Goal: Information Seeking & Learning: Learn about a topic

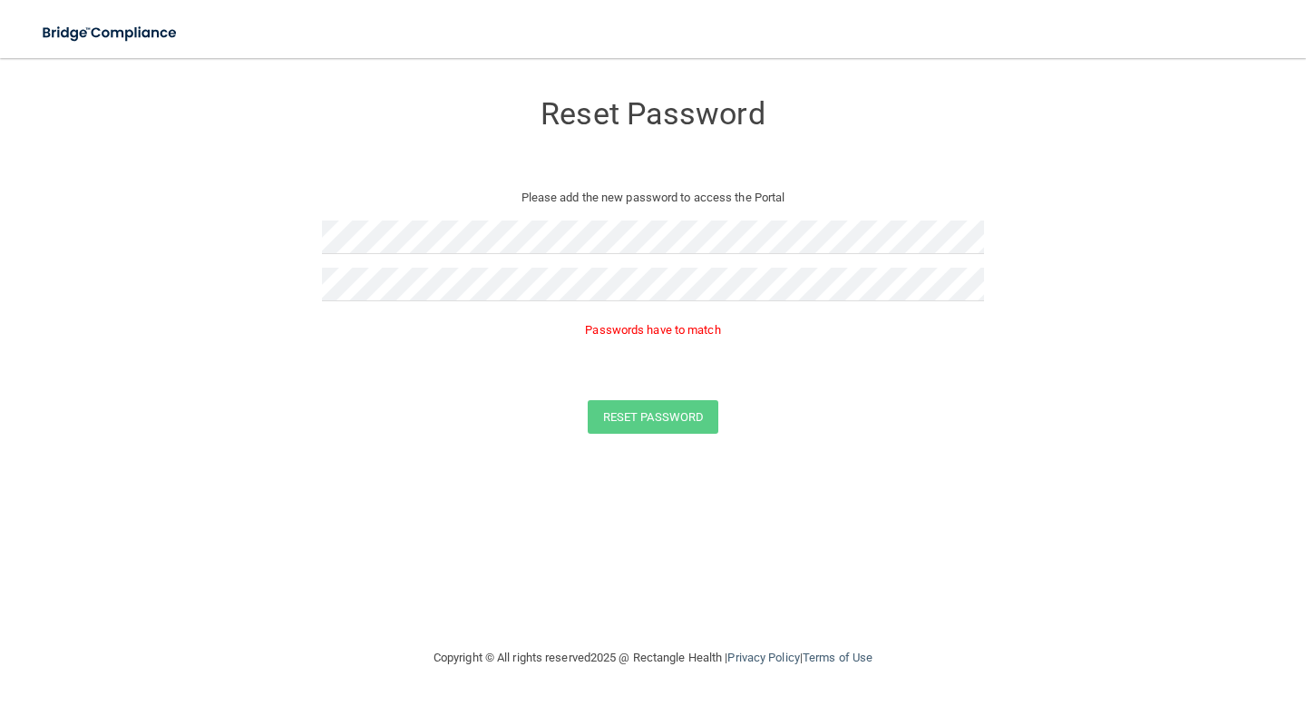
click at [417, 264] on div at bounding box center [653, 243] width 662 height 47
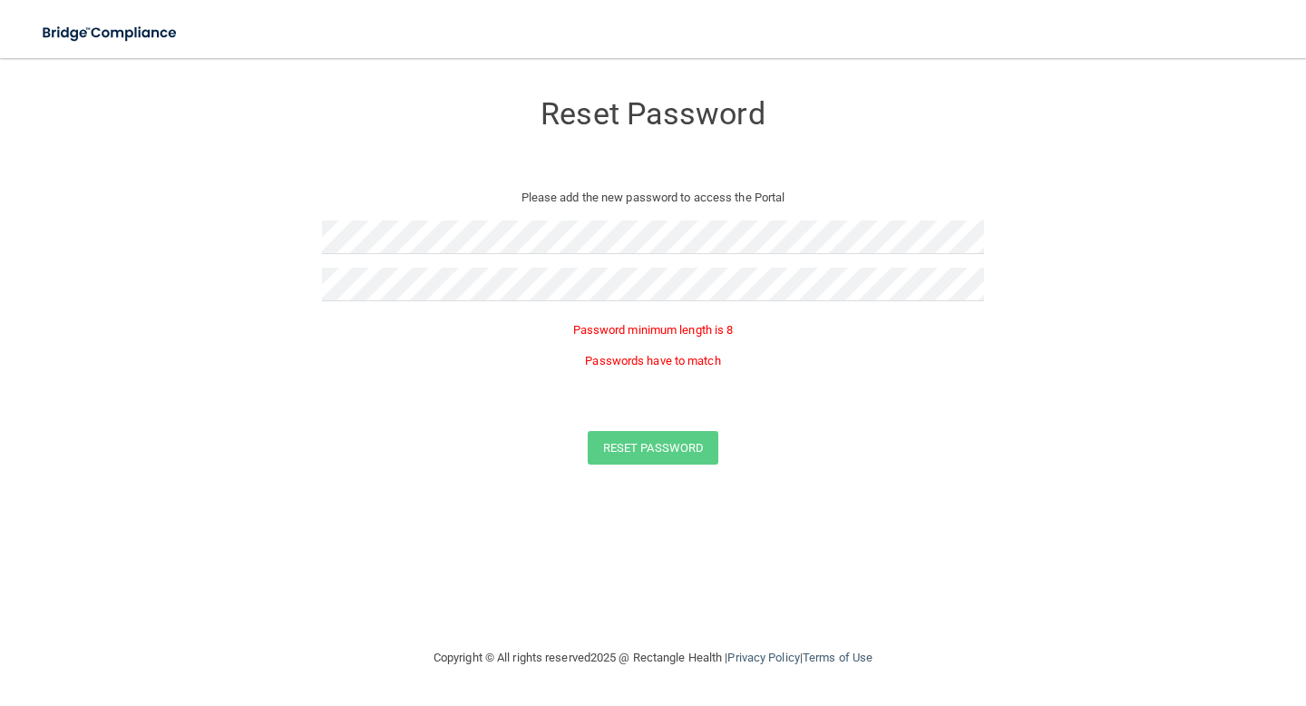
click at [430, 259] on div at bounding box center [653, 243] width 662 height 47
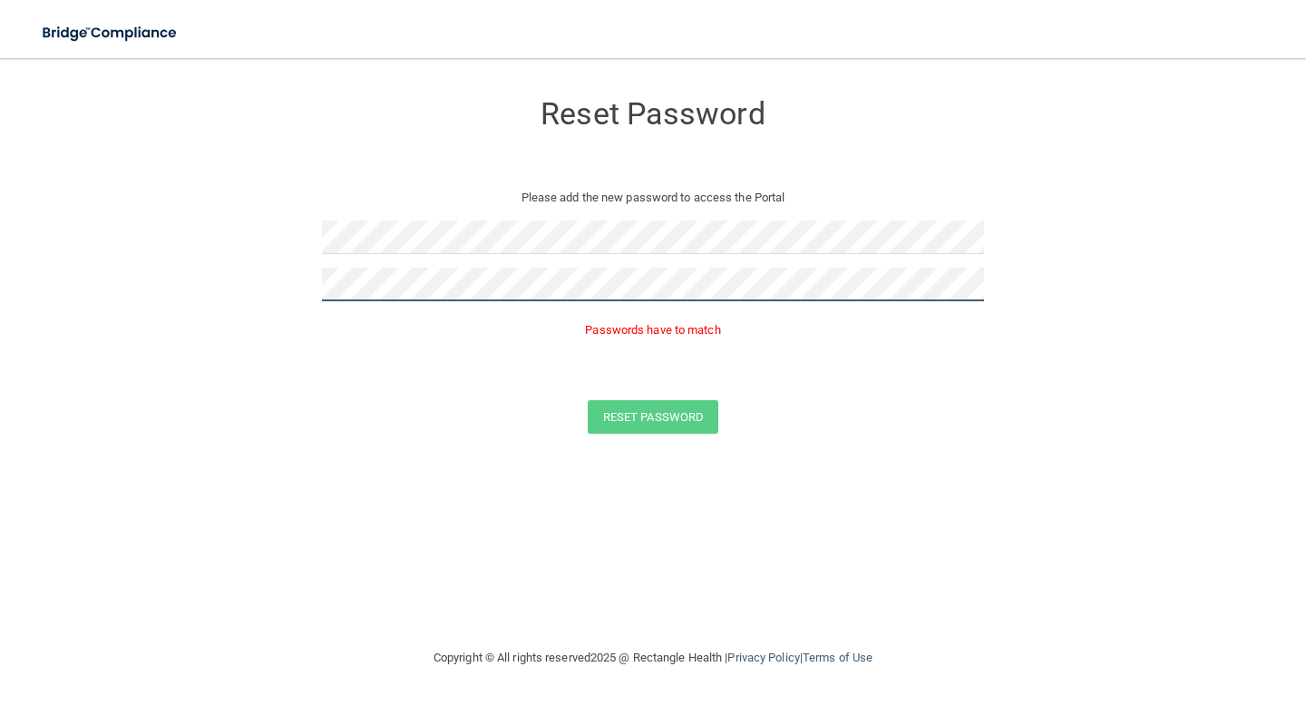
click at [588, 400] on button "Reset Password" at bounding box center [653, 417] width 131 height 34
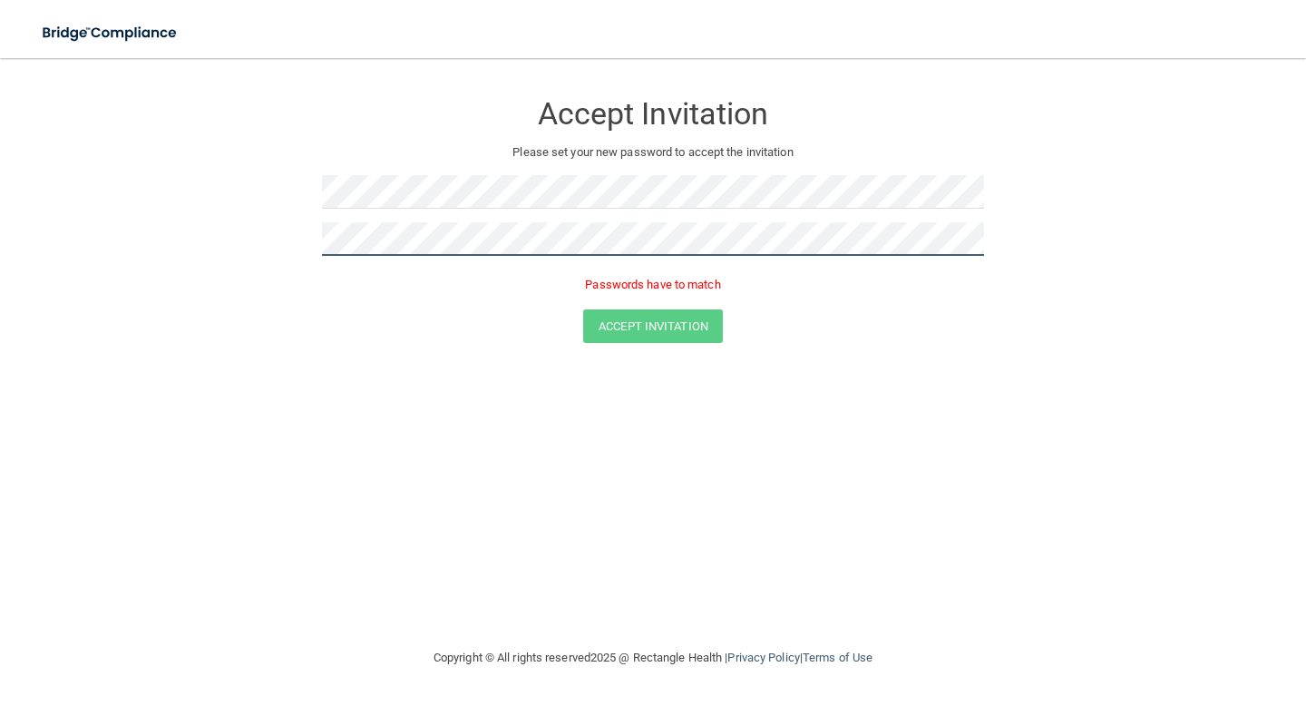
click at [583, 309] on button "Accept Invitation" at bounding box center [653, 326] width 140 height 34
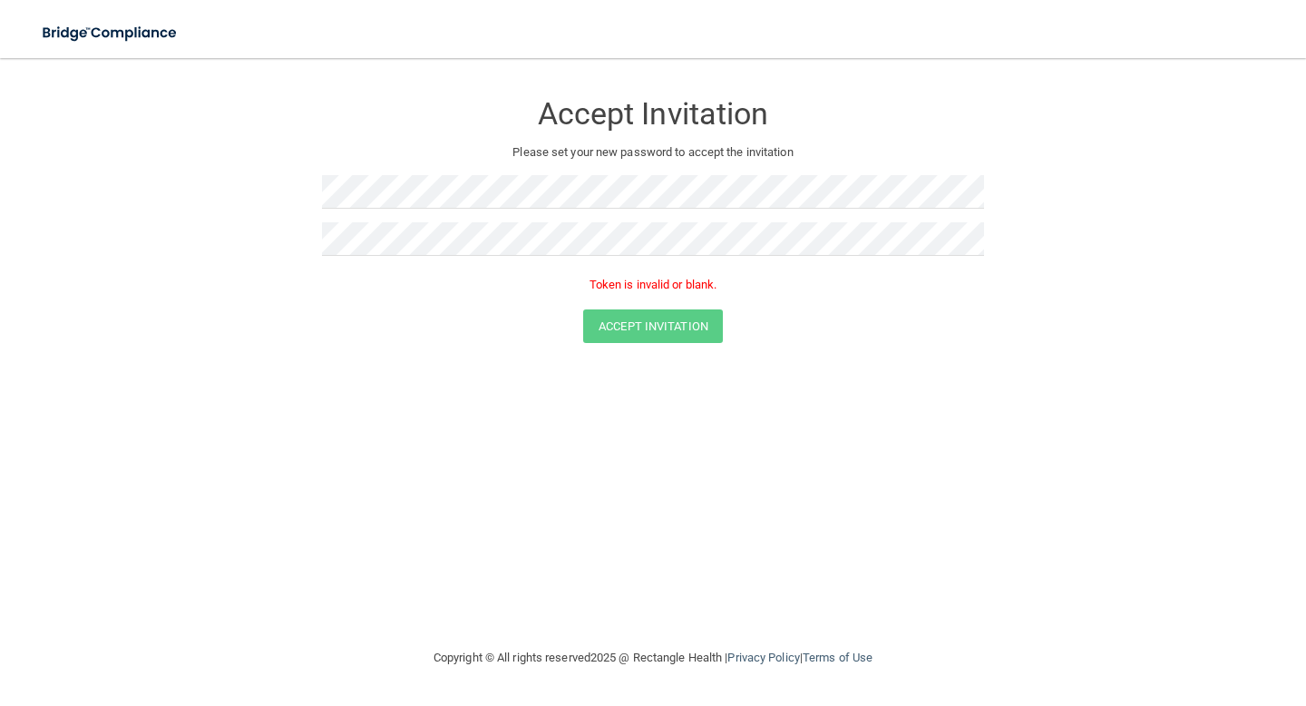
click at [396, 217] on div at bounding box center [653, 198] width 662 height 47
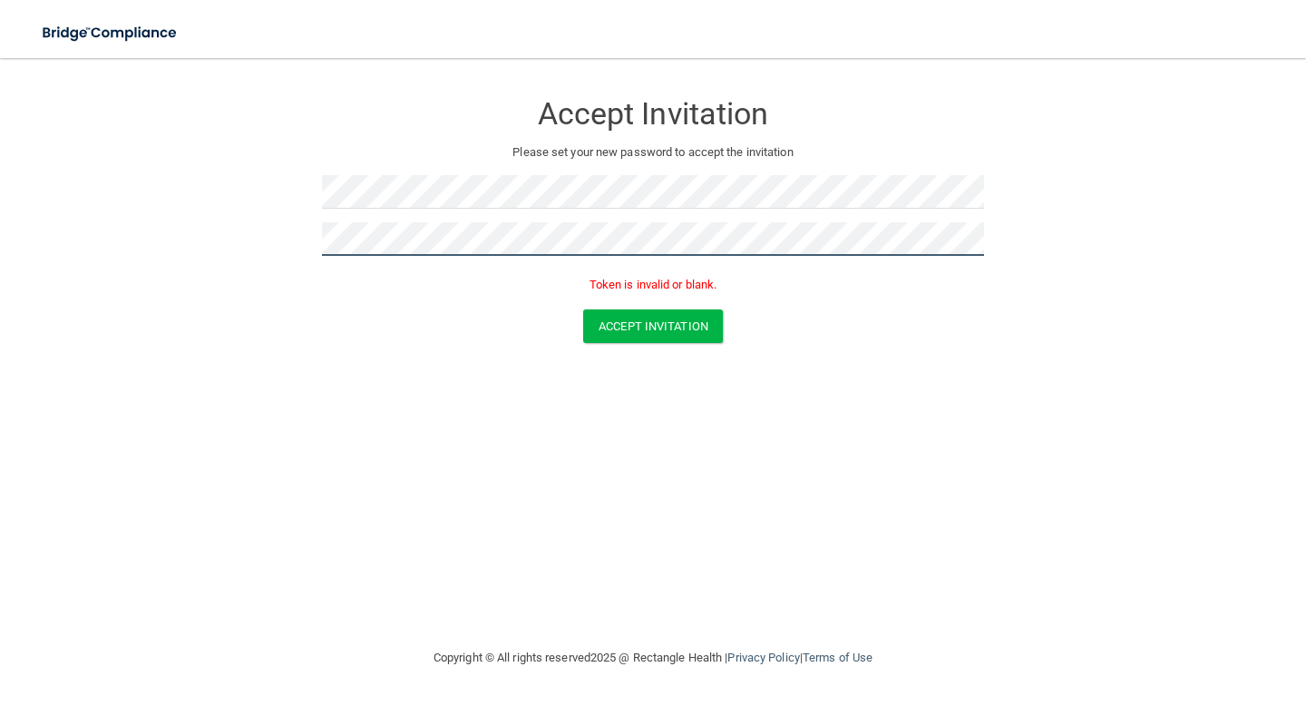
click at [583, 309] on button "Accept Invitation" at bounding box center [653, 326] width 140 height 34
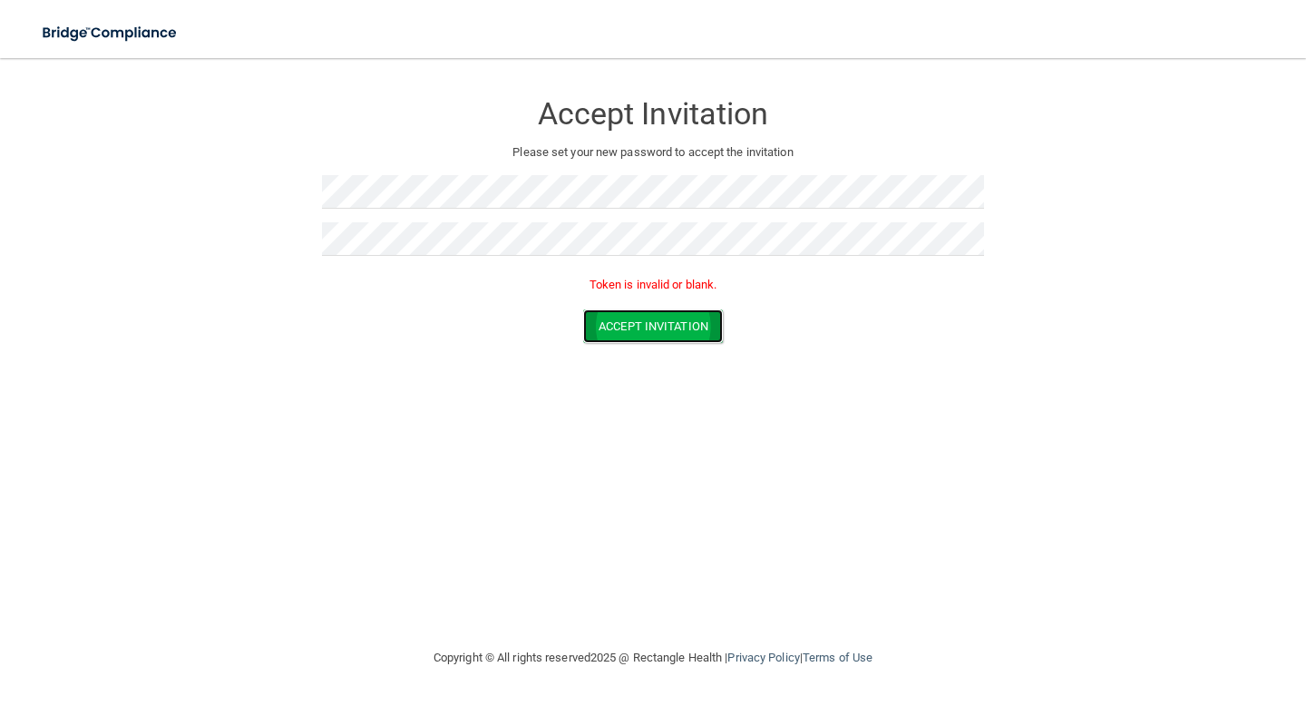
click at [669, 328] on button "Accept Invitation" at bounding box center [653, 326] width 140 height 34
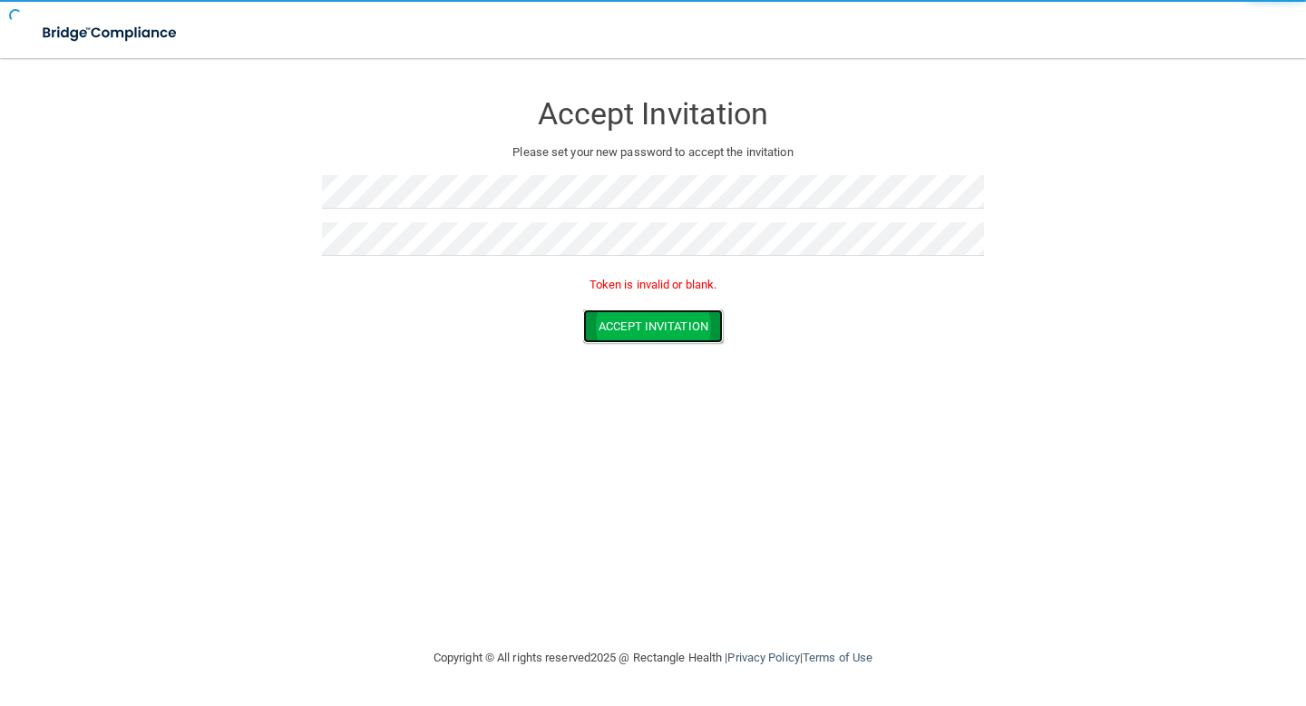
click at [669, 328] on button "Accept Invitation" at bounding box center [653, 326] width 140 height 34
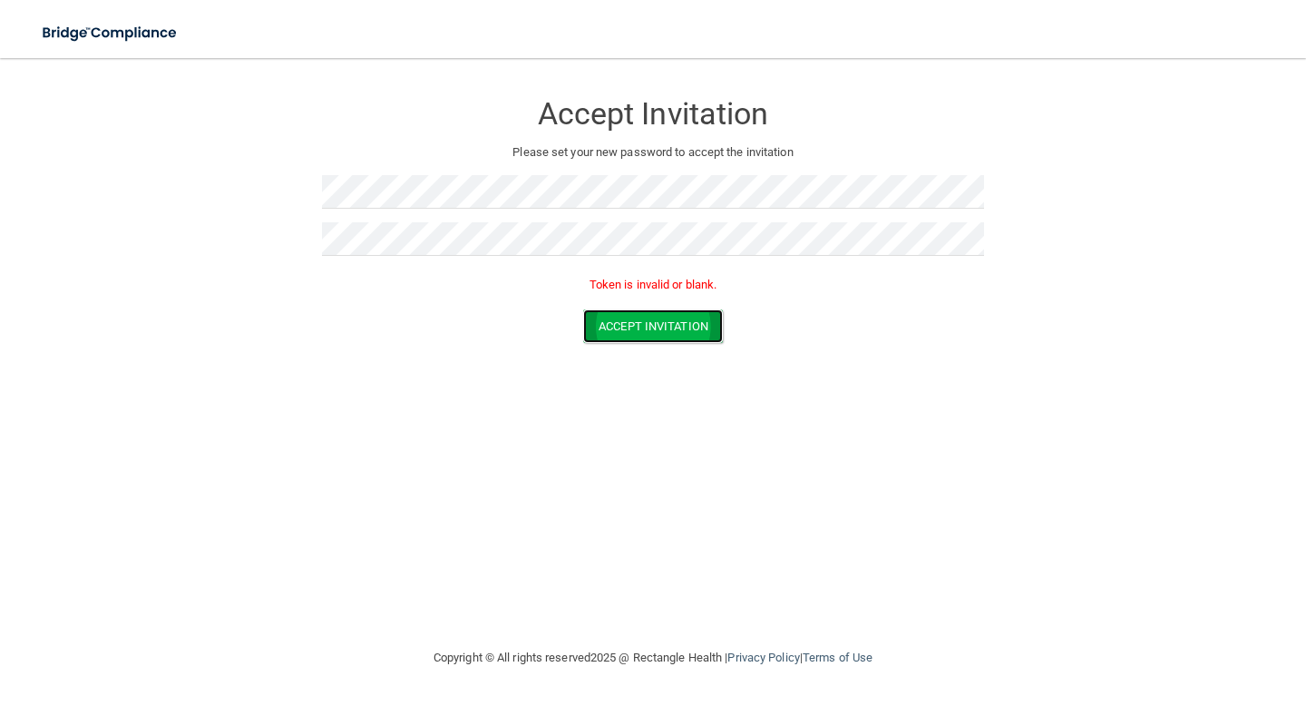
click at [669, 328] on button "Accept Invitation" at bounding box center [653, 326] width 140 height 34
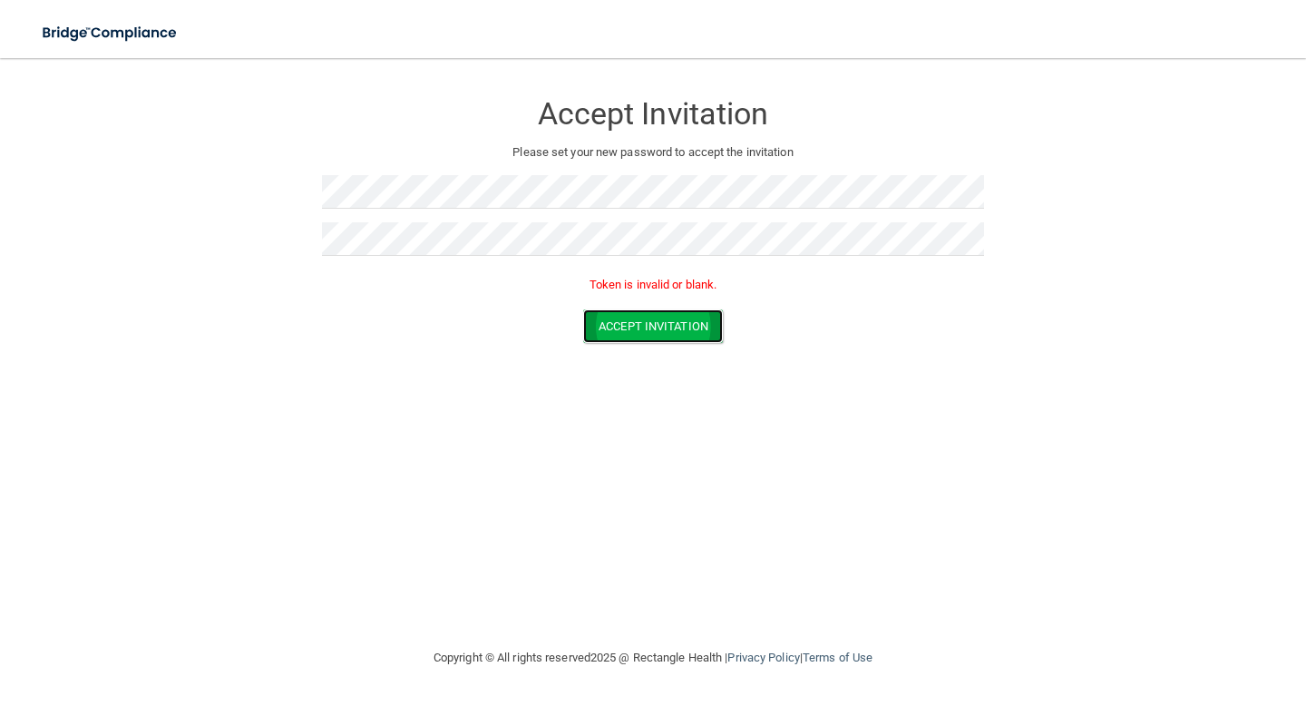
click at [669, 328] on button "Accept Invitation" at bounding box center [653, 326] width 140 height 34
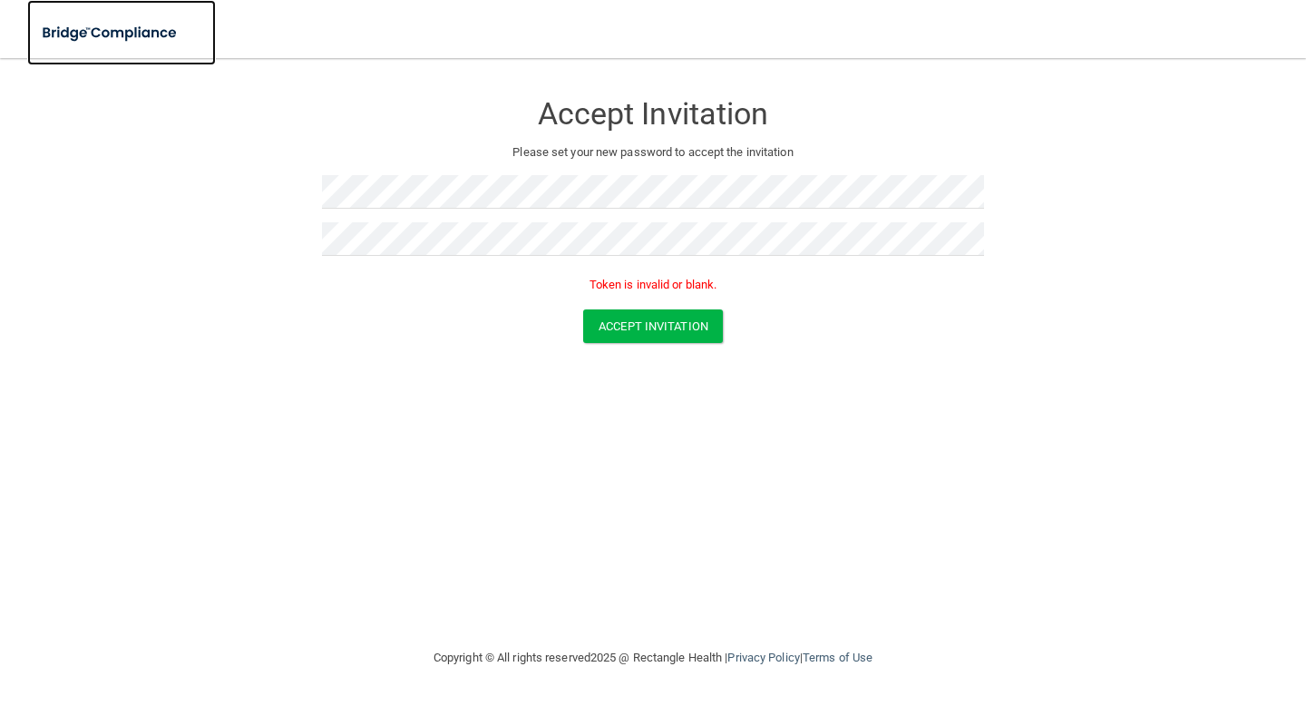
click at [119, 39] on img at bounding box center [110, 33] width 167 height 37
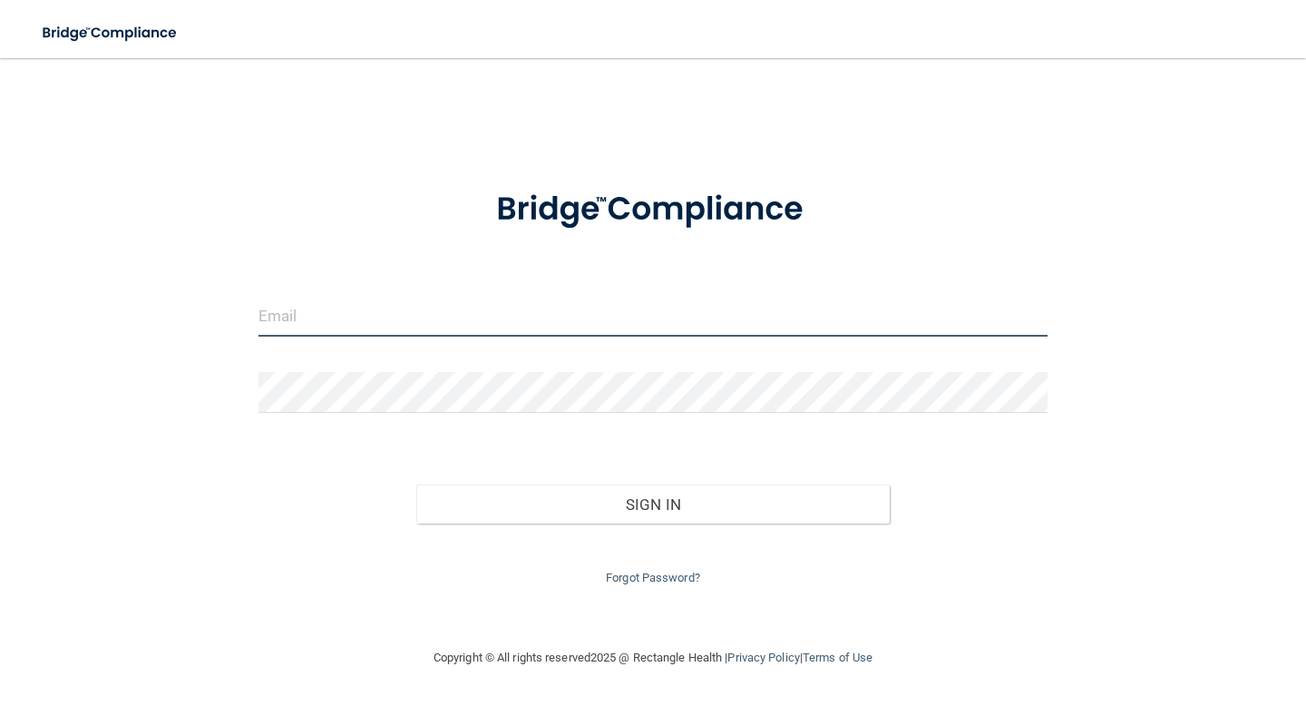
click at [341, 330] on input "email" at bounding box center [653, 316] width 789 height 41
type input "[EMAIL_ADDRESS][DOMAIN_NAME]"
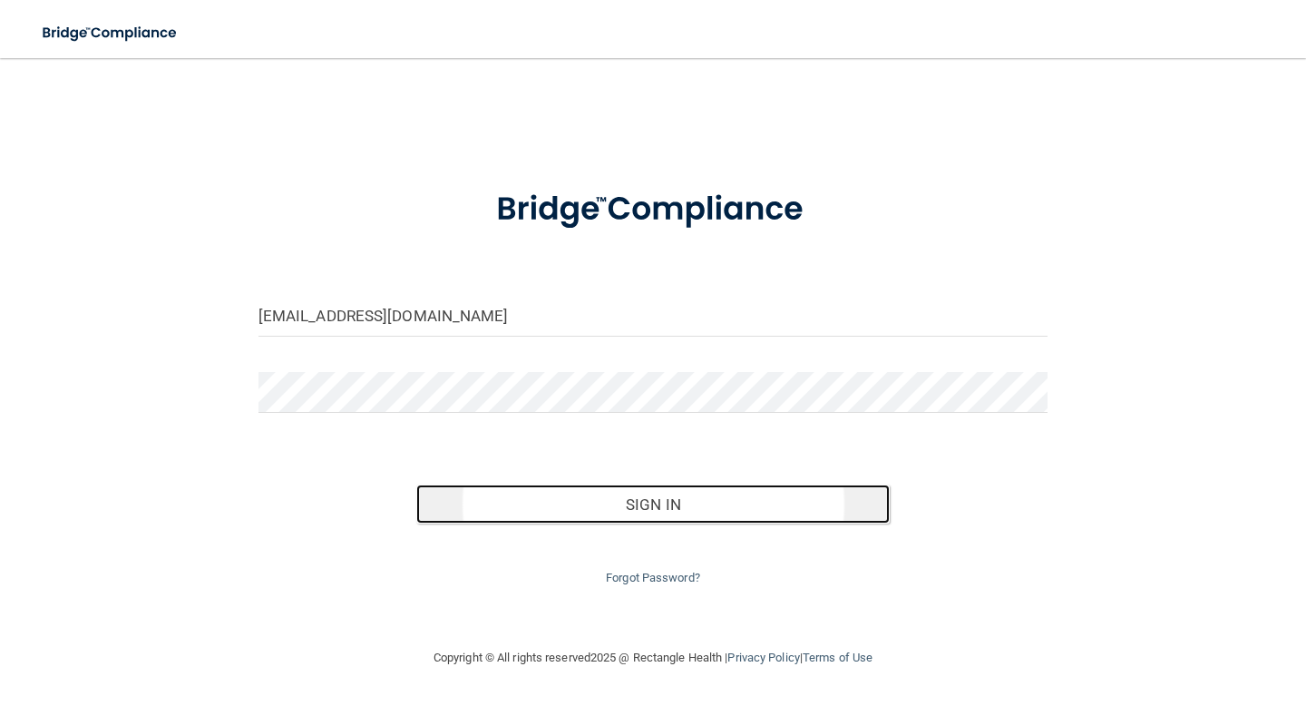
click at [633, 522] on button "Sign In" at bounding box center [653, 504] width 474 height 40
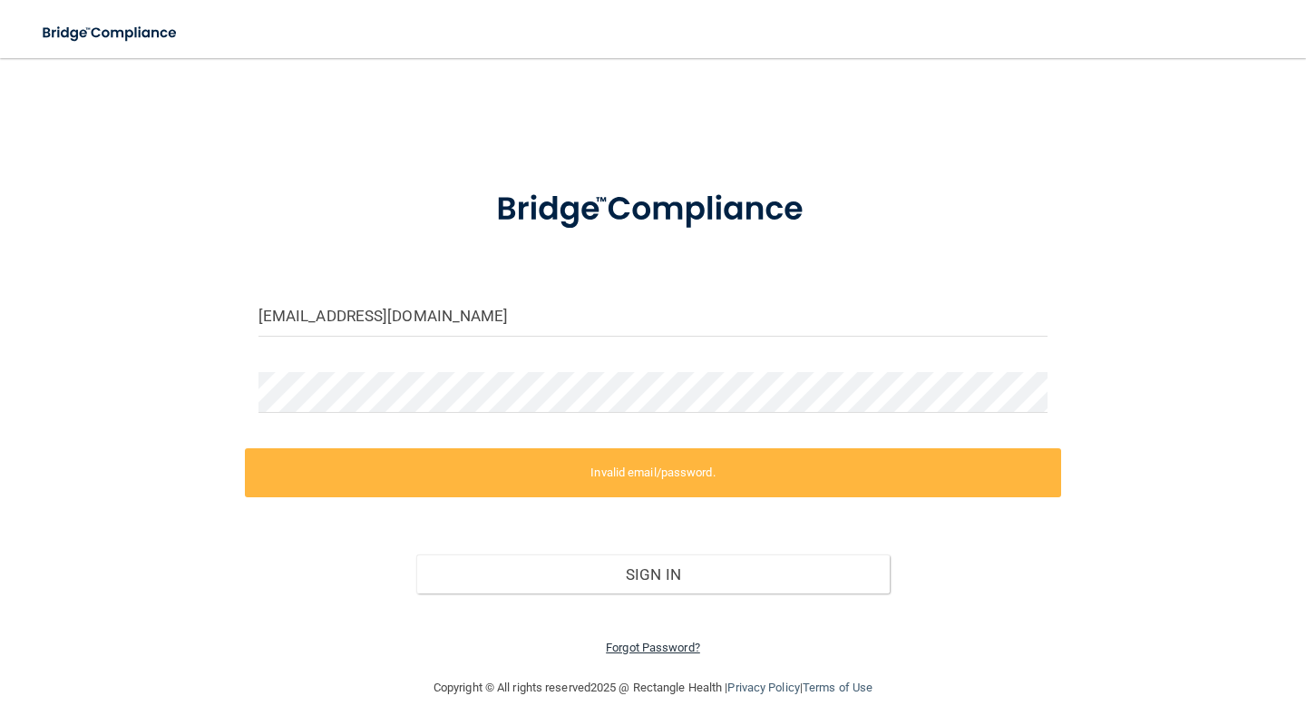
click at [636, 646] on link "Forgot Password?" at bounding box center [653, 648] width 94 height 14
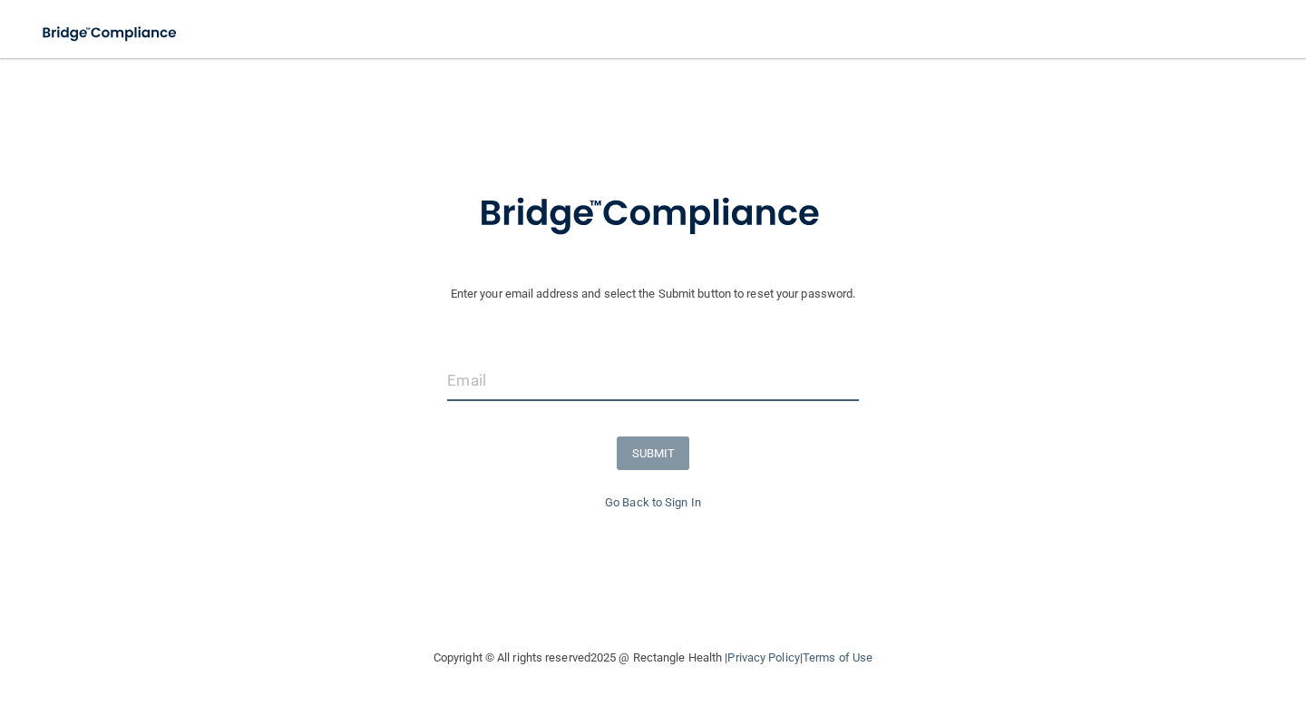
click at [583, 377] on input "email" at bounding box center [652, 380] width 411 height 41
type input "[EMAIL_ADDRESS][DOMAIN_NAME]"
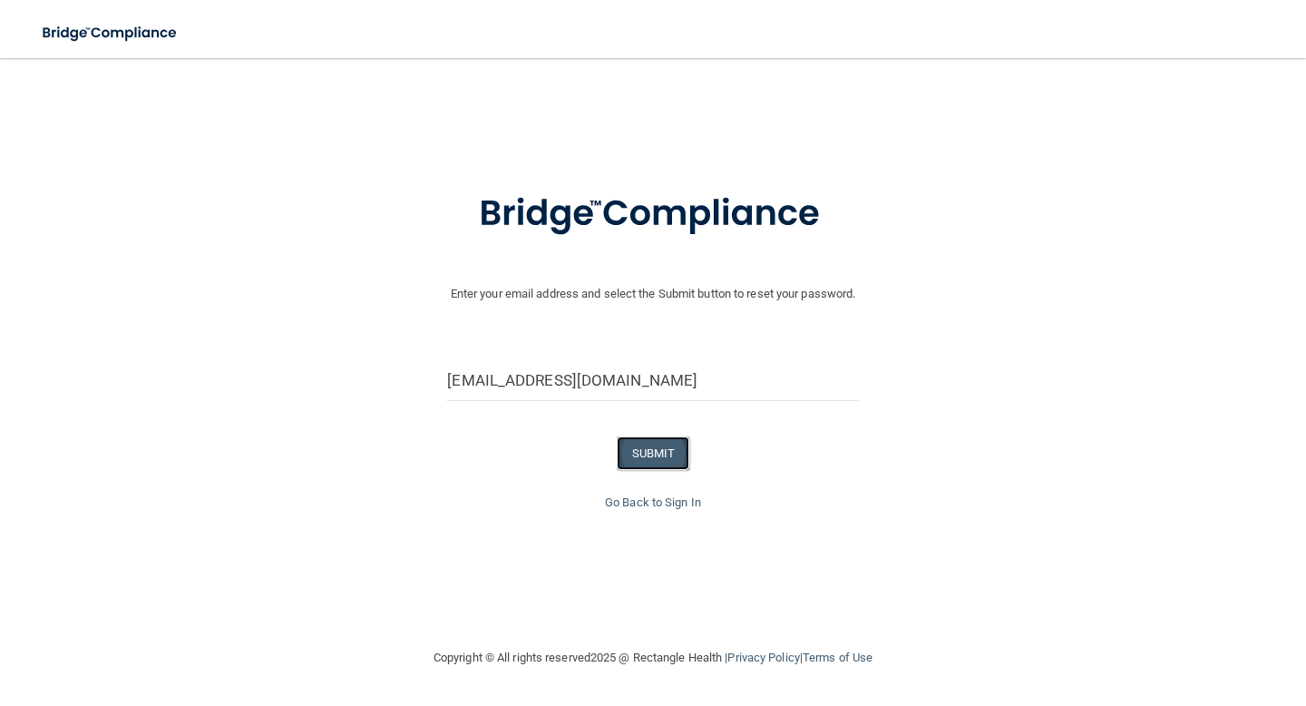
click at [657, 456] on button "SUBMIT" at bounding box center [653, 453] width 73 height 34
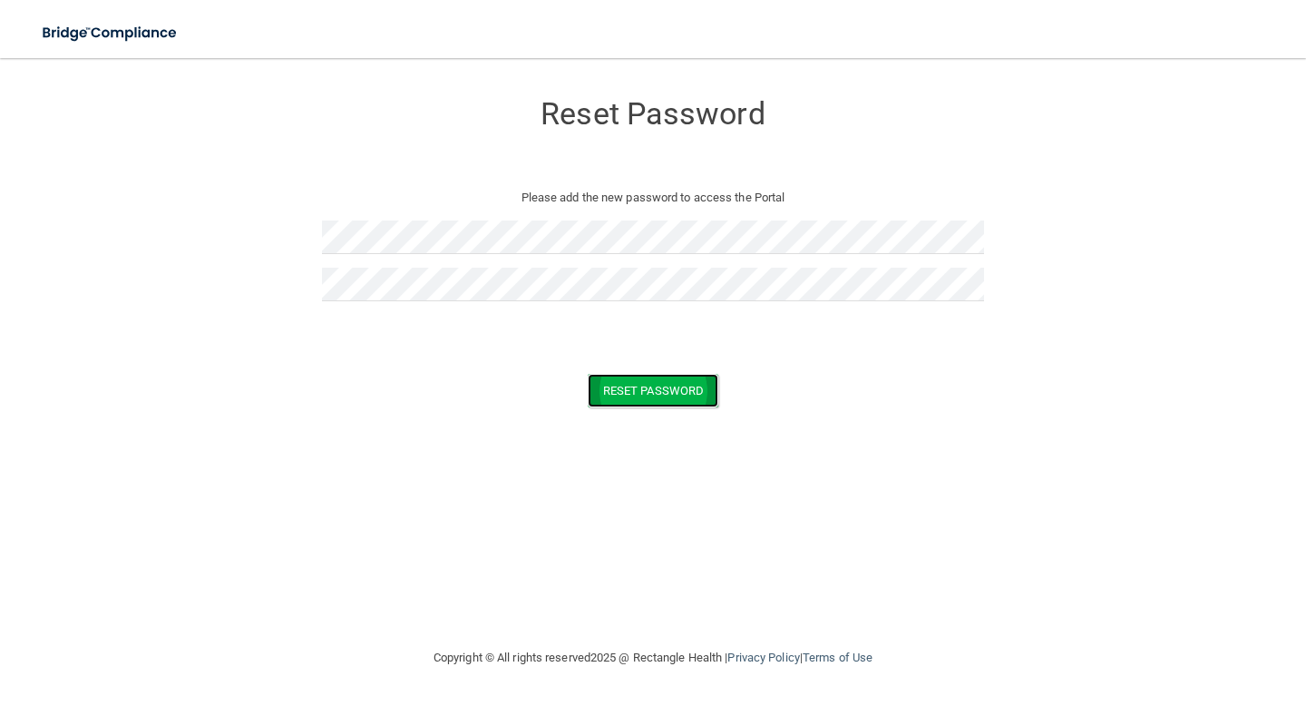
click at [662, 387] on button "Reset Password" at bounding box center [653, 391] width 131 height 34
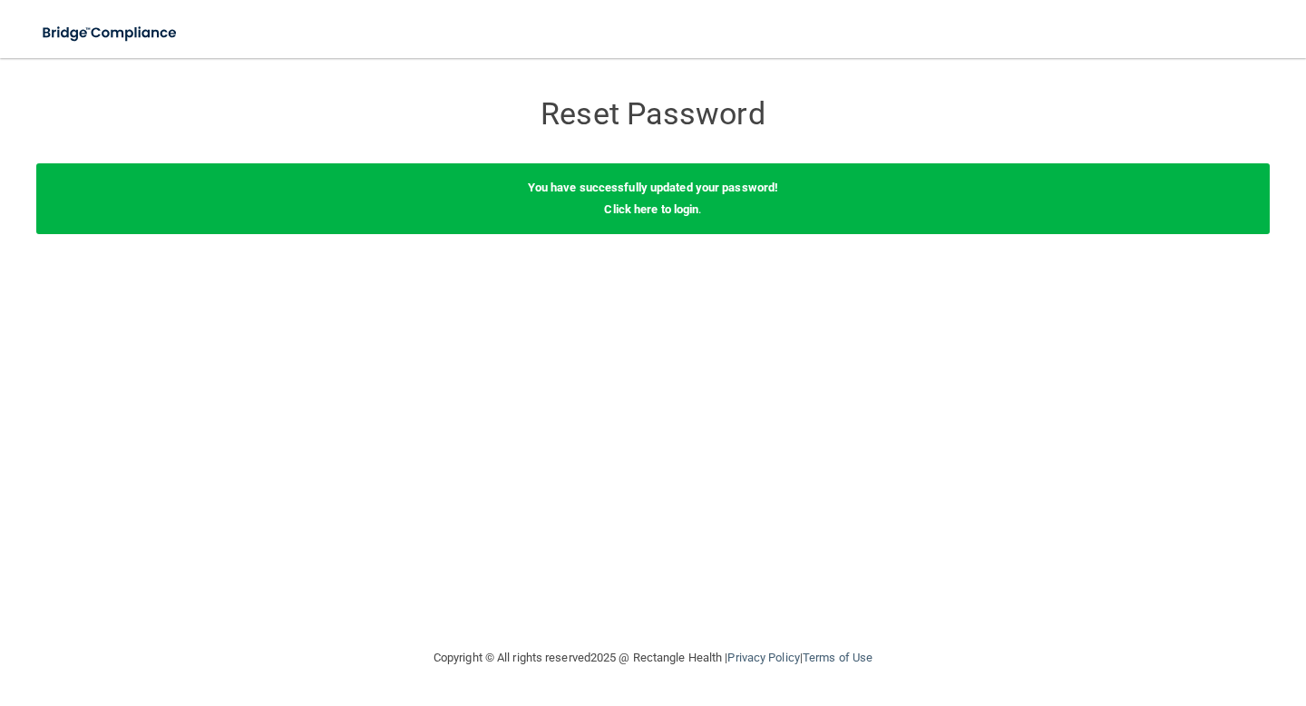
click at [691, 195] on div "You have successfully updated your password! Click here to login ." at bounding box center [653, 198] width 1234 height 71
click at [676, 208] on link "Click here to login" at bounding box center [651, 209] width 94 height 14
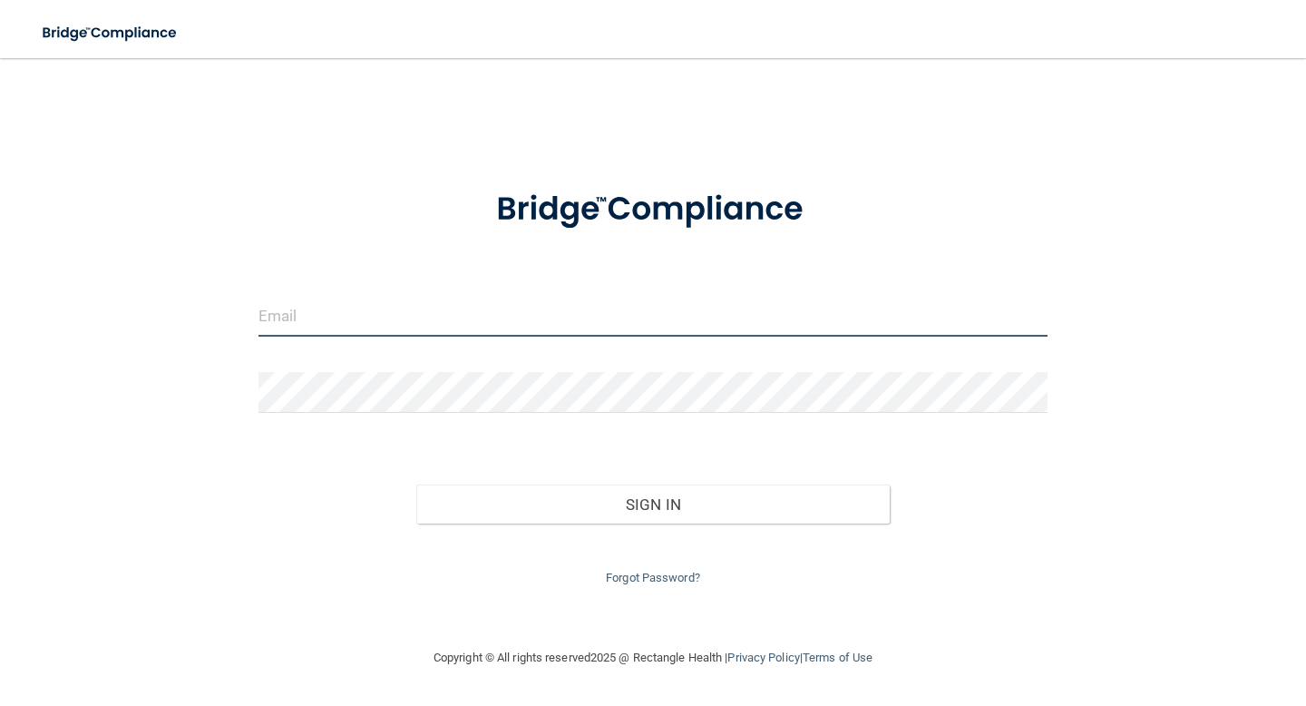
click at [369, 329] on input "email" at bounding box center [653, 316] width 789 height 41
type input "[EMAIL_ADDRESS][DOMAIN_NAME]"
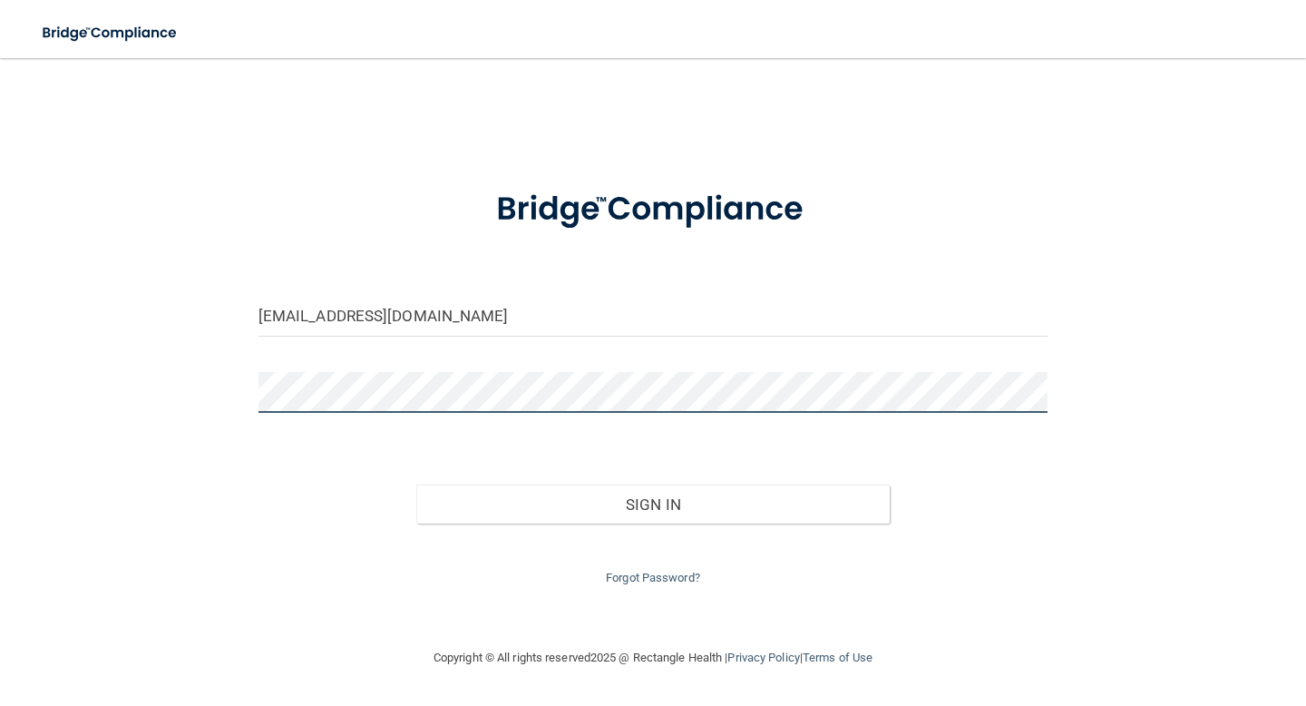
click at [416, 484] on button "Sign In" at bounding box center [653, 504] width 474 height 40
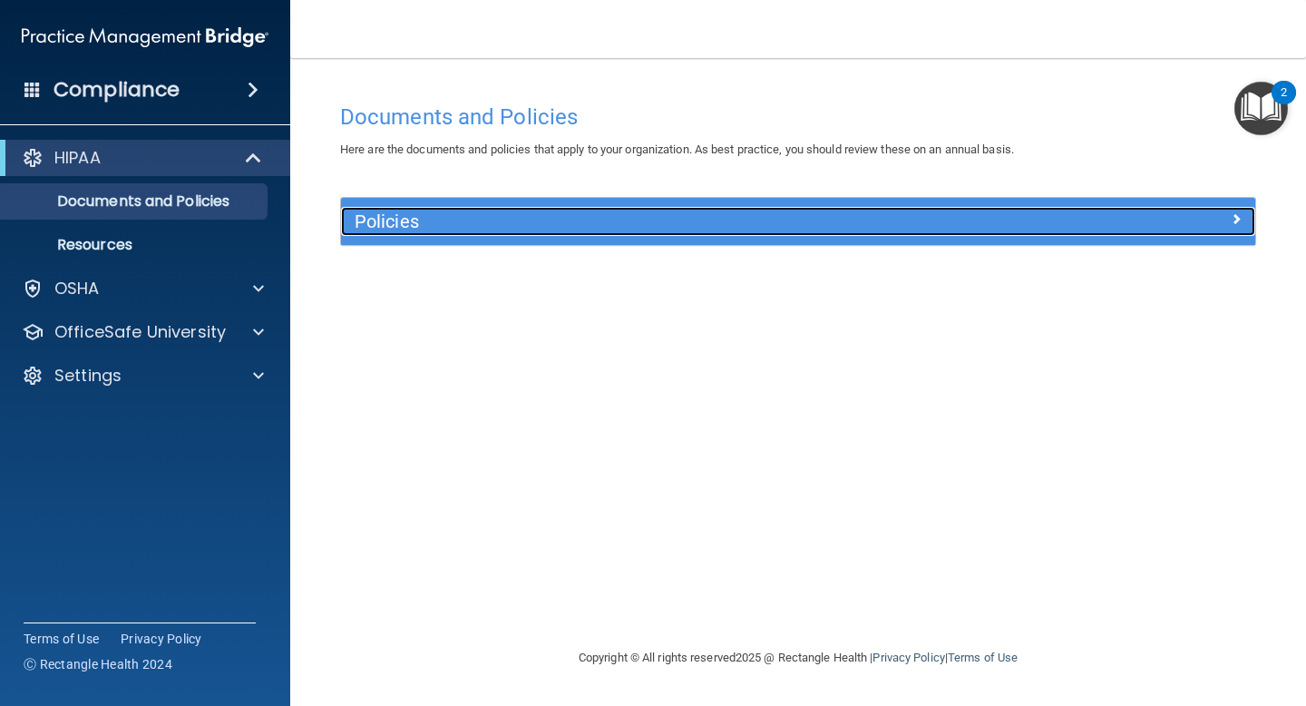
click at [1235, 219] on span at bounding box center [1236, 219] width 11 height 22
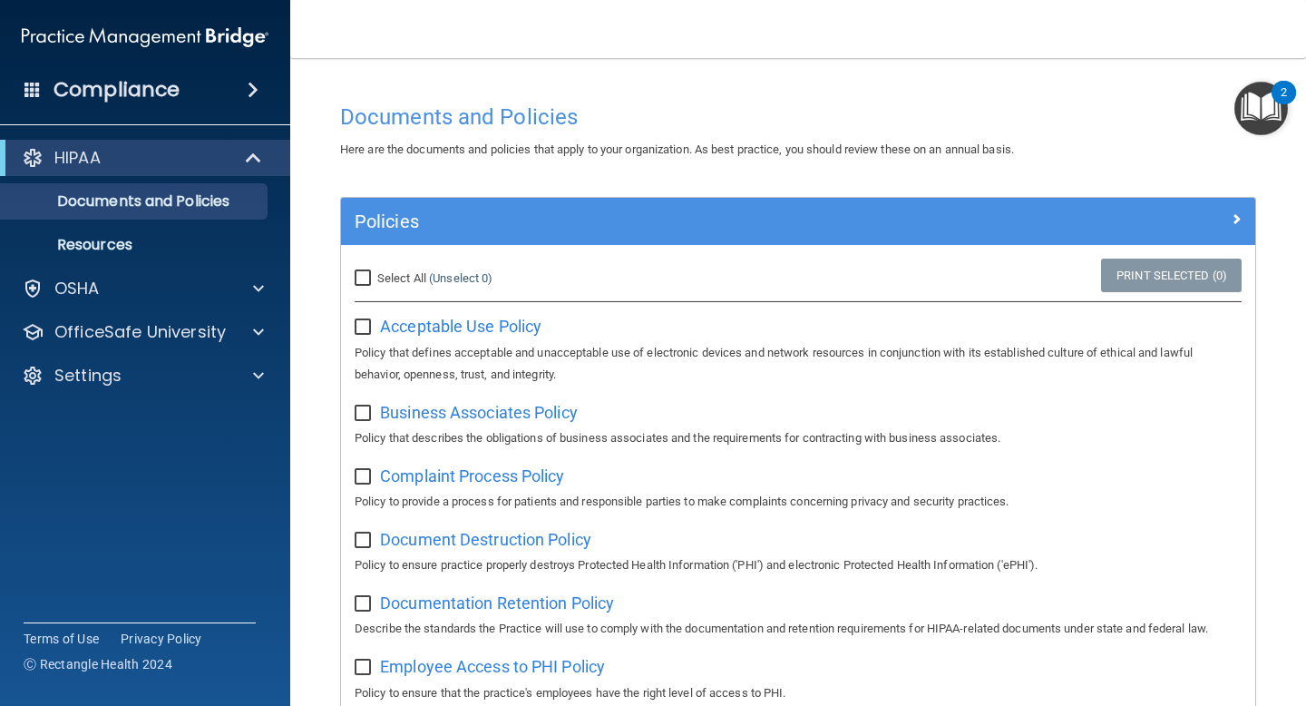
click at [367, 275] on input "Select All (Unselect 0) Unselect All" at bounding box center [365, 278] width 21 height 15
checkbox input "true"
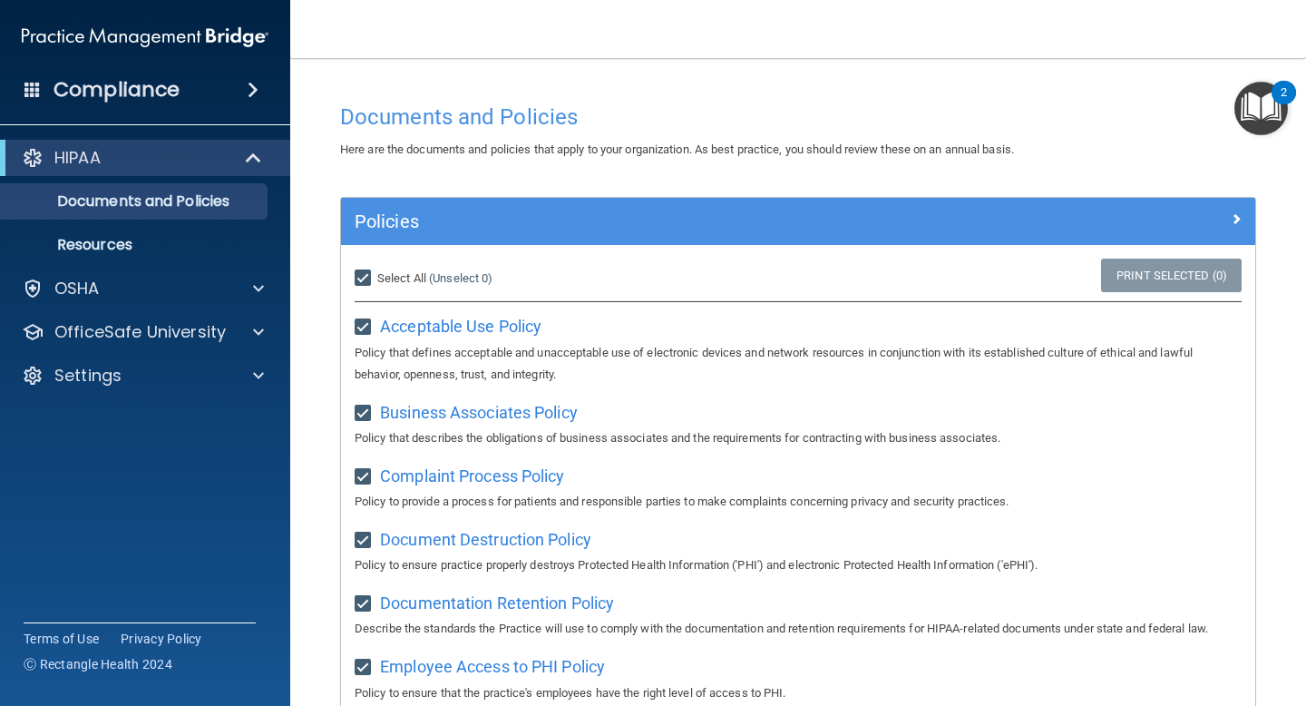
checkbox input "true"
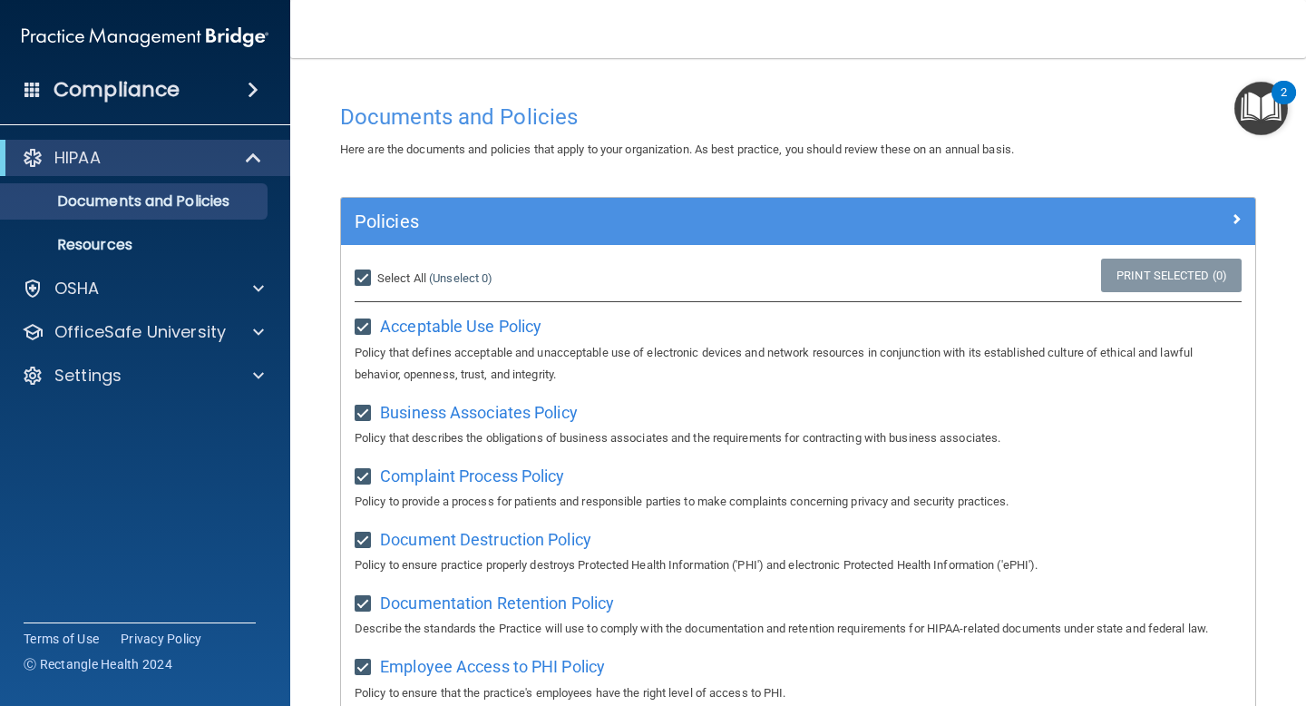
checkbox input "true"
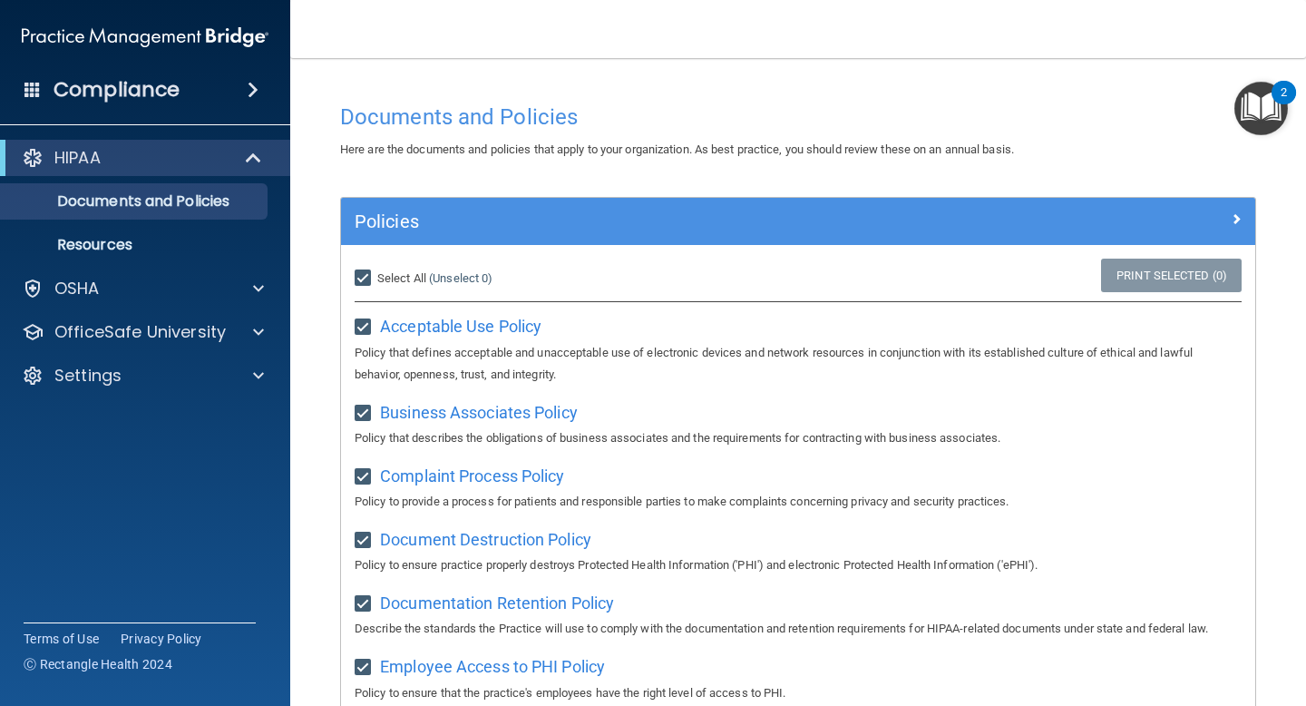
checkbox input "true"
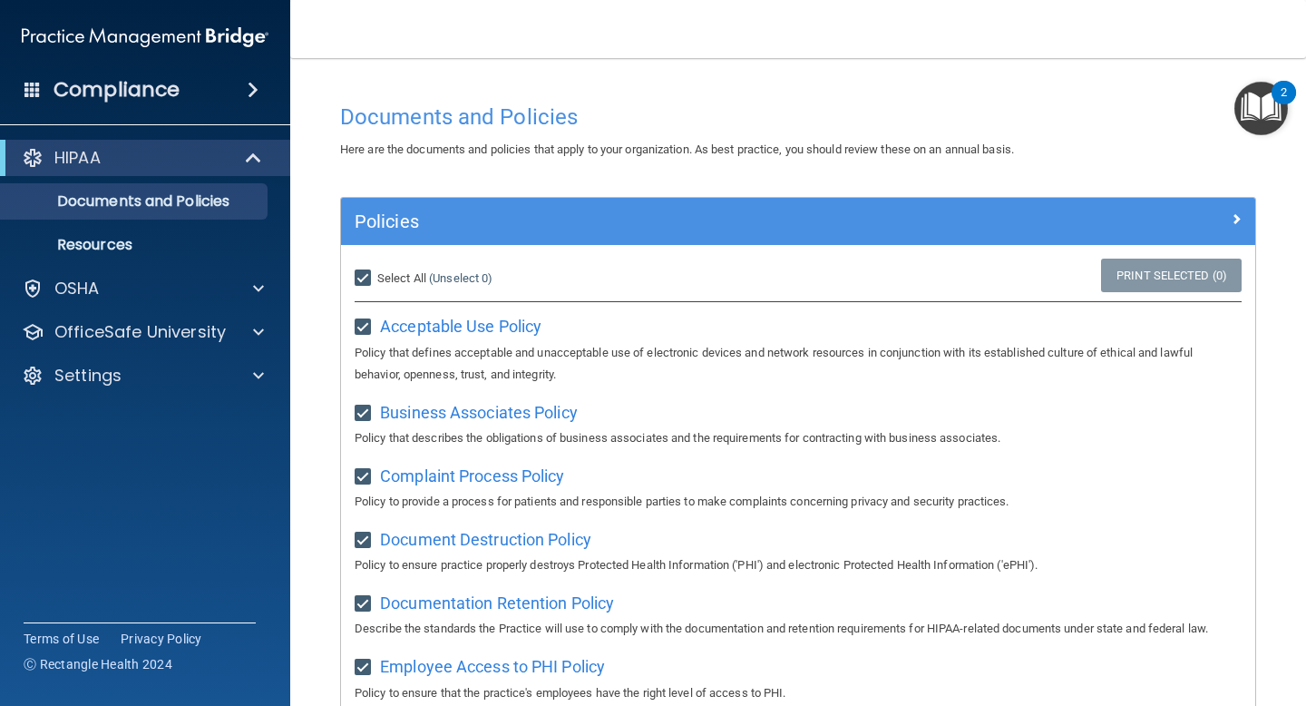
checkbox input "true"
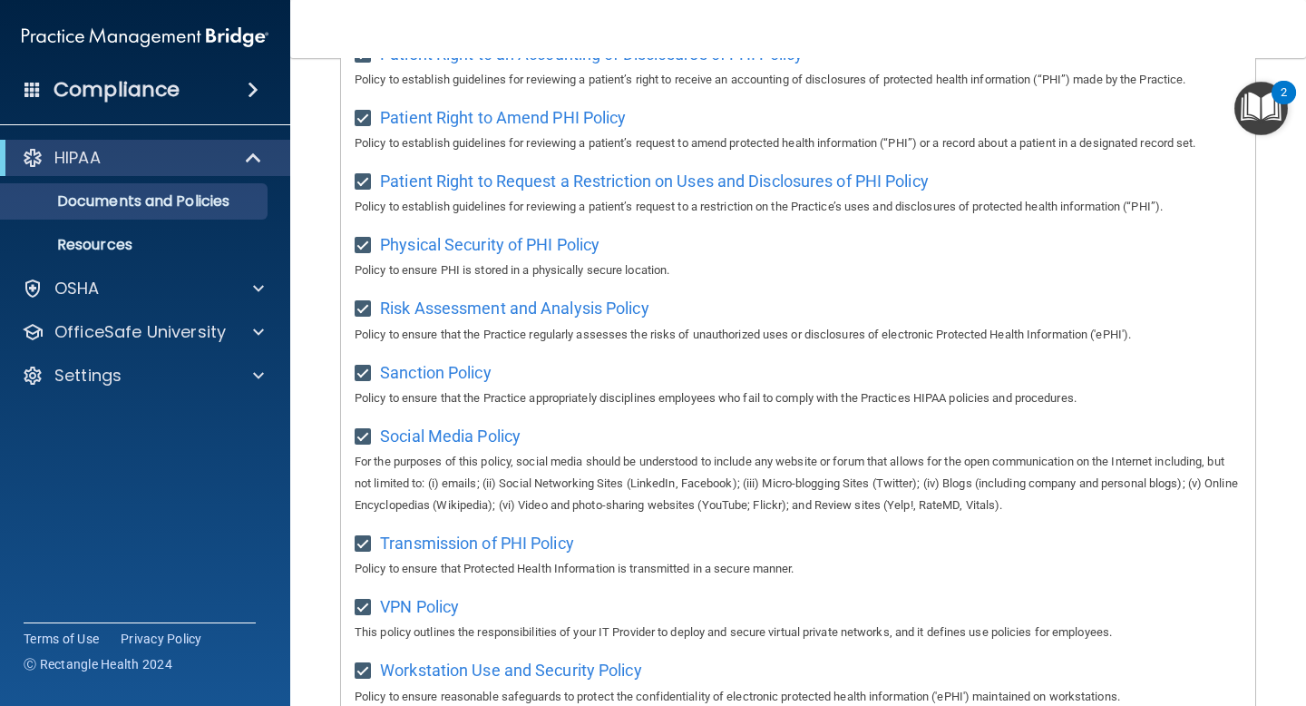
scroll to position [1148, 0]
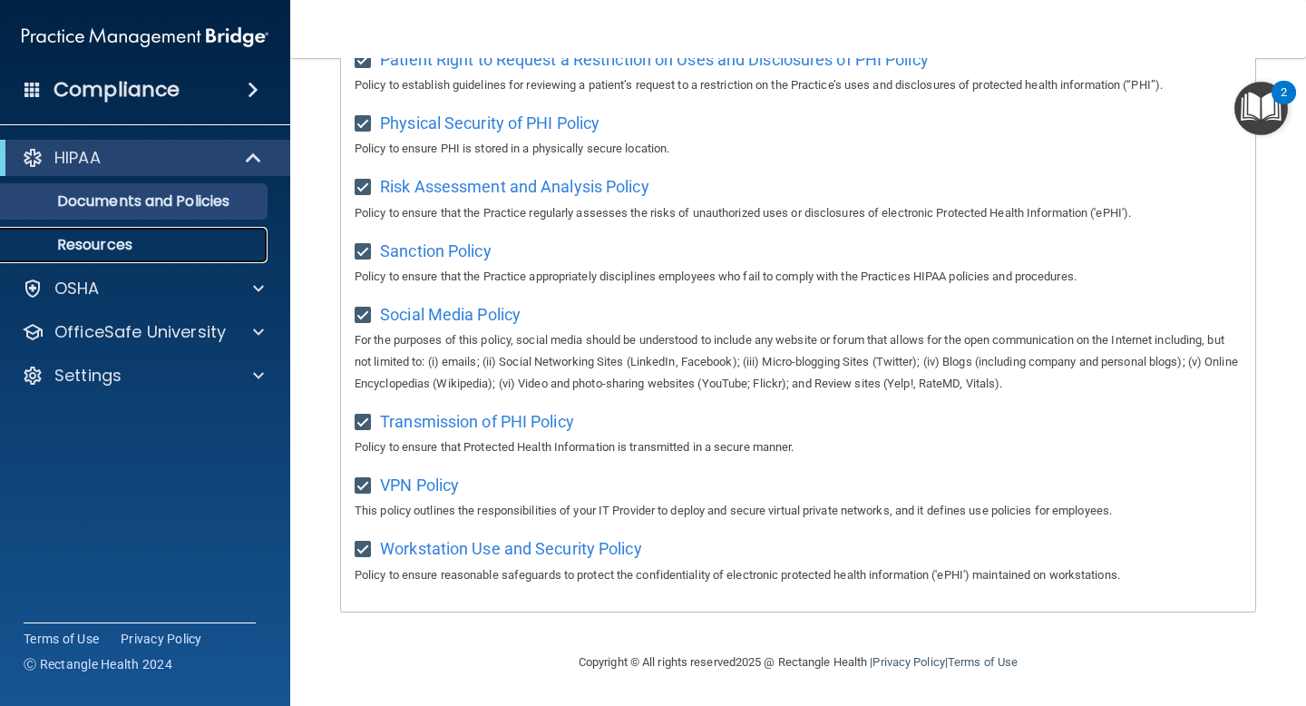
click at [90, 236] on p "Resources" at bounding box center [136, 245] width 248 height 18
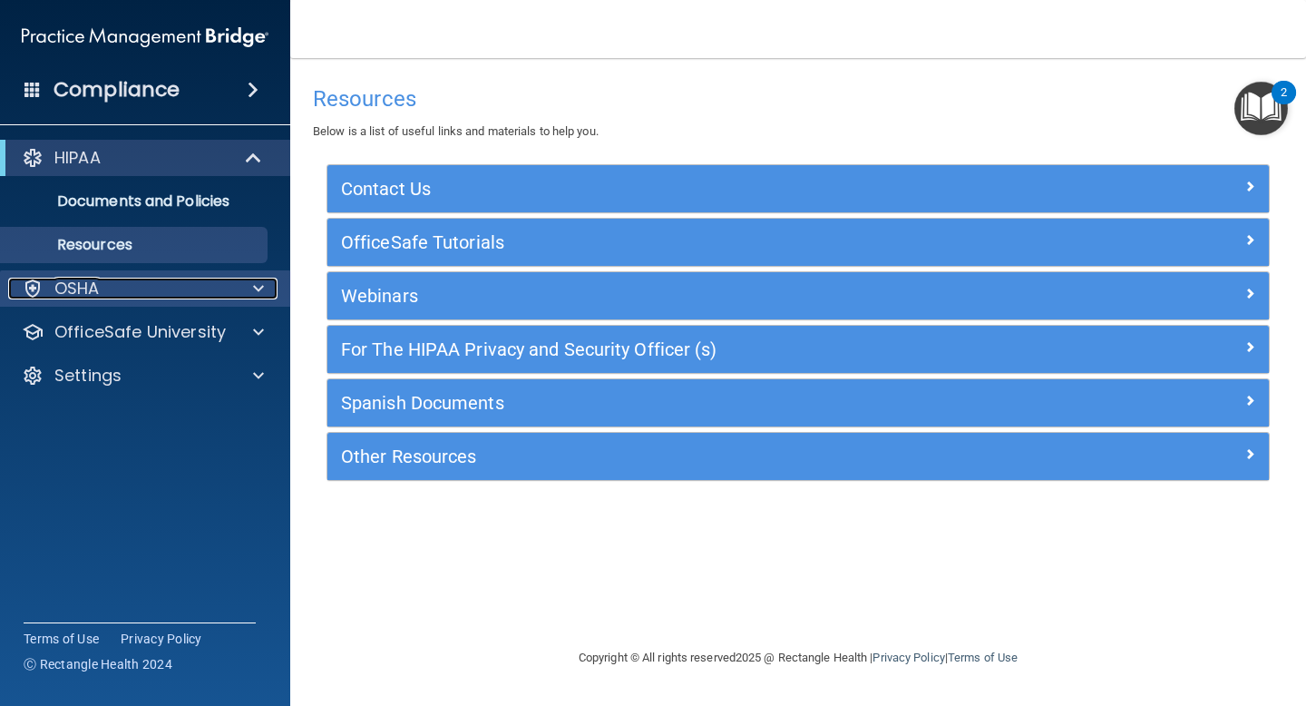
click at [84, 294] on p "OSHA" at bounding box center [76, 289] width 45 height 22
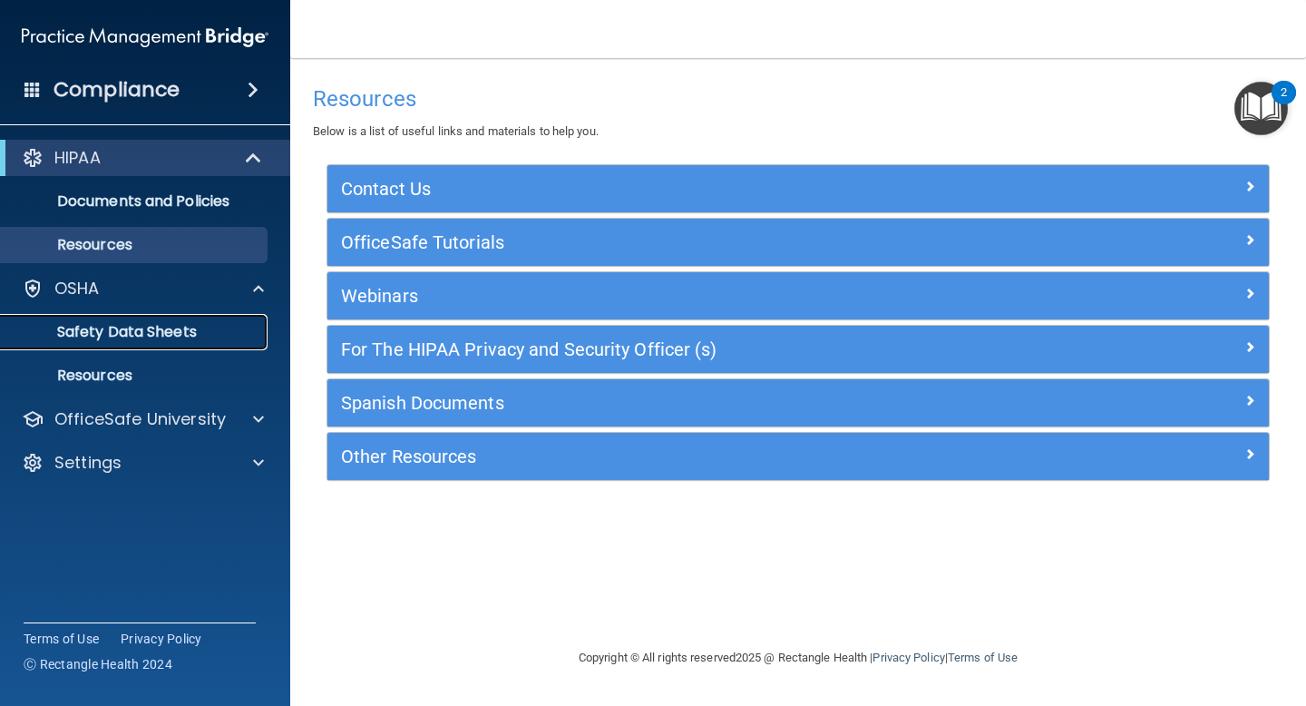
click at [96, 335] on p "Safety Data Sheets" at bounding box center [136, 332] width 248 height 18
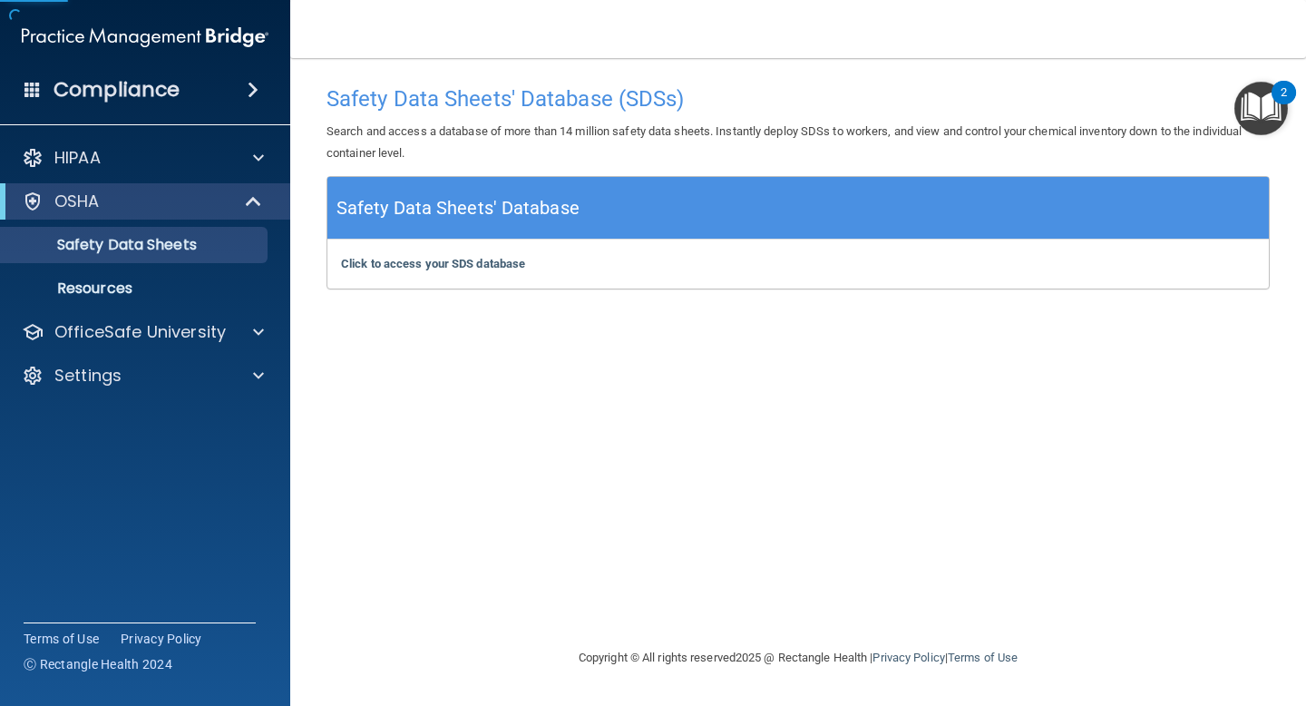
click at [34, 83] on span at bounding box center [32, 89] width 16 height 16
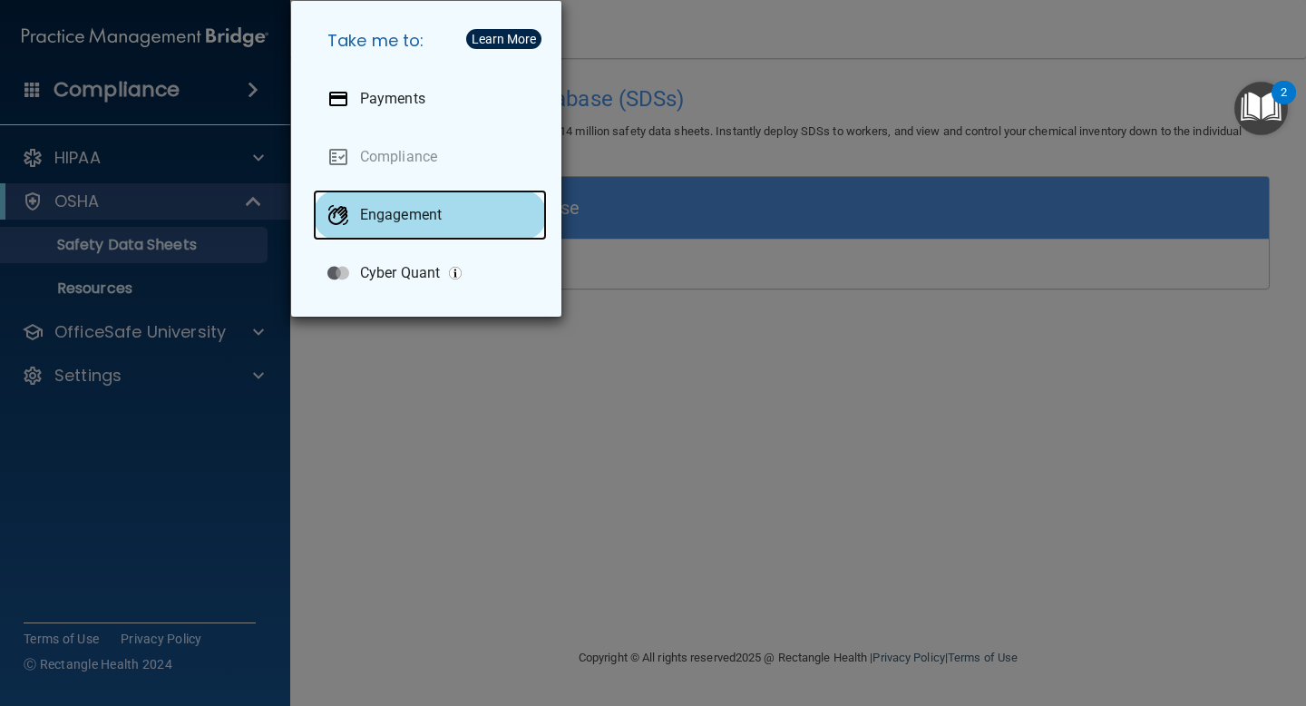
click at [407, 208] on p "Engagement" at bounding box center [401, 215] width 82 height 18
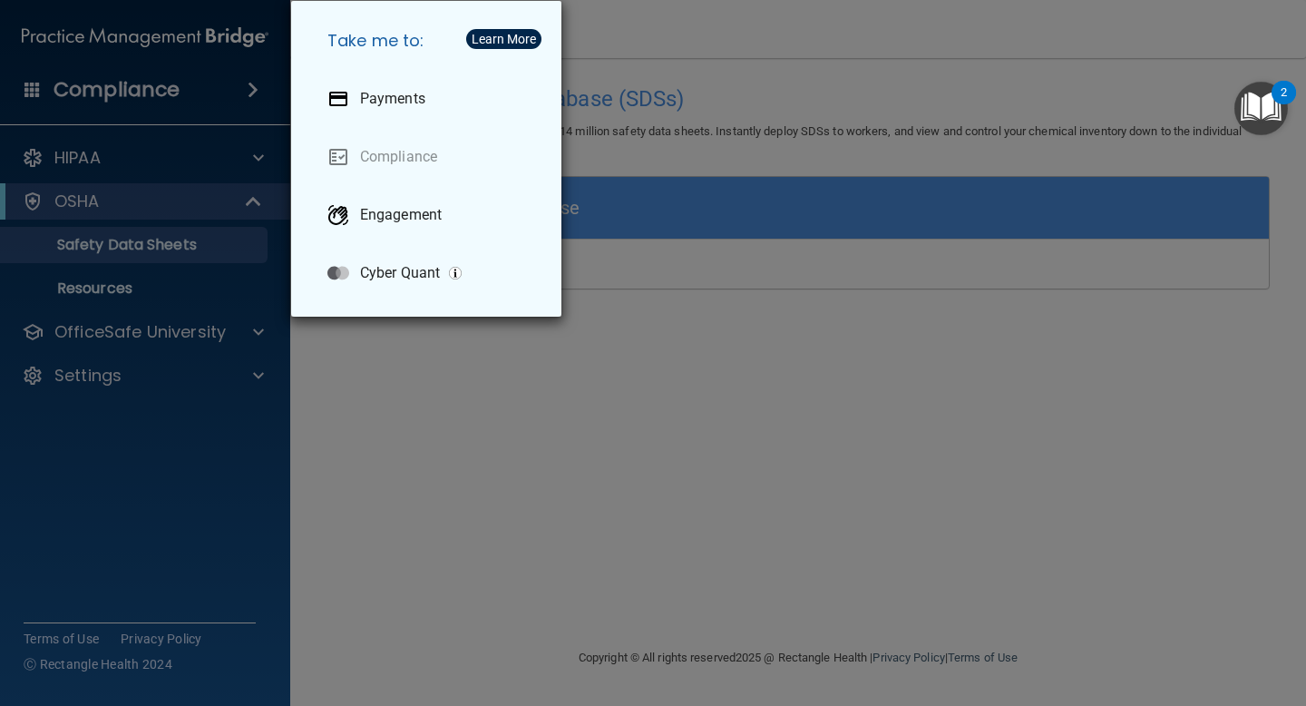
drag, startPoint x: 1183, startPoint y: 403, endPoint x: 1172, endPoint y: 397, distance: 12.2
click at [1180, 402] on div "Take me to: Payments Compliance Engagement Cyber Quant" at bounding box center [653, 353] width 1306 height 706
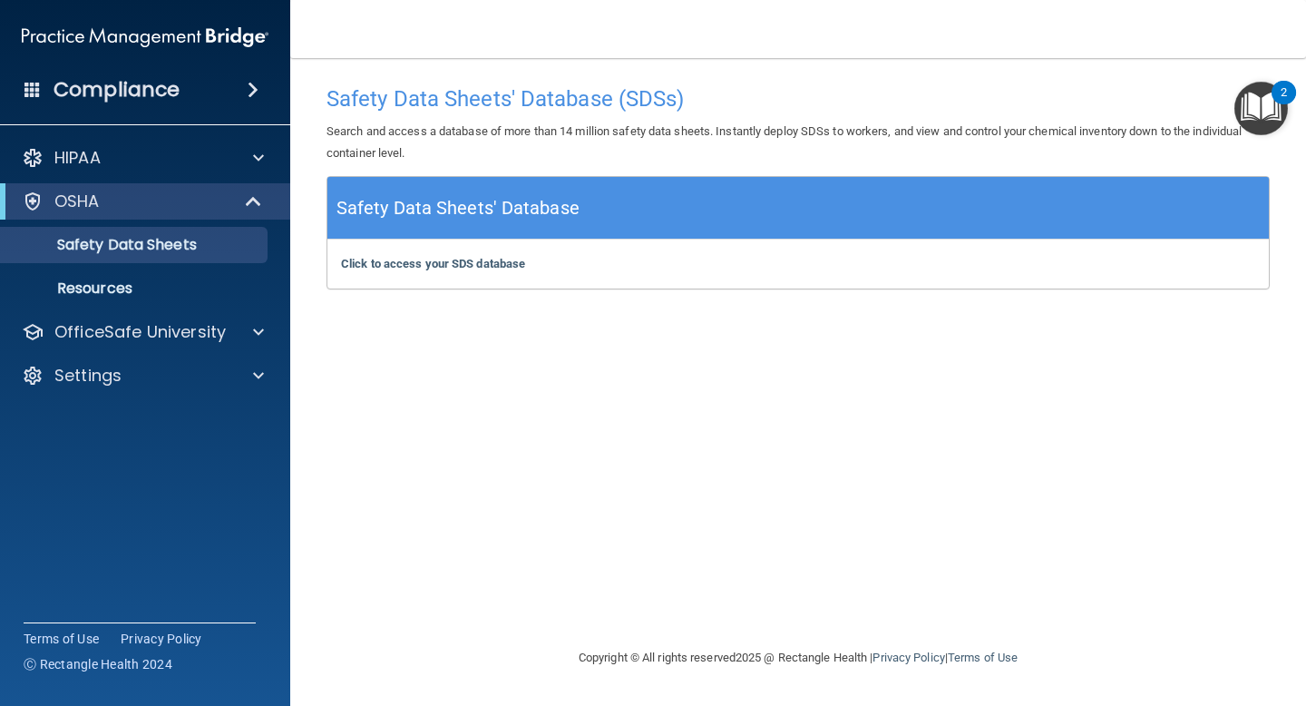
click at [1266, 103] on img "Open Resource Center, 2 new notifications" at bounding box center [1262, 109] width 54 height 54
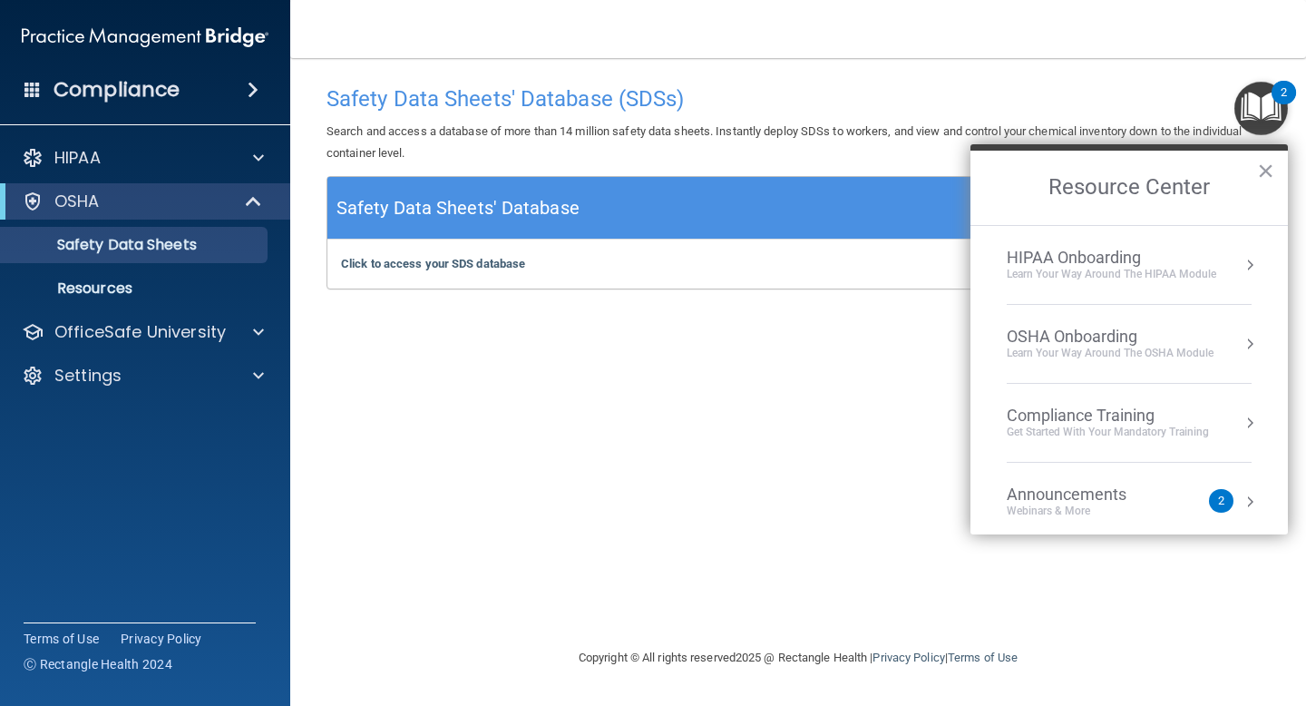
click at [1122, 263] on div "HIPAA Onboarding" at bounding box center [1112, 258] width 210 height 20
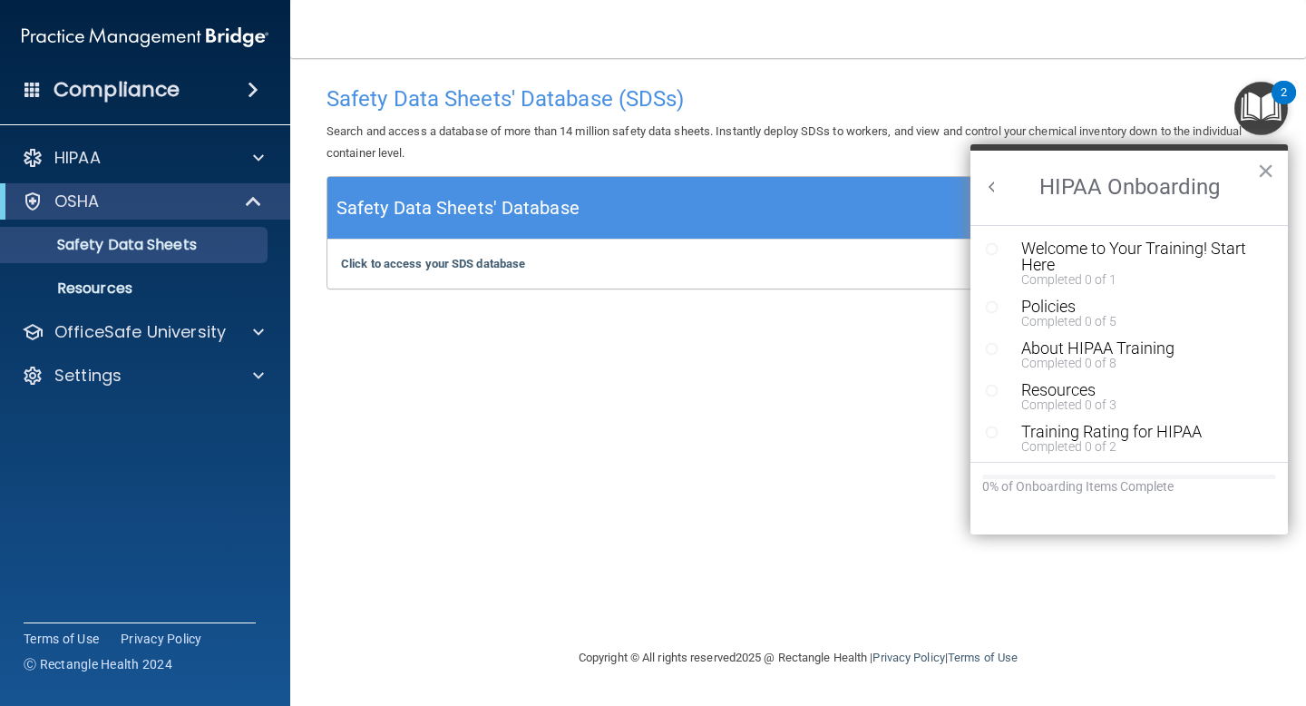
click at [1122, 263] on div "Welcome to Your Training! Start Here" at bounding box center [1143, 256] width 243 height 33
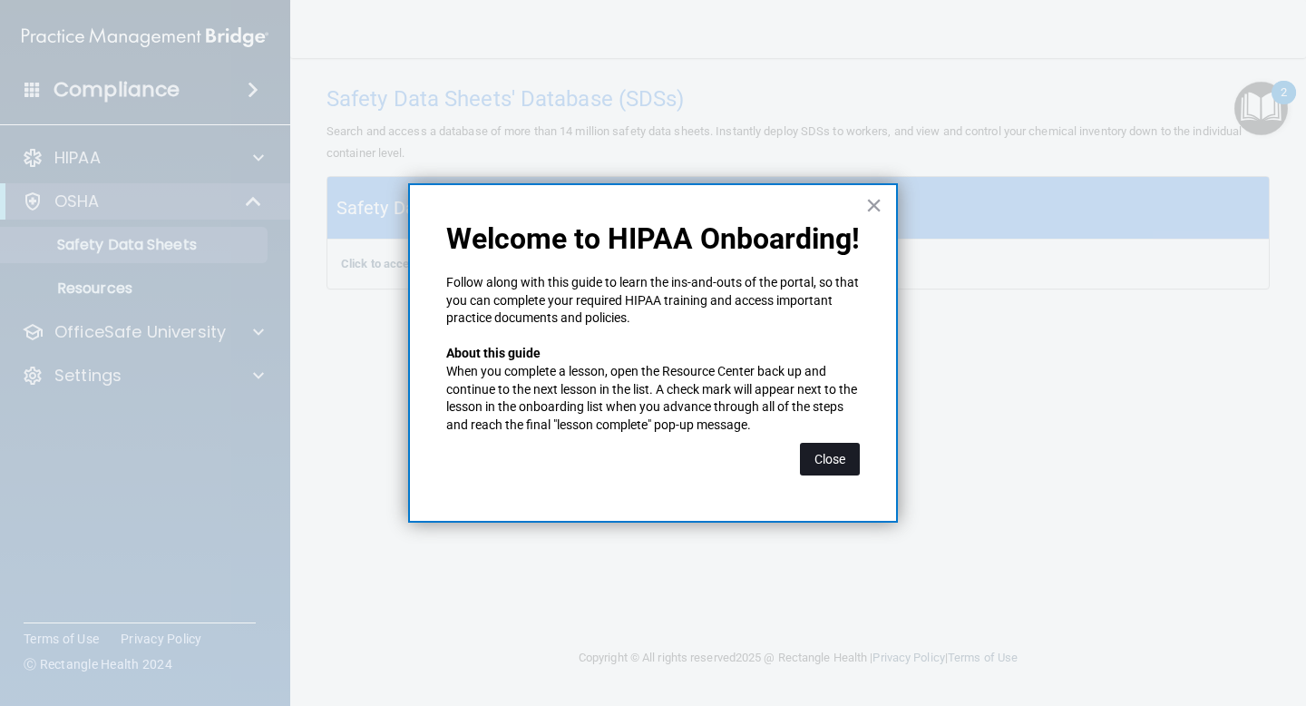
click at [837, 455] on button "Close" at bounding box center [830, 459] width 60 height 33
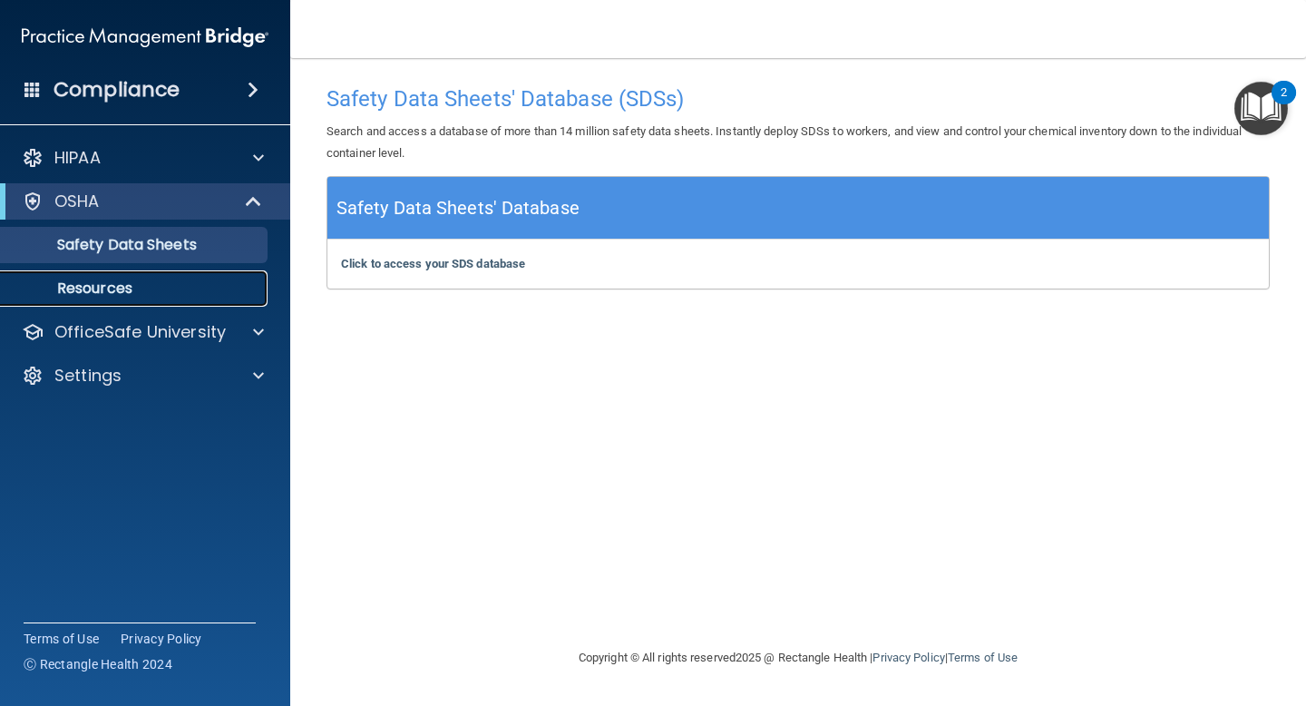
click at [139, 289] on p "Resources" at bounding box center [136, 288] width 248 height 18
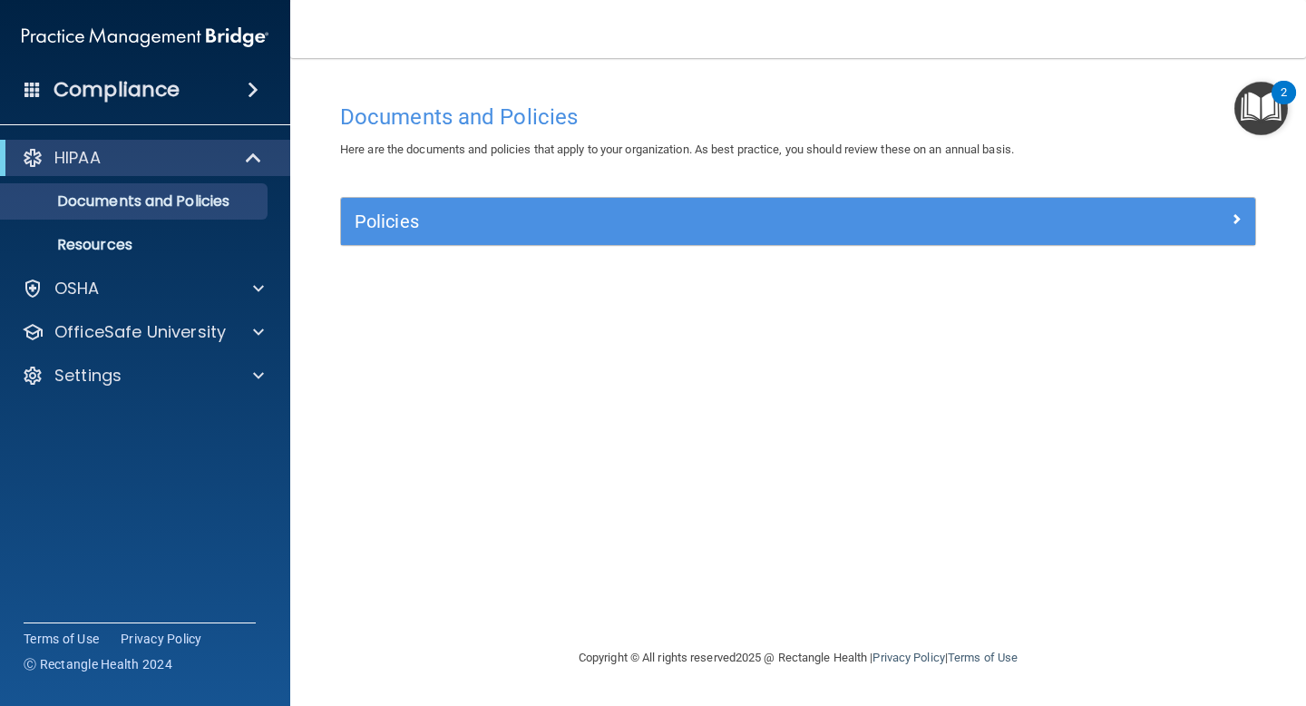
click at [1276, 103] on img "Open Resource Center, 2 new notifications" at bounding box center [1262, 109] width 54 height 54
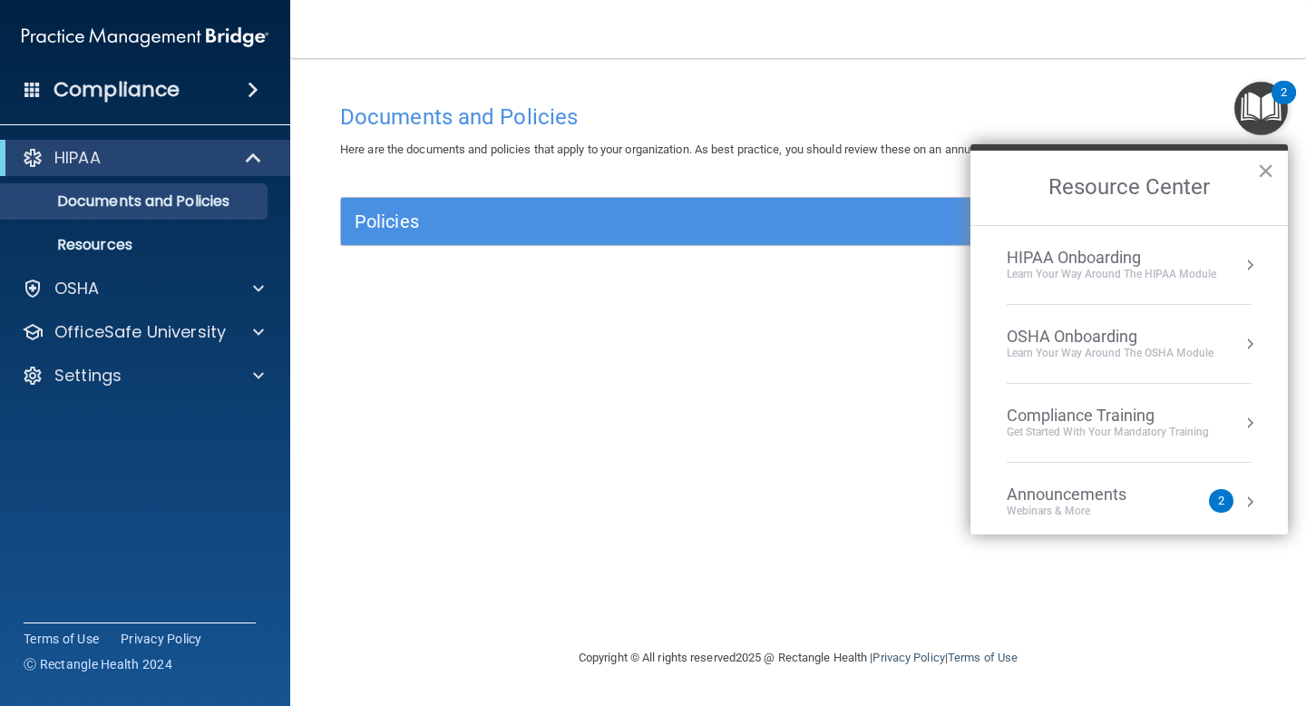
click at [1100, 414] on div "Compliance Training" at bounding box center [1108, 416] width 202 height 20
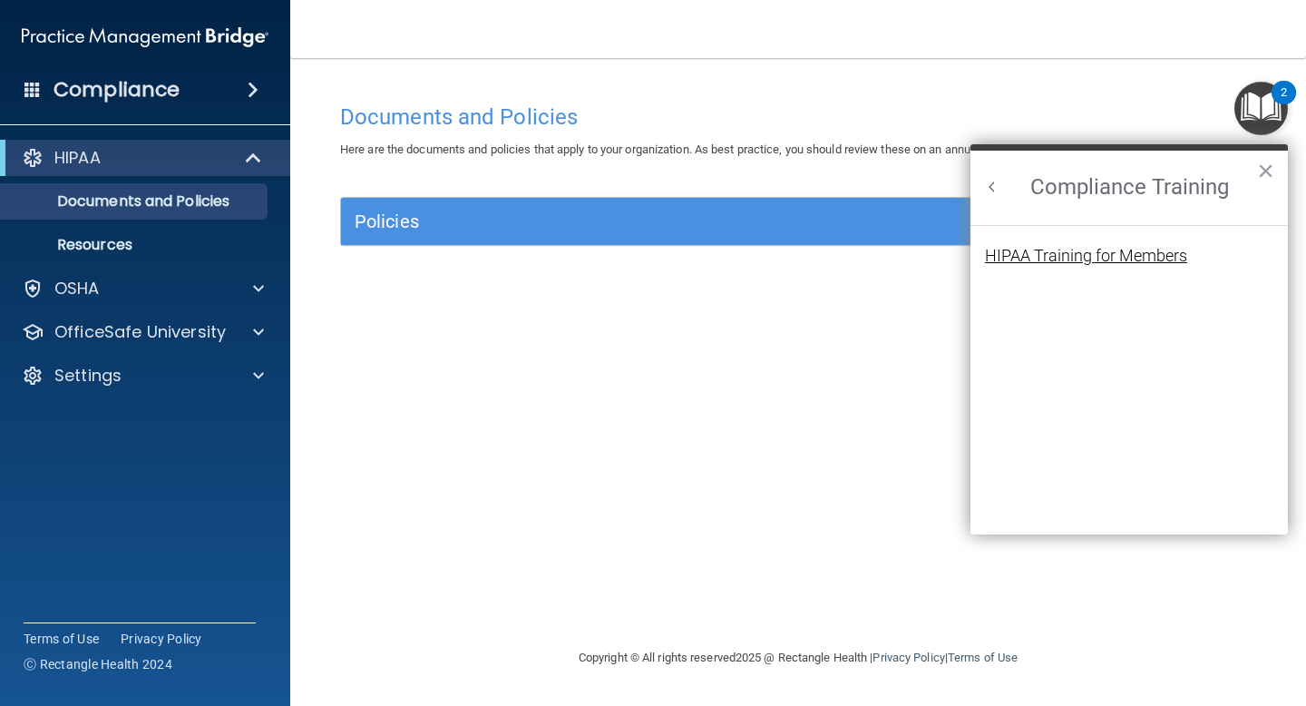
click at [1101, 258] on div "HIPAA Training for Members" at bounding box center [1086, 256] width 202 height 16
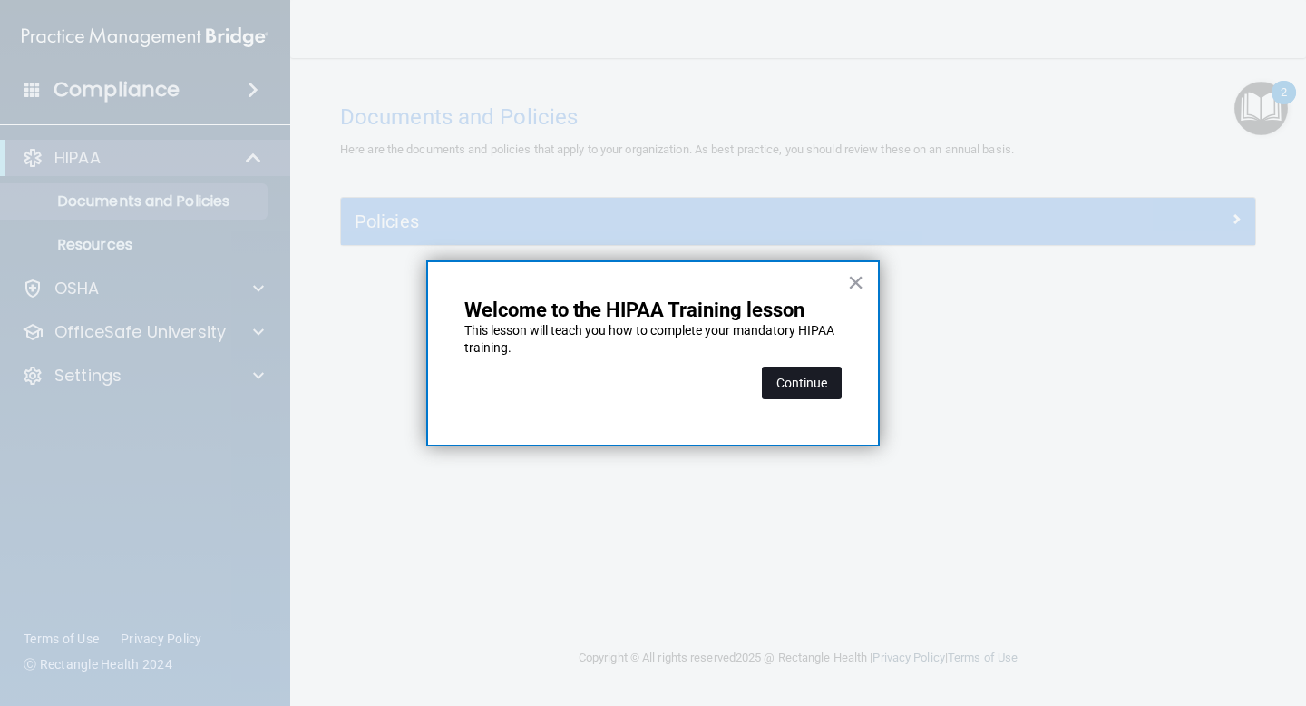
click at [818, 373] on button "Continue" at bounding box center [802, 383] width 80 height 33
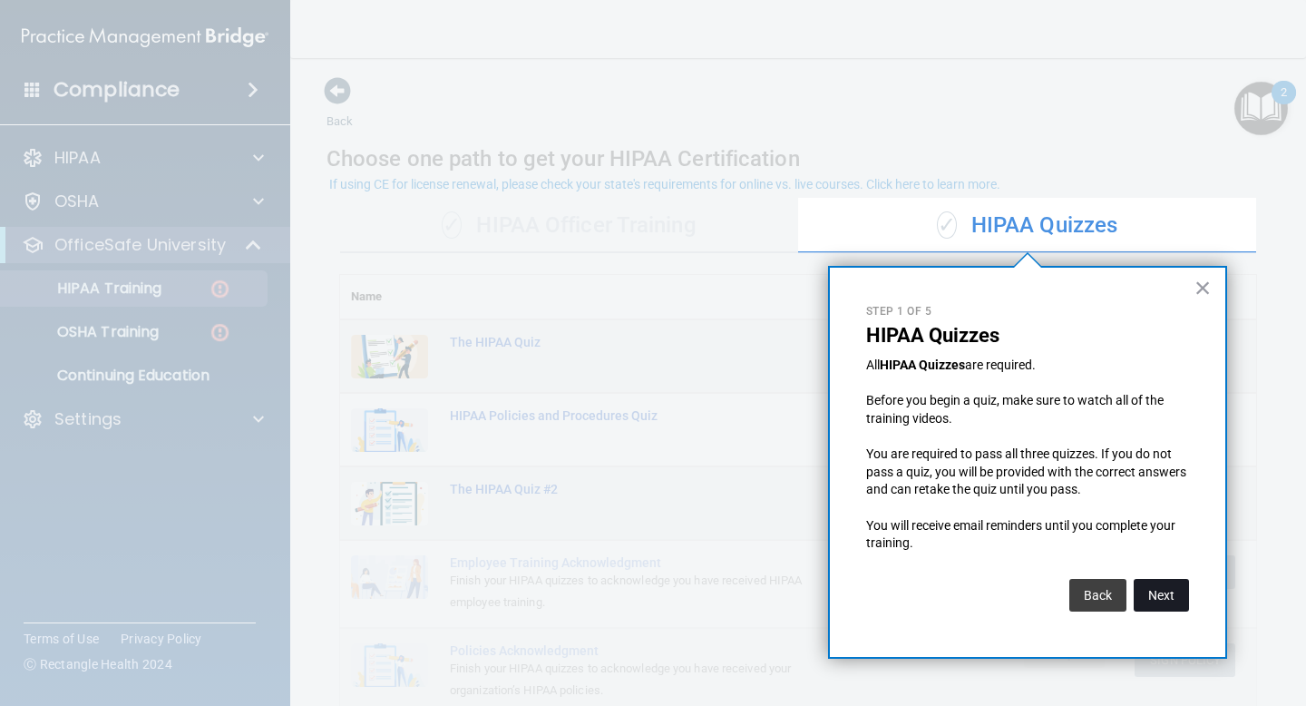
click at [1160, 592] on button "Next" at bounding box center [1161, 595] width 55 height 33
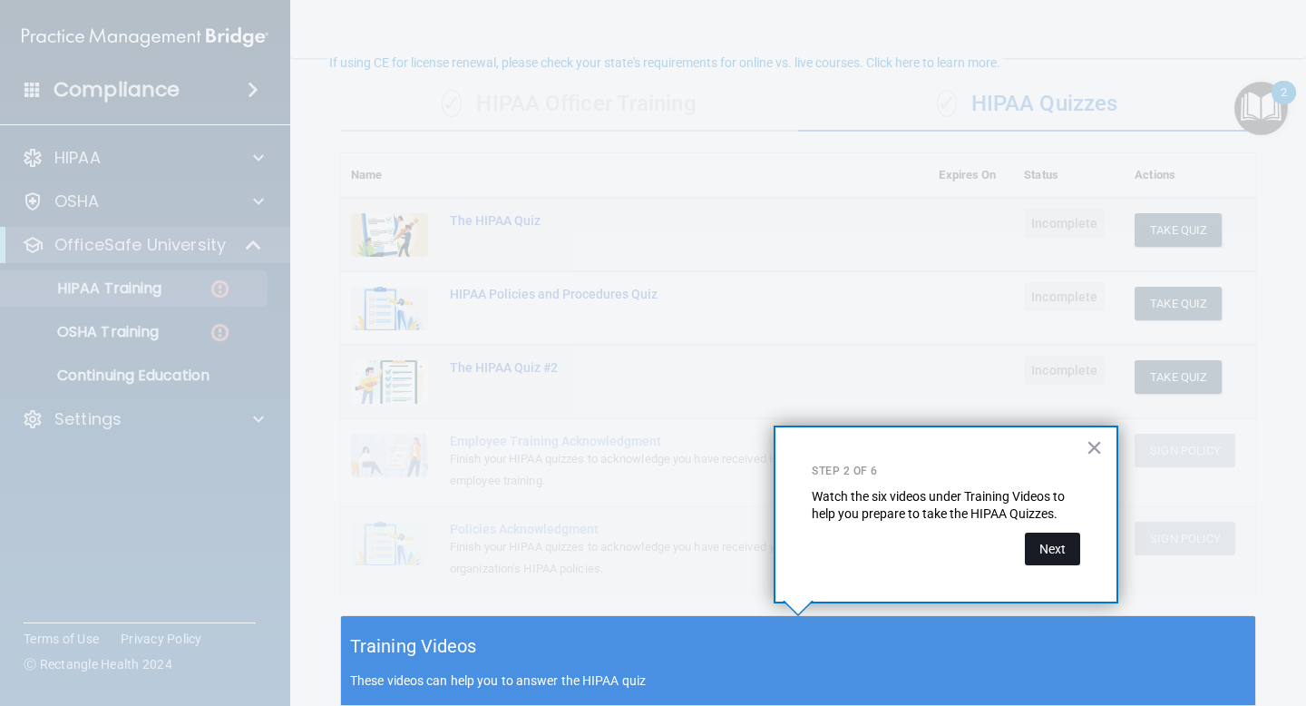
click at [1057, 555] on button "Next" at bounding box center [1052, 549] width 55 height 33
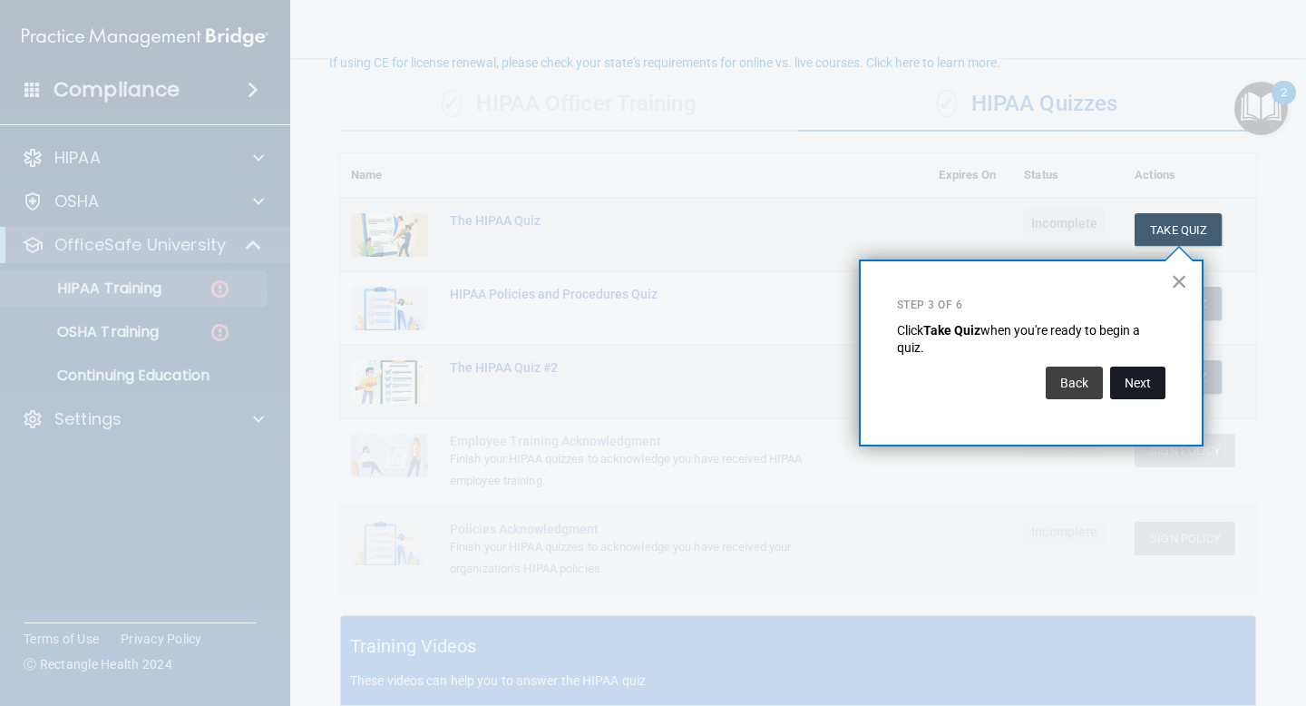
click at [1144, 377] on button "Next" at bounding box center [1138, 383] width 55 height 33
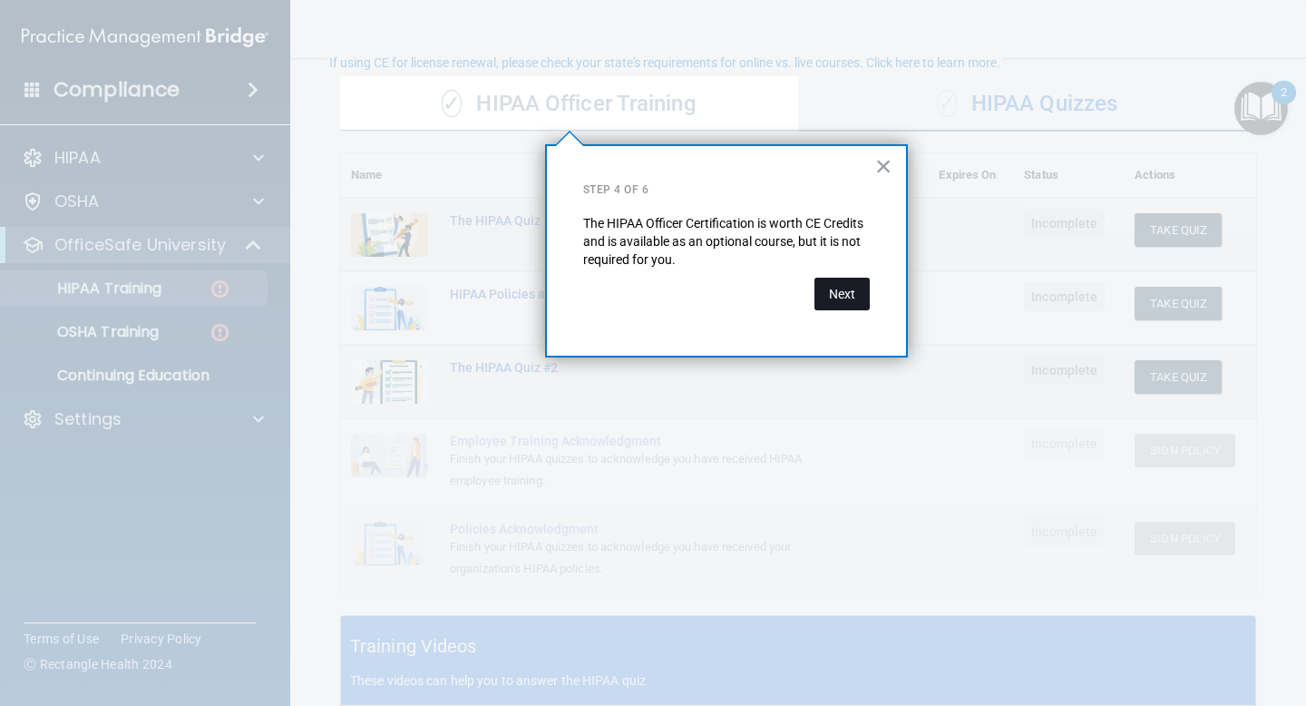
click at [832, 299] on button "Next" at bounding box center [842, 294] width 55 height 33
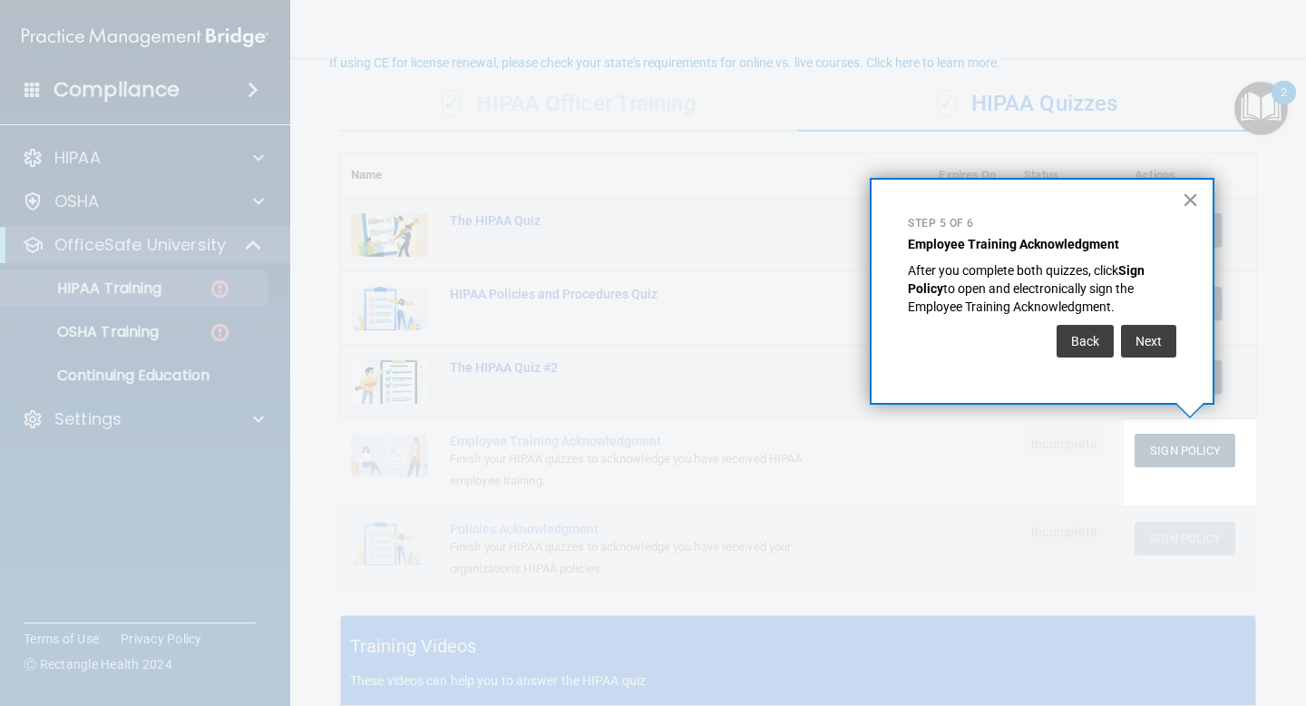
click at [1190, 196] on button "×" at bounding box center [1190, 199] width 17 height 29
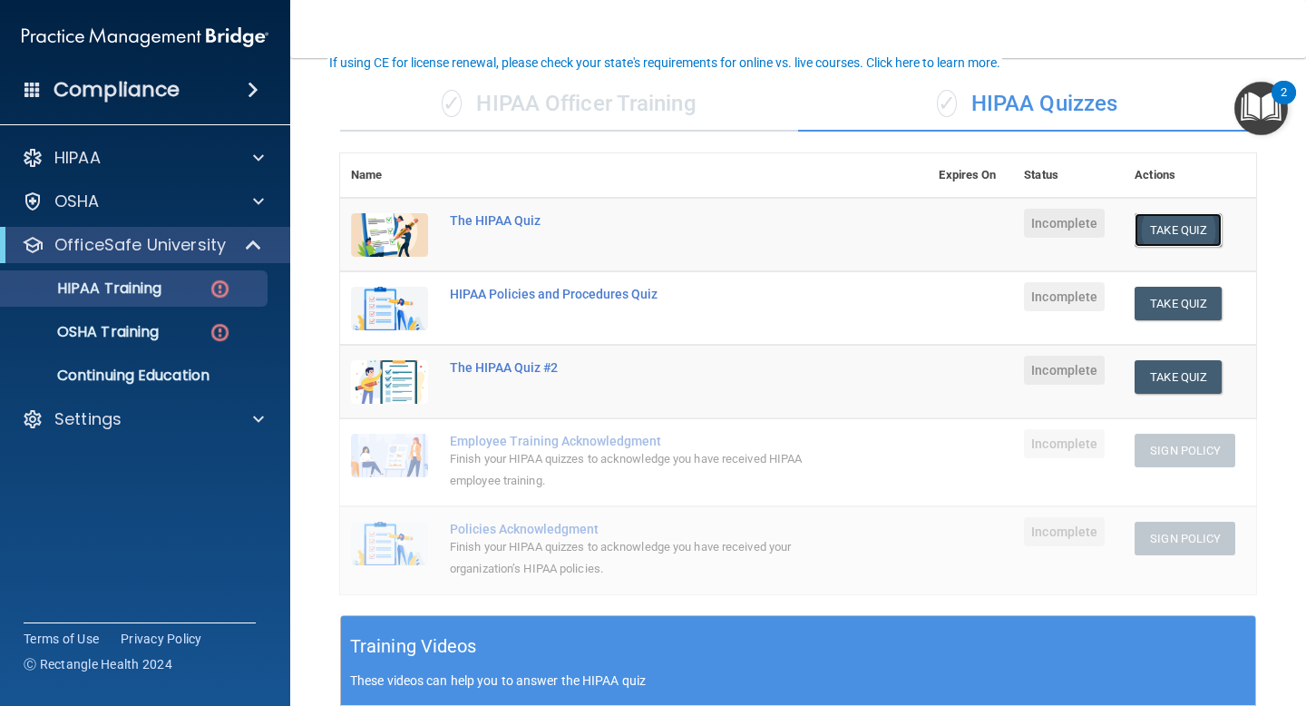
click at [1189, 231] on button "Take Quiz" at bounding box center [1178, 230] width 87 height 34
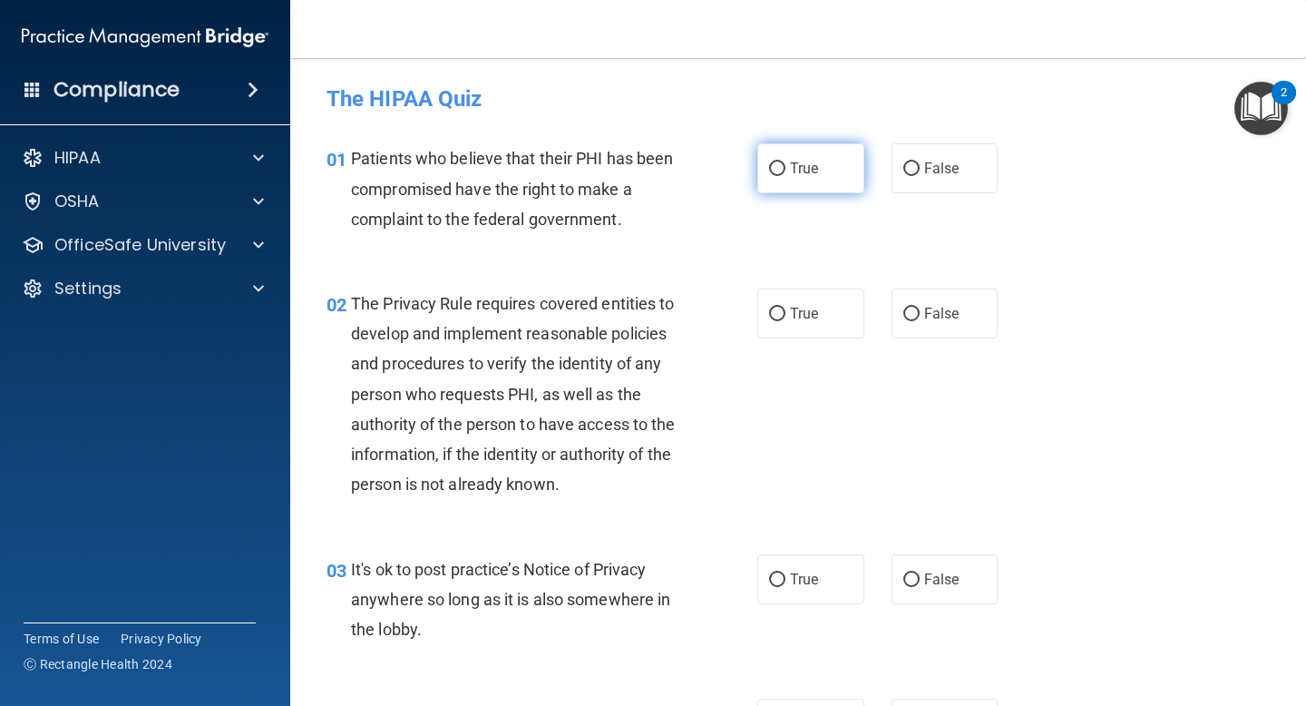
click at [781, 154] on label "True" at bounding box center [811, 168] width 107 height 50
click at [781, 162] on input "True" at bounding box center [777, 169] width 16 height 14
radio input "true"
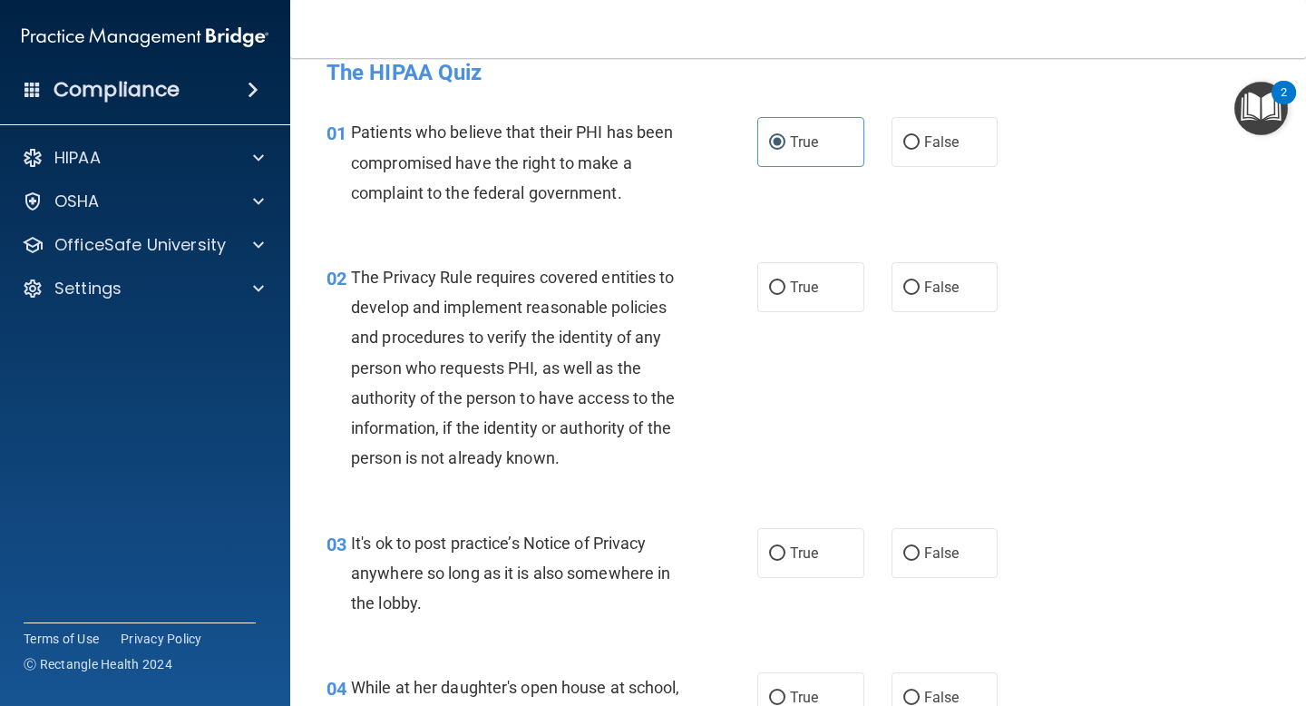
scroll to position [29, 0]
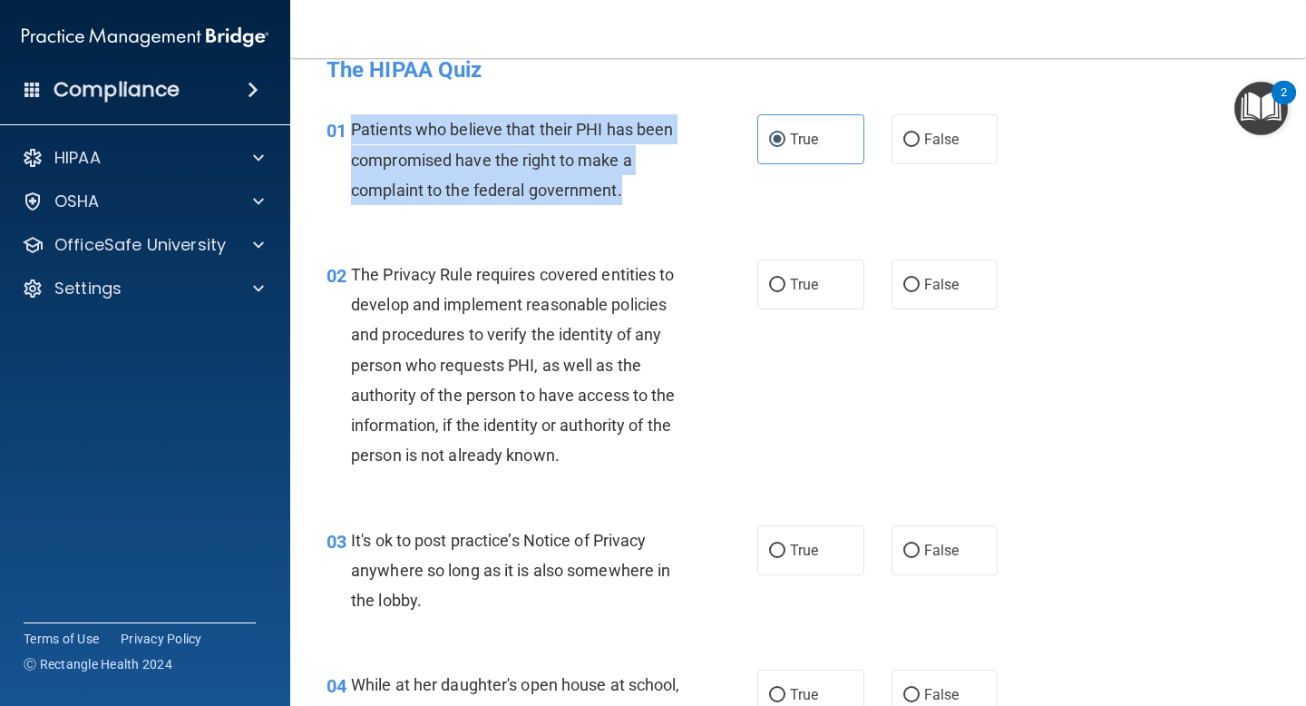
drag, startPoint x: 632, startPoint y: 201, endPoint x: 355, endPoint y: 132, distance: 286.3
click at [355, 132] on div "Patients who believe that their PHI has been compromised have the right to make…" at bounding box center [523, 159] width 344 height 91
copy span "Patients who believe that their PHI has been compromised have the right to make…"
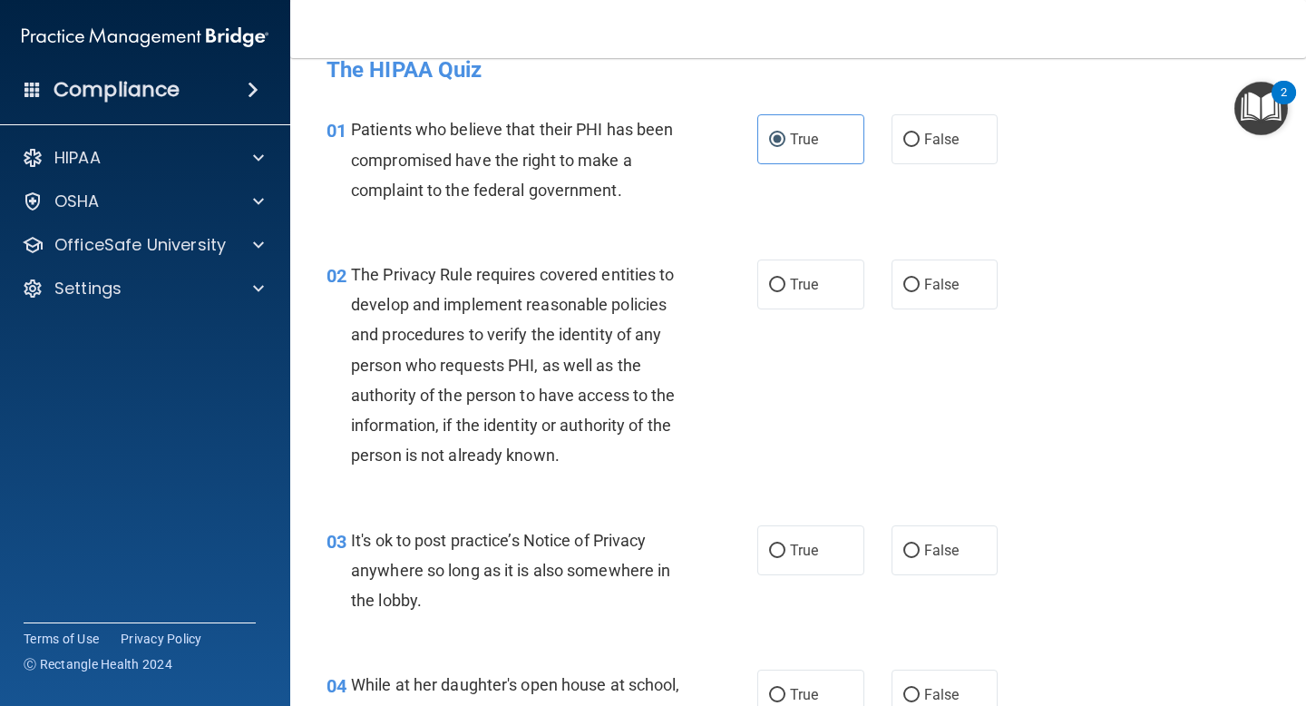
click at [521, 389] on span "The Privacy Rule requires covered entities to develop and implement reasonable …" at bounding box center [513, 365] width 325 height 200
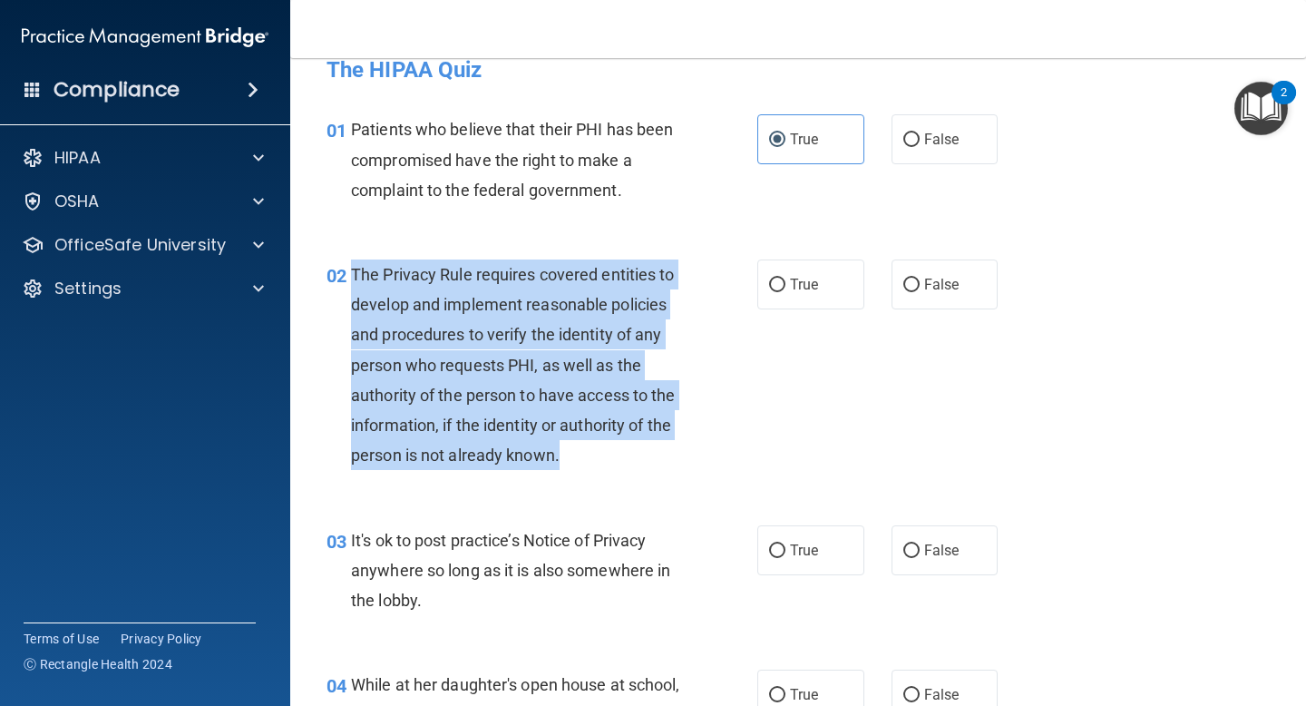
drag, startPoint x: 567, startPoint y: 452, endPoint x: 354, endPoint y: 265, distance: 283.5
click at [354, 265] on div "The Privacy Rule requires covered entities to develop and implement reasonable …" at bounding box center [523, 364] width 344 height 211
copy span "The Privacy Rule requires covered entities to develop and implement reasonable …"
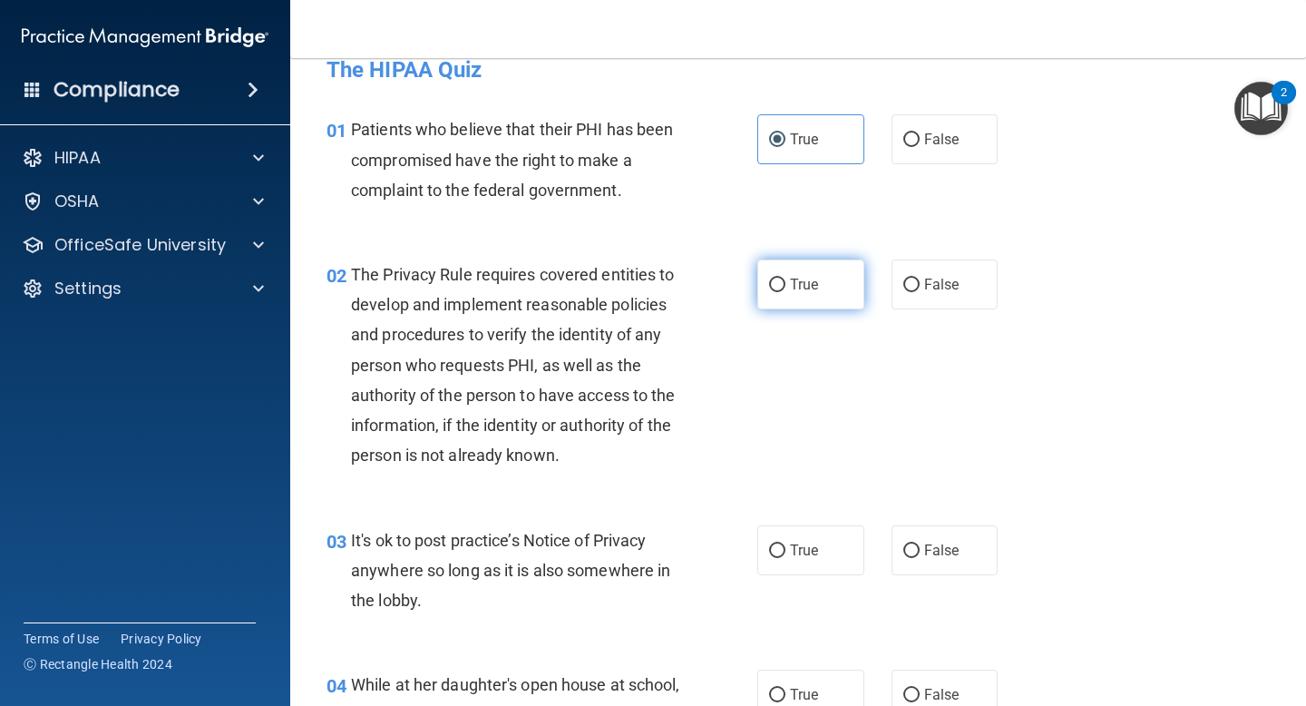
click at [822, 275] on label "True" at bounding box center [811, 284] width 107 height 50
click at [786, 279] on input "True" at bounding box center [777, 286] width 16 height 14
radio input "true"
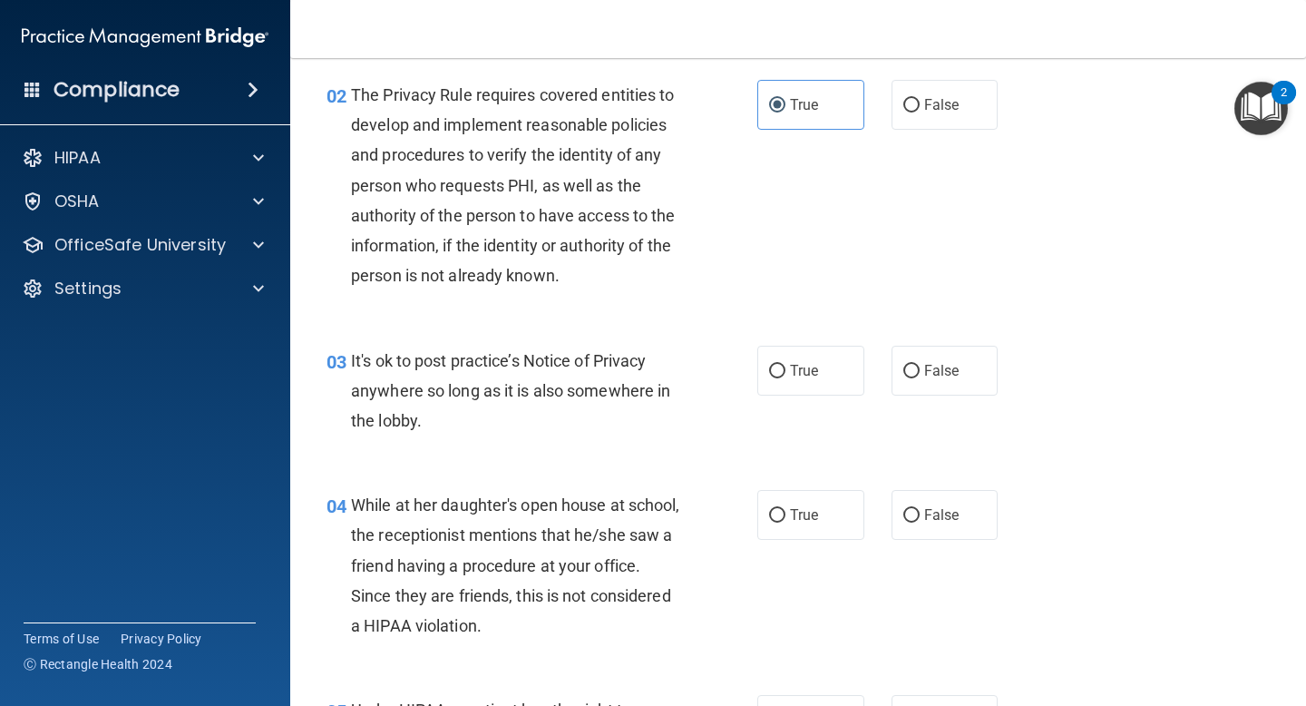
scroll to position [239, 0]
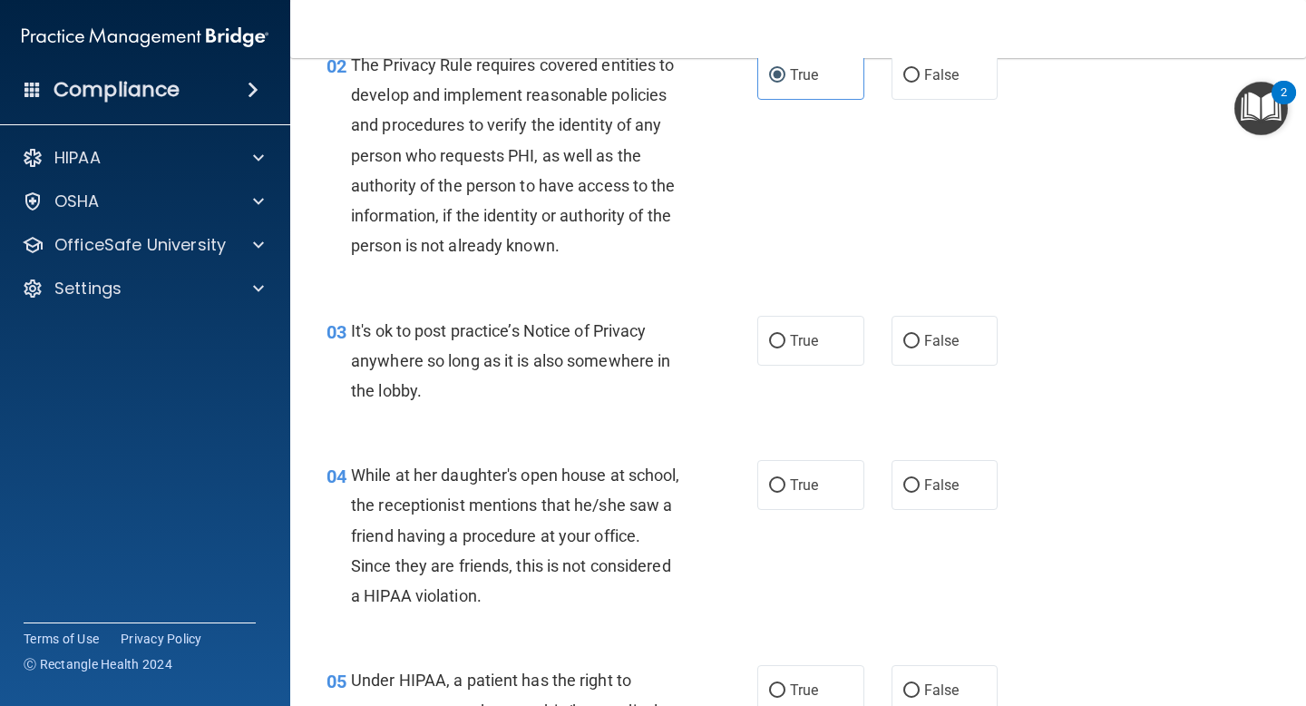
click at [495, 354] on span "It's ok to post practice’s Notice of Privacy anywhere so long as it is also som…" at bounding box center [510, 360] width 319 height 79
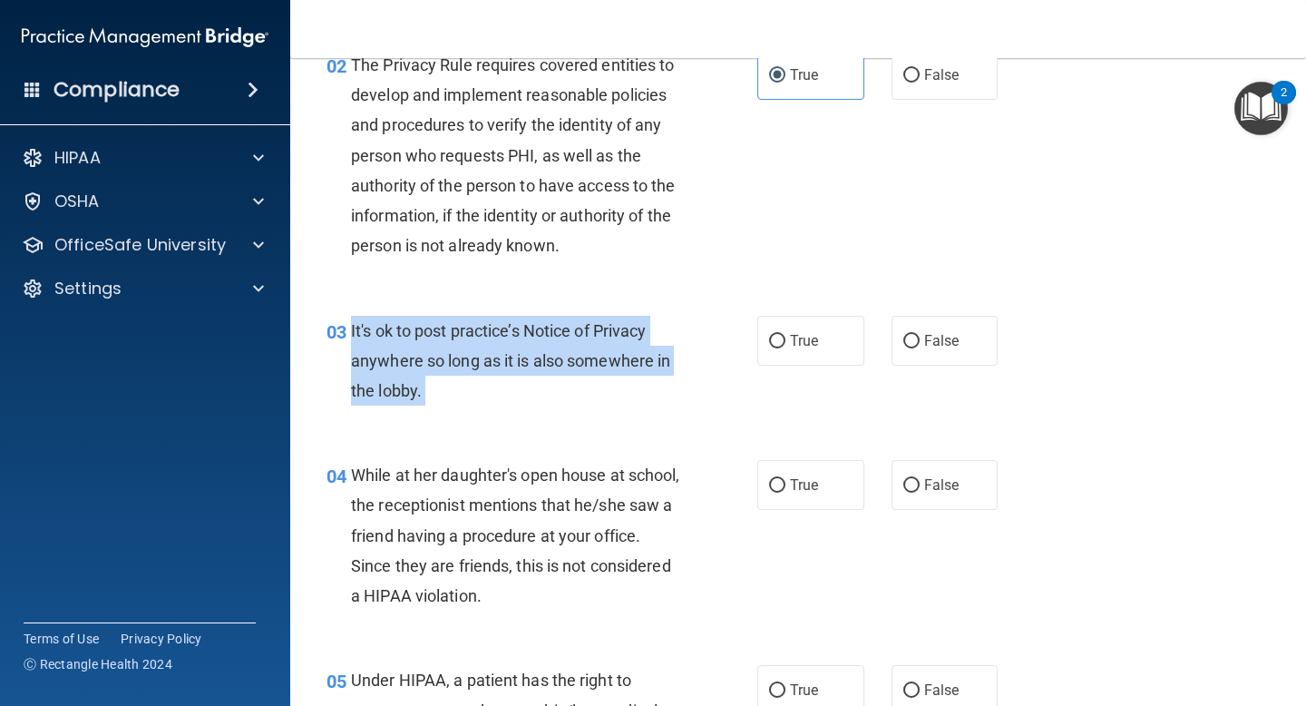
click at [495, 354] on span "It's ok to post practice’s Notice of Privacy anywhere so long as it is also som…" at bounding box center [510, 360] width 319 height 79
copy ng-form "It's ok to post practice’s Notice of Privacy anywhere so long as it is also som…"
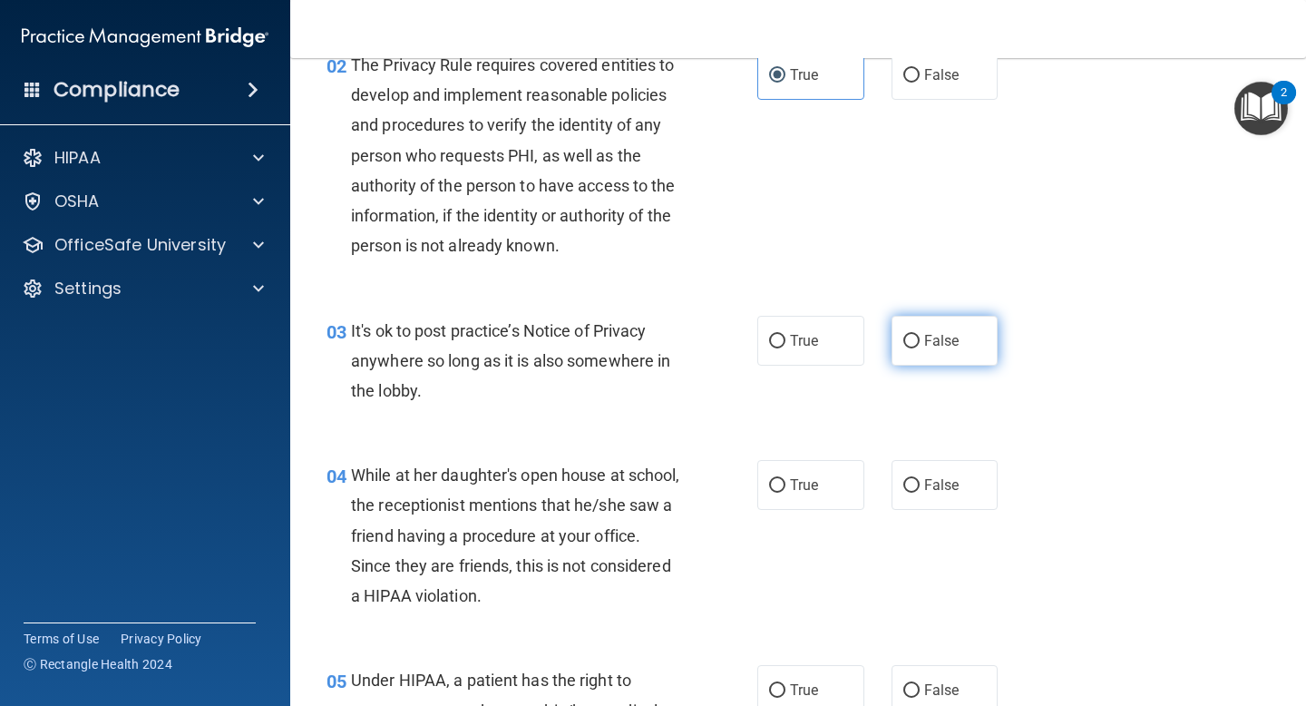
click at [931, 351] on label "False" at bounding box center [945, 341] width 107 height 50
click at [920, 348] on input "False" at bounding box center [912, 342] width 16 height 14
radio input "true"
click at [1171, 411] on div "03 It's ok to post practice’s Notice of Privacy anywhere so long as it is also …" at bounding box center [798, 365] width 971 height 145
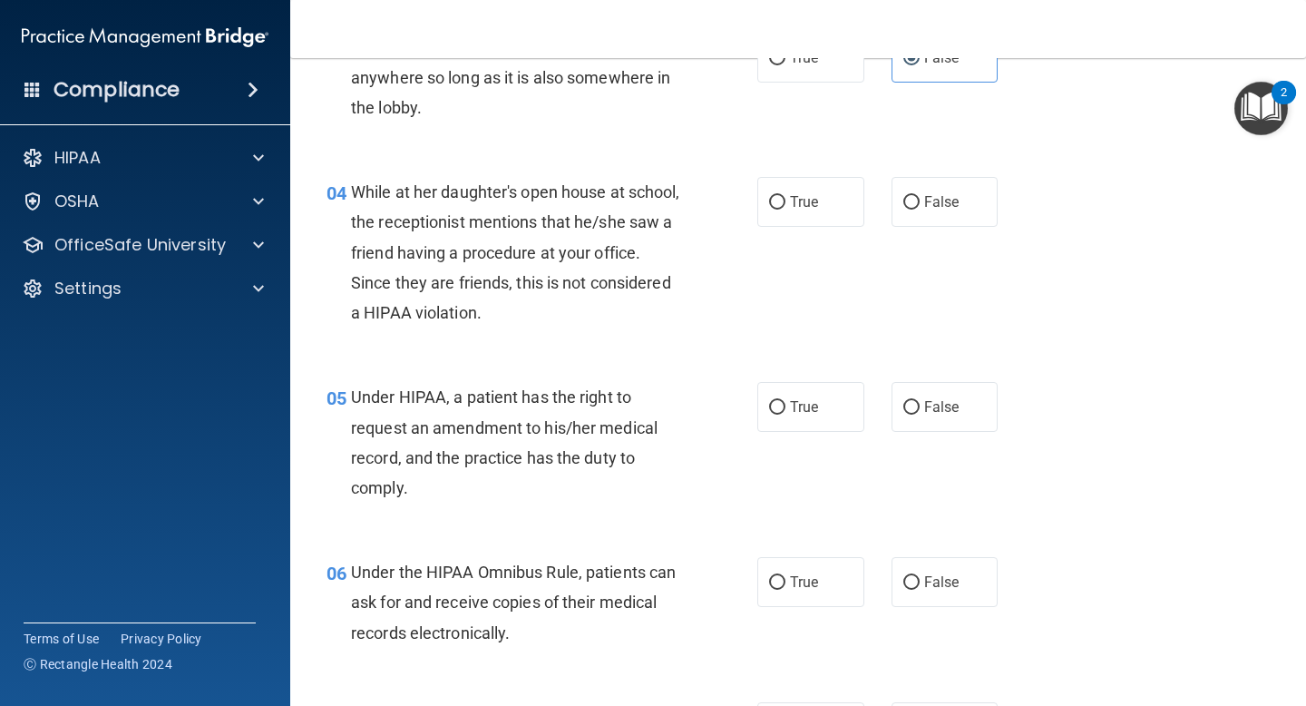
scroll to position [529, 0]
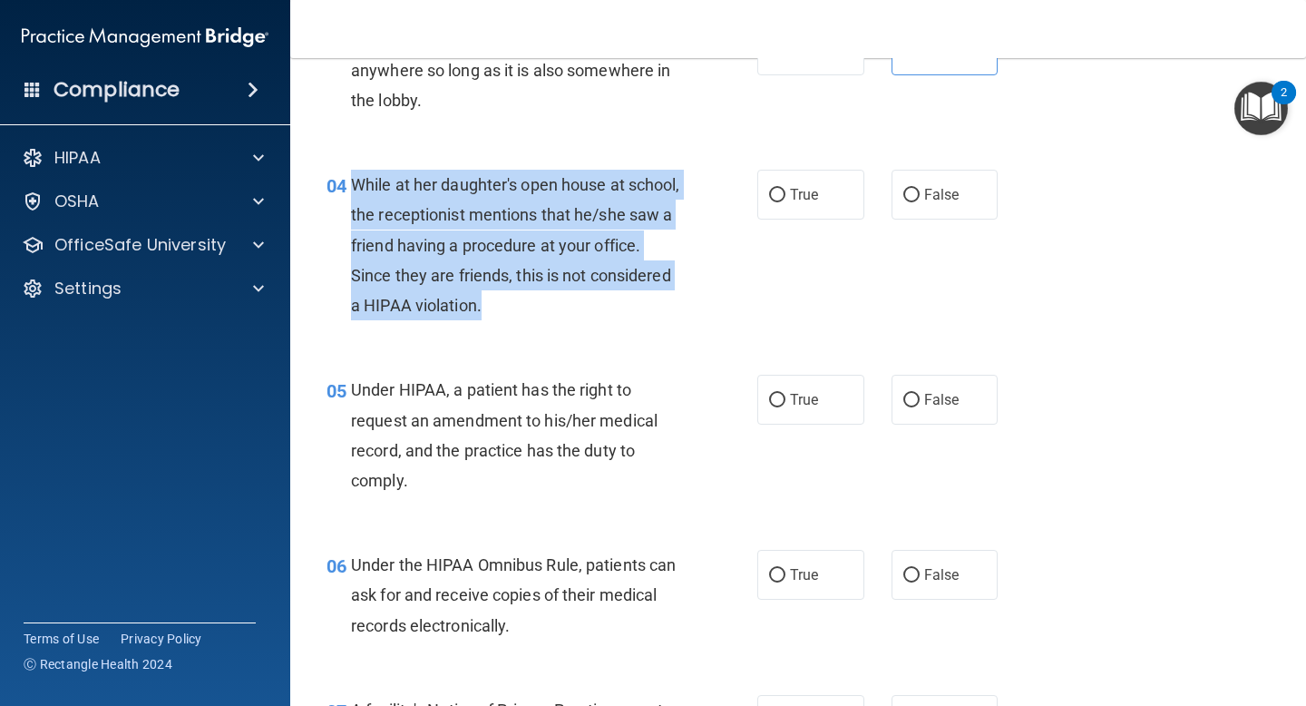
drag, startPoint x: 586, startPoint y: 308, endPoint x: 356, endPoint y: 183, distance: 262.3
click at [356, 183] on div "While at her daughter's open house at school, the receptionist mentions that he…" at bounding box center [523, 245] width 344 height 151
copy span "While at her daughter's open house at school, the receptionist mentions that he…"
click at [539, 251] on span "While at her daughter's open house at school, the receptionist mentions that he…" at bounding box center [515, 245] width 329 height 140
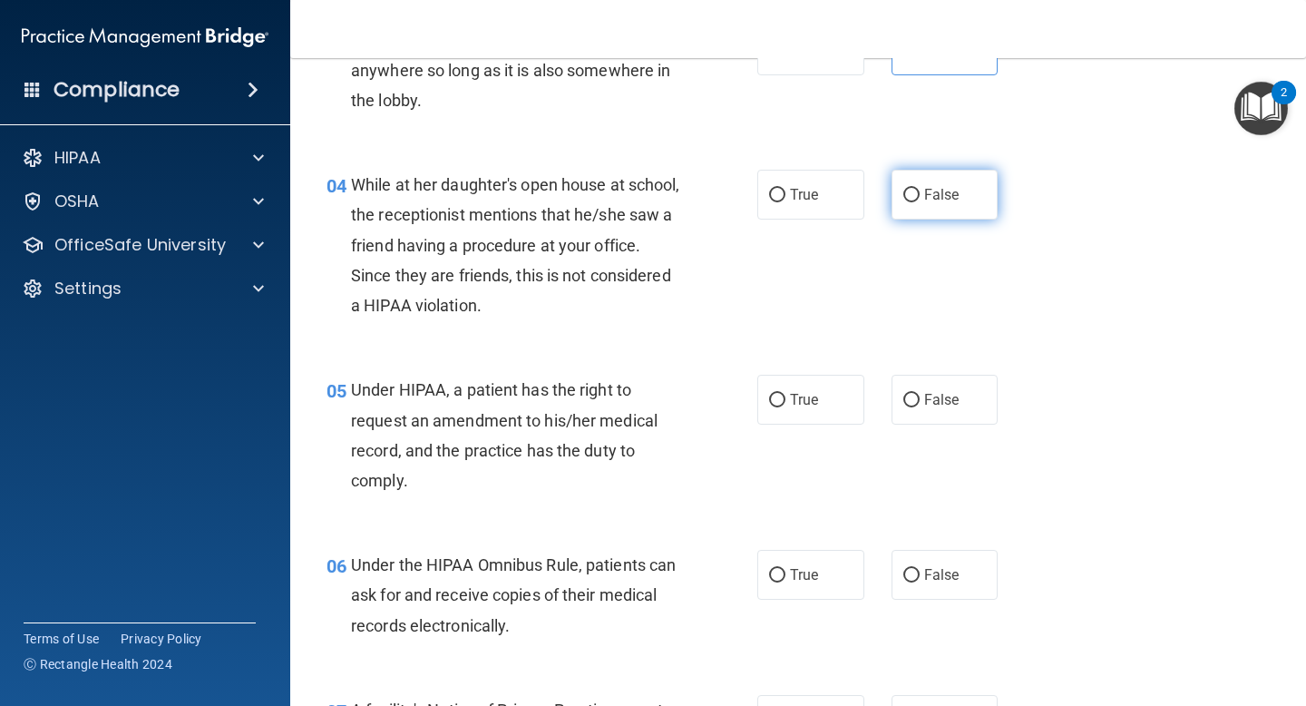
click at [925, 191] on span "False" at bounding box center [942, 194] width 35 height 17
click at [920, 191] on input "False" at bounding box center [912, 196] width 16 height 14
radio input "true"
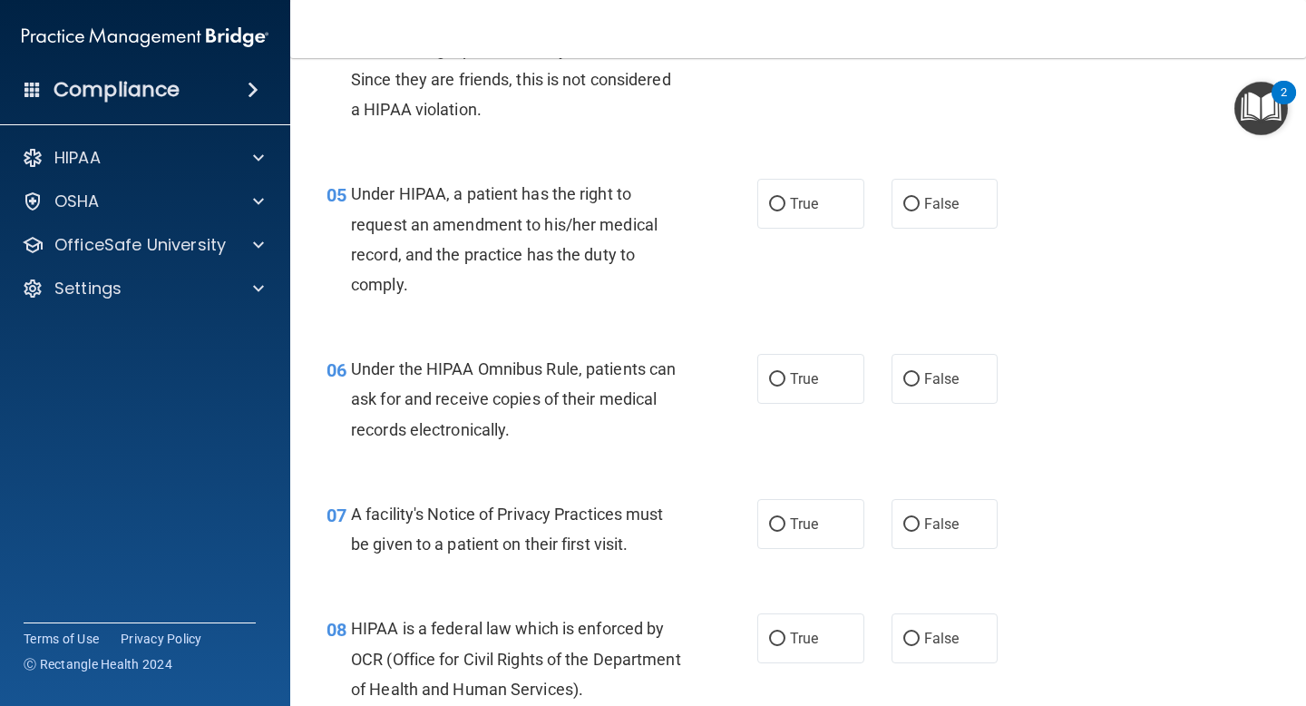
scroll to position [731, 0]
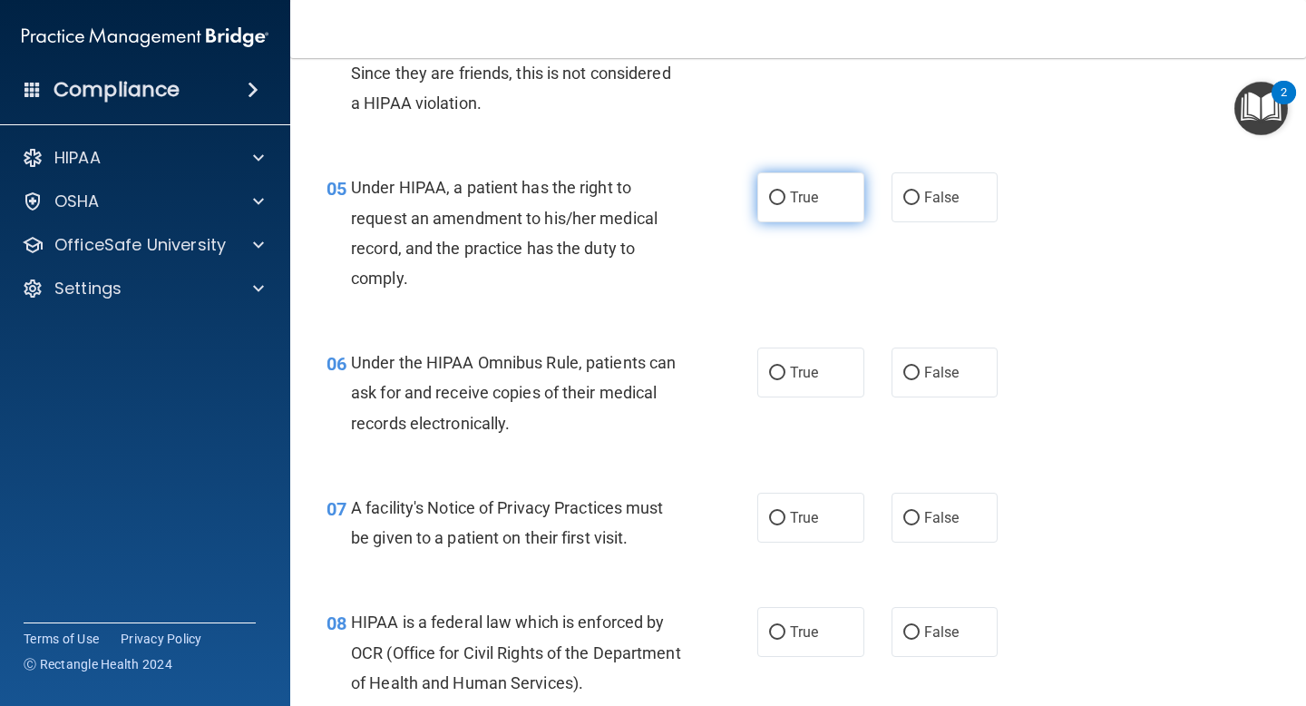
click at [832, 187] on label "True" at bounding box center [811, 197] width 107 height 50
click at [786, 191] on input "True" at bounding box center [777, 198] width 16 height 14
radio input "true"
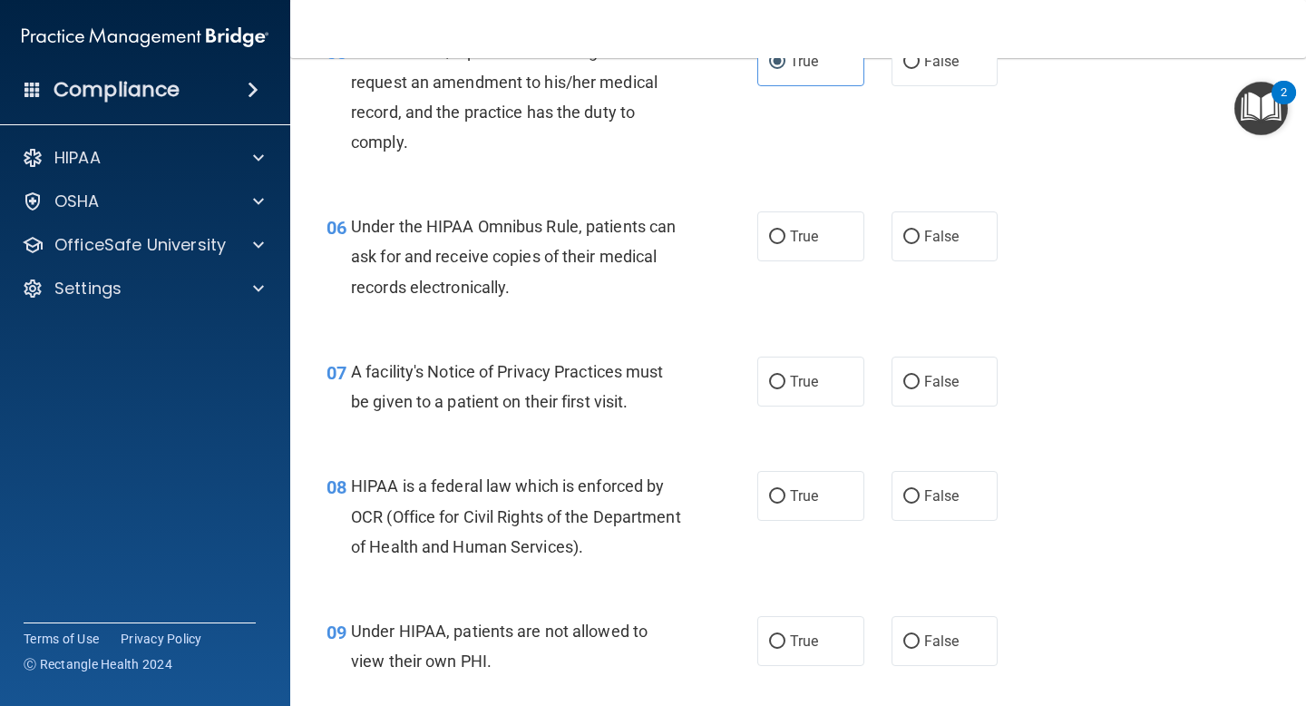
scroll to position [877, 0]
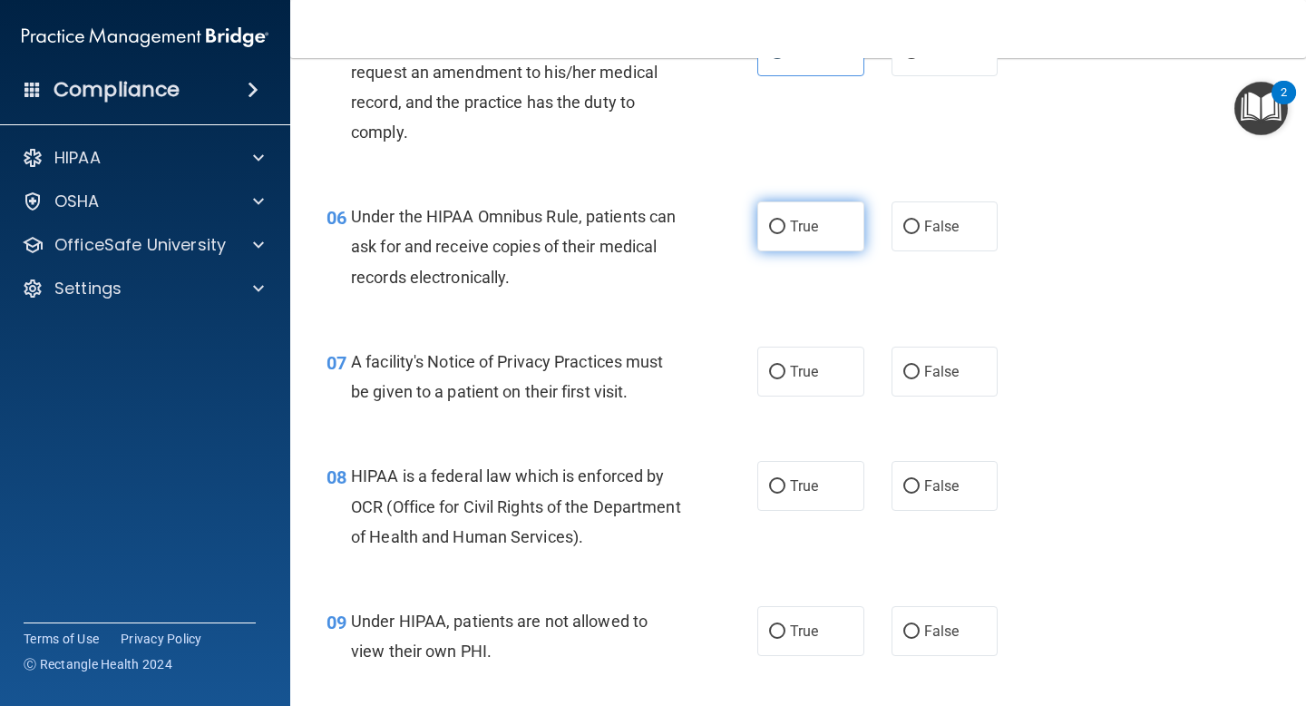
click at [788, 216] on label "True" at bounding box center [811, 226] width 107 height 50
click at [786, 220] on input "True" at bounding box center [777, 227] width 16 height 14
radio input "true"
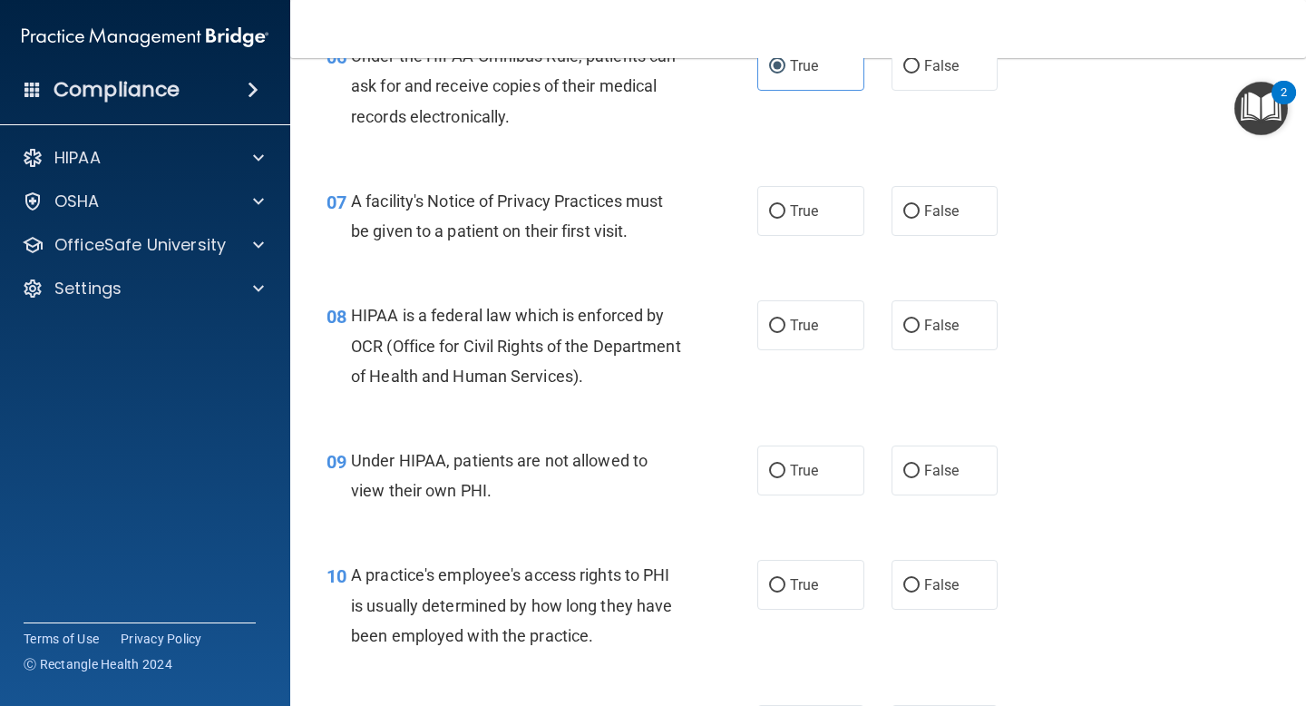
scroll to position [1050, 0]
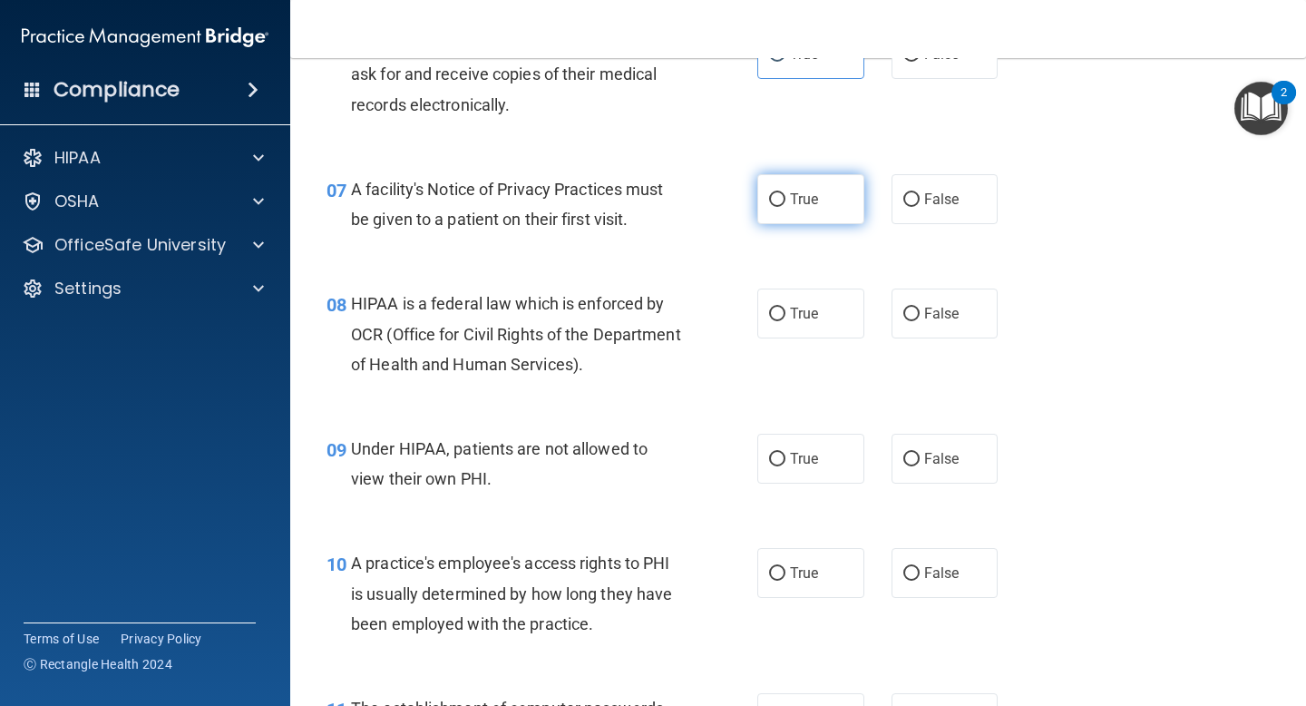
click at [806, 202] on span "True" at bounding box center [804, 199] width 28 height 17
click at [786, 202] on input "True" at bounding box center [777, 200] width 16 height 14
radio input "true"
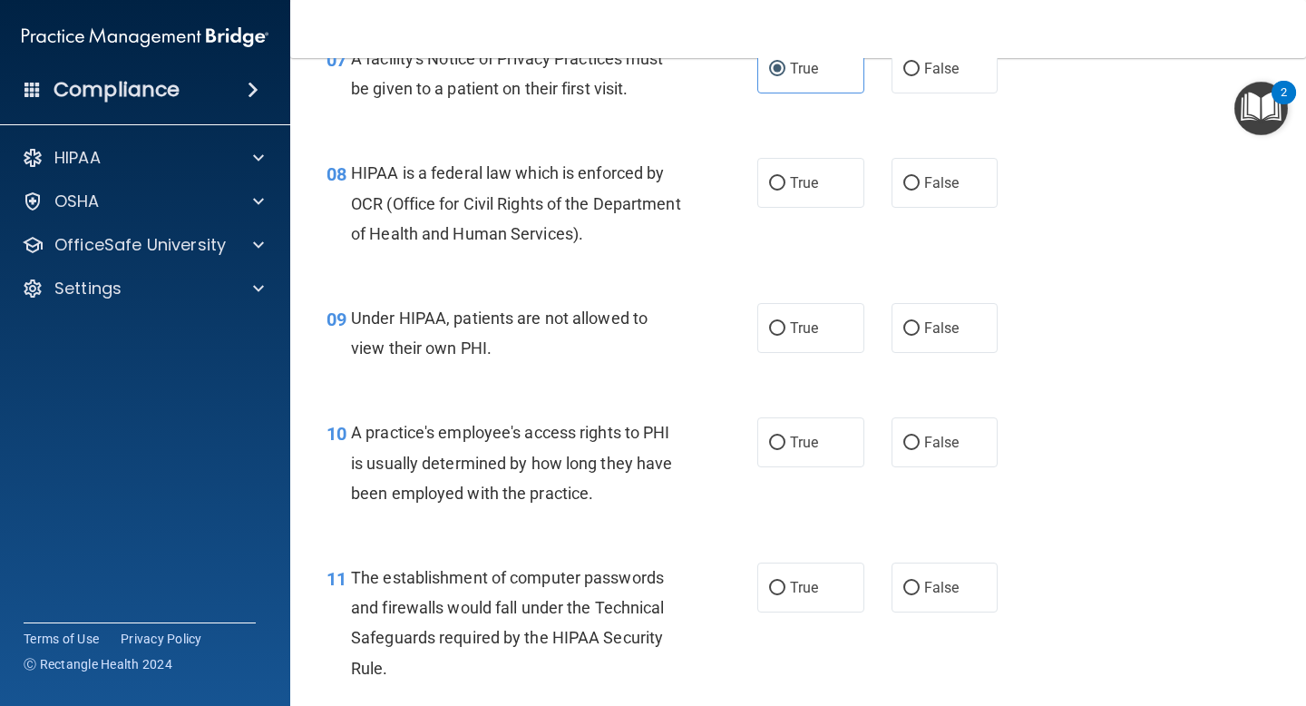
scroll to position [1181, 0]
click at [552, 233] on span "HIPAA is a federal law which is enforced by OCR (Office for Civil Rights of the…" at bounding box center [516, 201] width 330 height 79
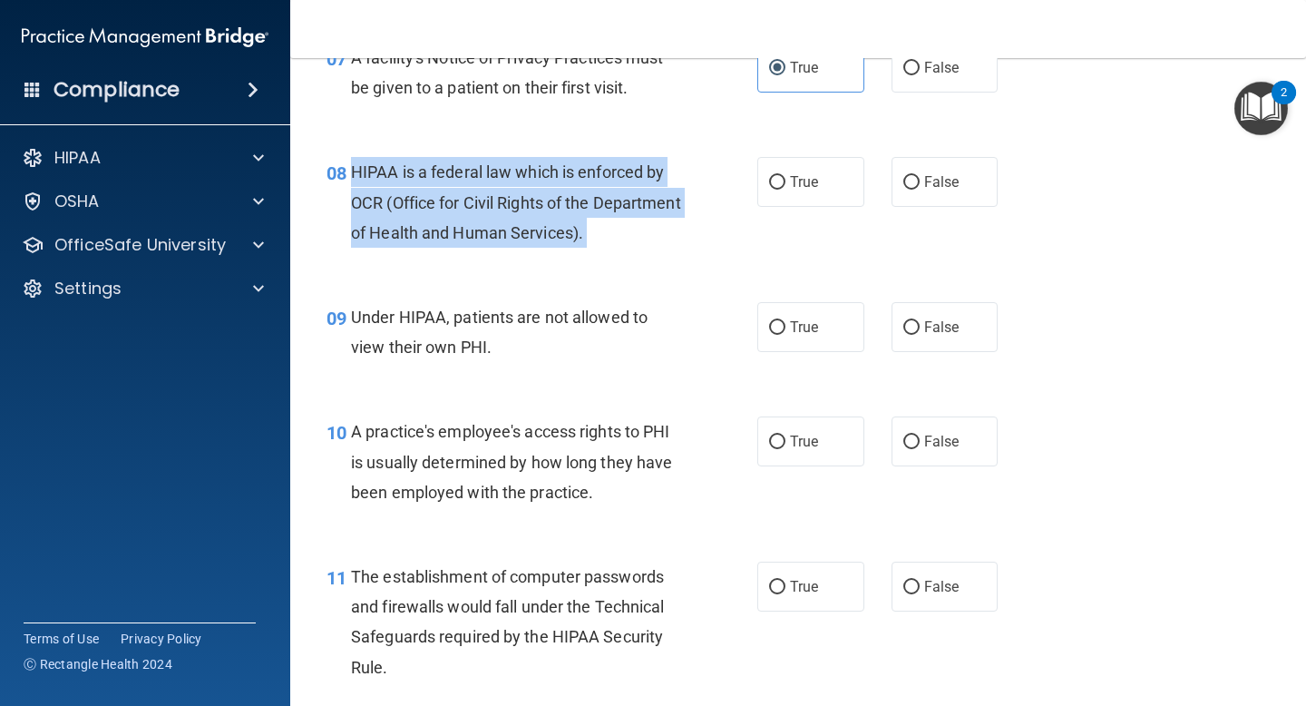
click at [552, 233] on span "HIPAA is a federal law which is enforced by OCR (Office for Civil Rights of the…" at bounding box center [516, 201] width 330 height 79
copy ng-form "HIPAA is a federal law which is enforced by OCR (Office for Civil Rights of the…"
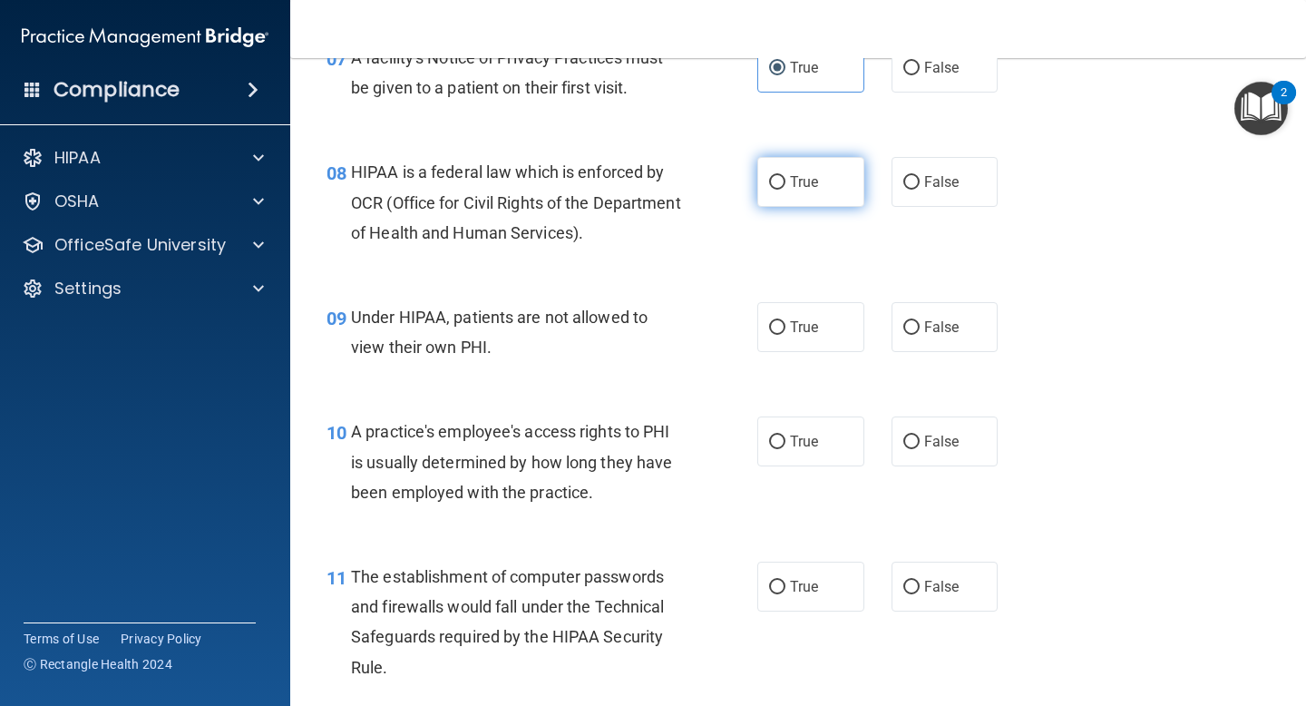
click at [832, 169] on label "True" at bounding box center [811, 182] width 107 height 50
click at [786, 176] on input "True" at bounding box center [777, 183] width 16 height 14
radio input "true"
click at [455, 353] on span "Under HIPAA, patients are not allowed to view their own PHI." at bounding box center [499, 332] width 297 height 49
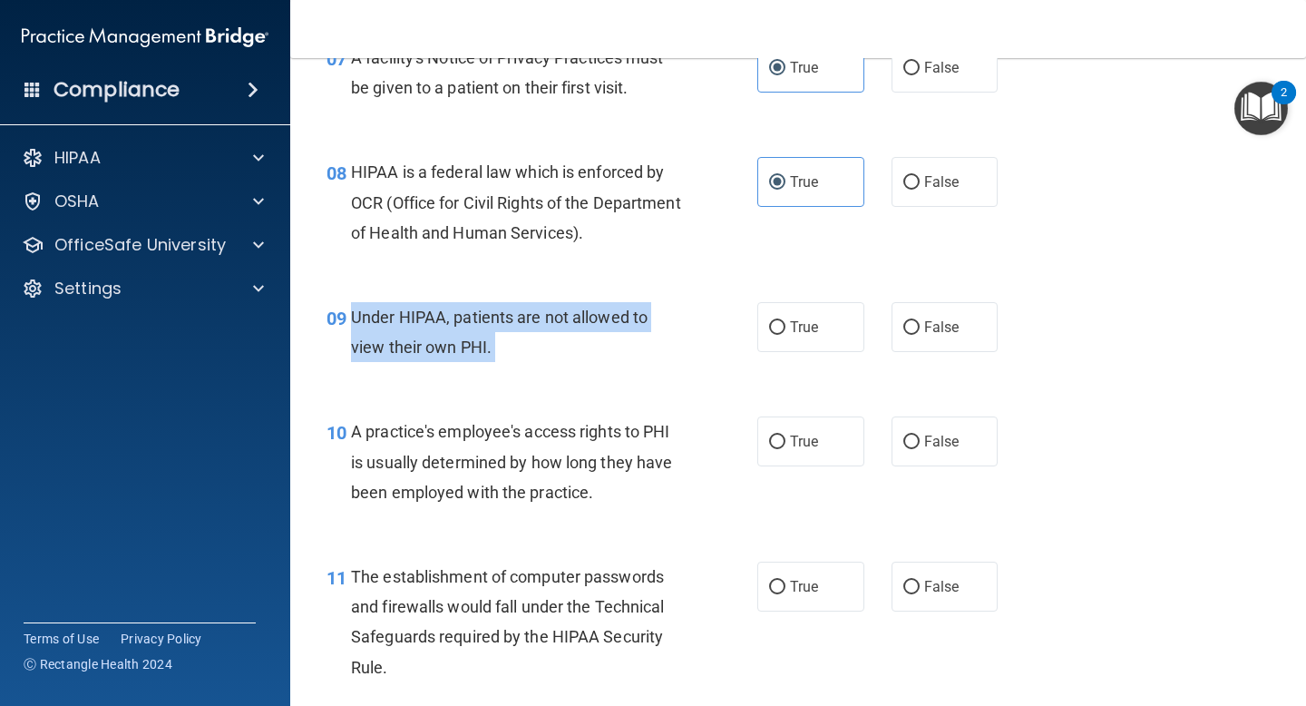
click at [455, 353] on span "Under HIPAA, patients are not allowed to view their own PHI." at bounding box center [499, 332] width 297 height 49
copy ng-form "Under HIPAA, patients are not allowed to view their own PHI."
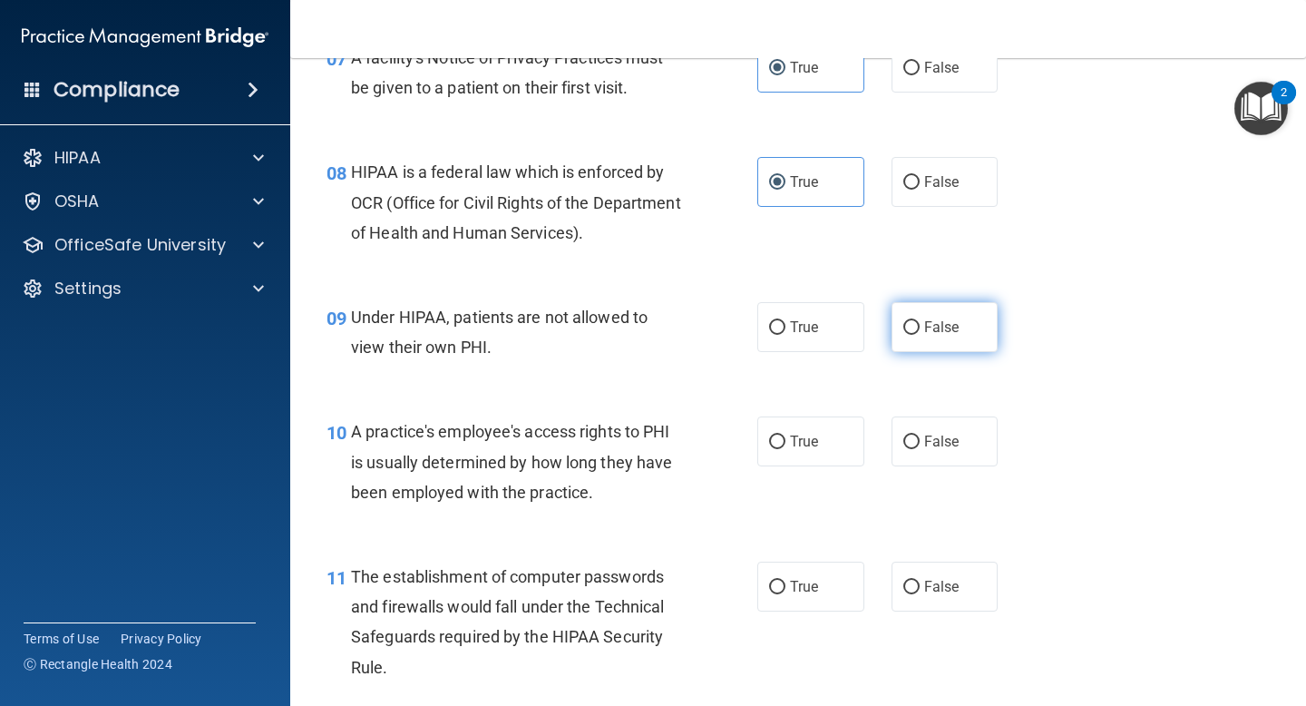
click at [926, 323] on span "False" at bounding box center [942, 326] width 35 height 17
click at [920, 323] on input "False" at bounding box center [912, 328] width 16 height 14
radio input "true"
click at [1138, 449] on div "10 A practice's employee's access rights to PHI is usually determined by how lo…" at bounding box center [798, 466] width 971 height 145
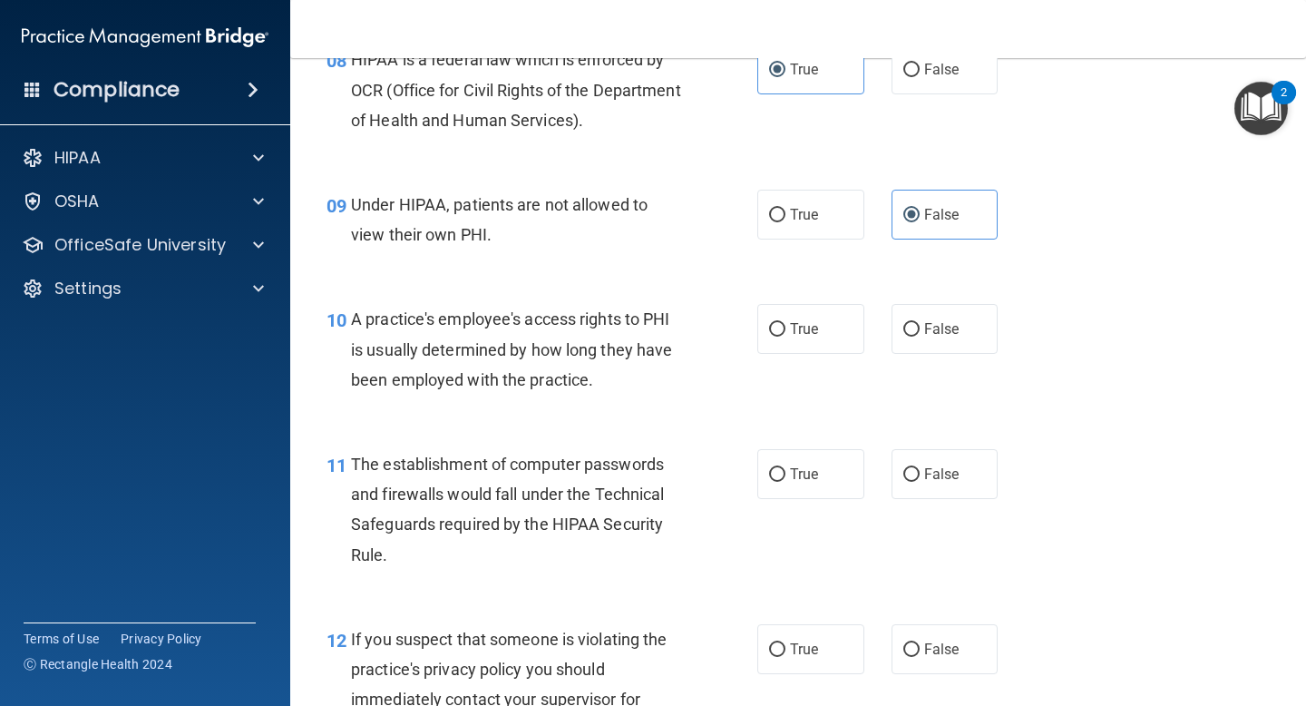
scroll to position [1310, 0]
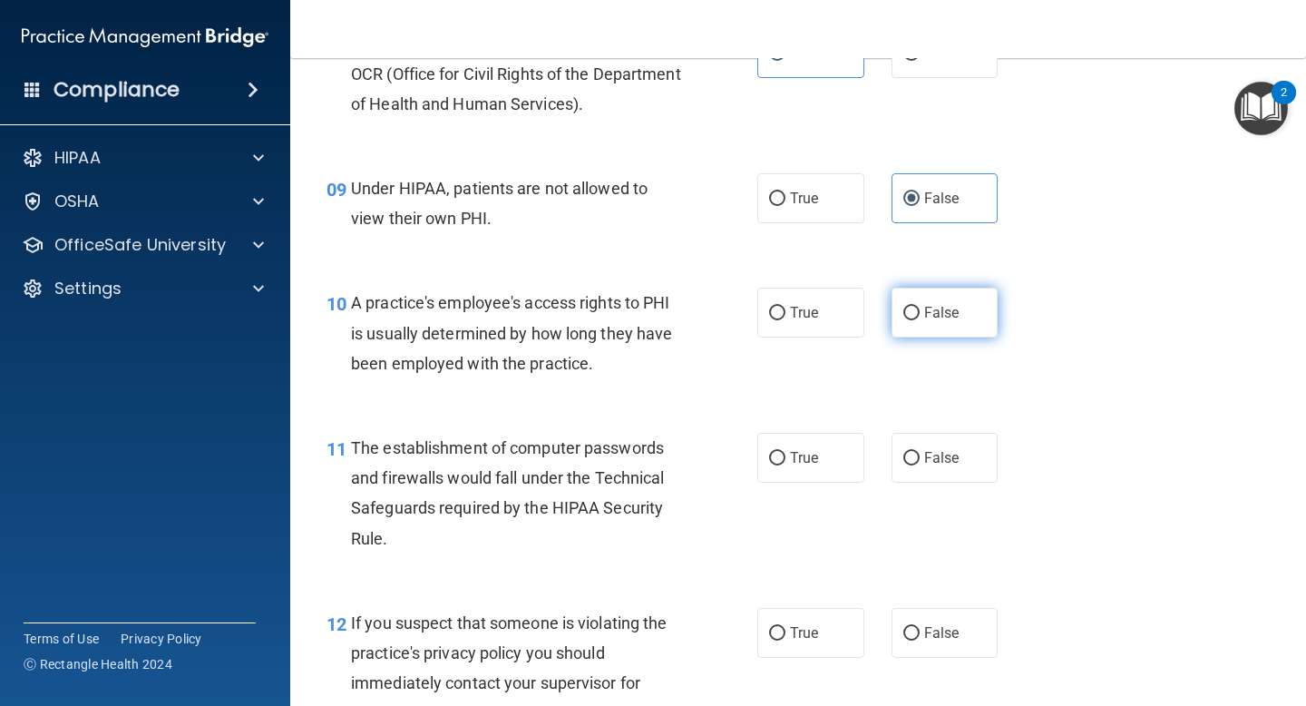
click at [936, 328] on label "False" at bounding box center [945, 313] width 107 height 50
click at [920, 320] on input "False" at bounding box center [912, 314] width 16 height 14
radio input "true"
click at [530, 325] on span "A practice's employee's access rights to PHI is usually determined by how long …" at bounding box center [511, 332] width 321 height 79
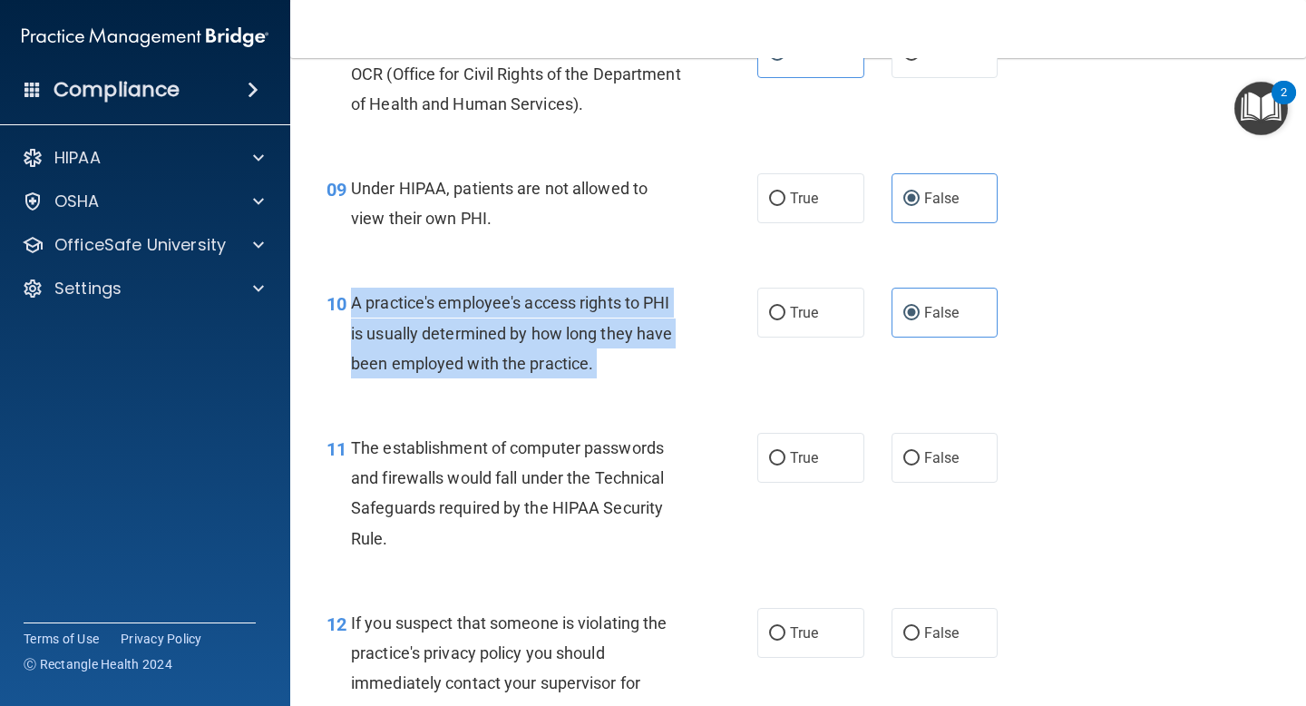
click at [530, 325] on span "A practice's employee's access rights to PHI is usually determined by how long …" at bounding box center [511, 332] width 321 height 79
copy ng-form "A practice's employee's access rights to PHI is usually determined by how long …"
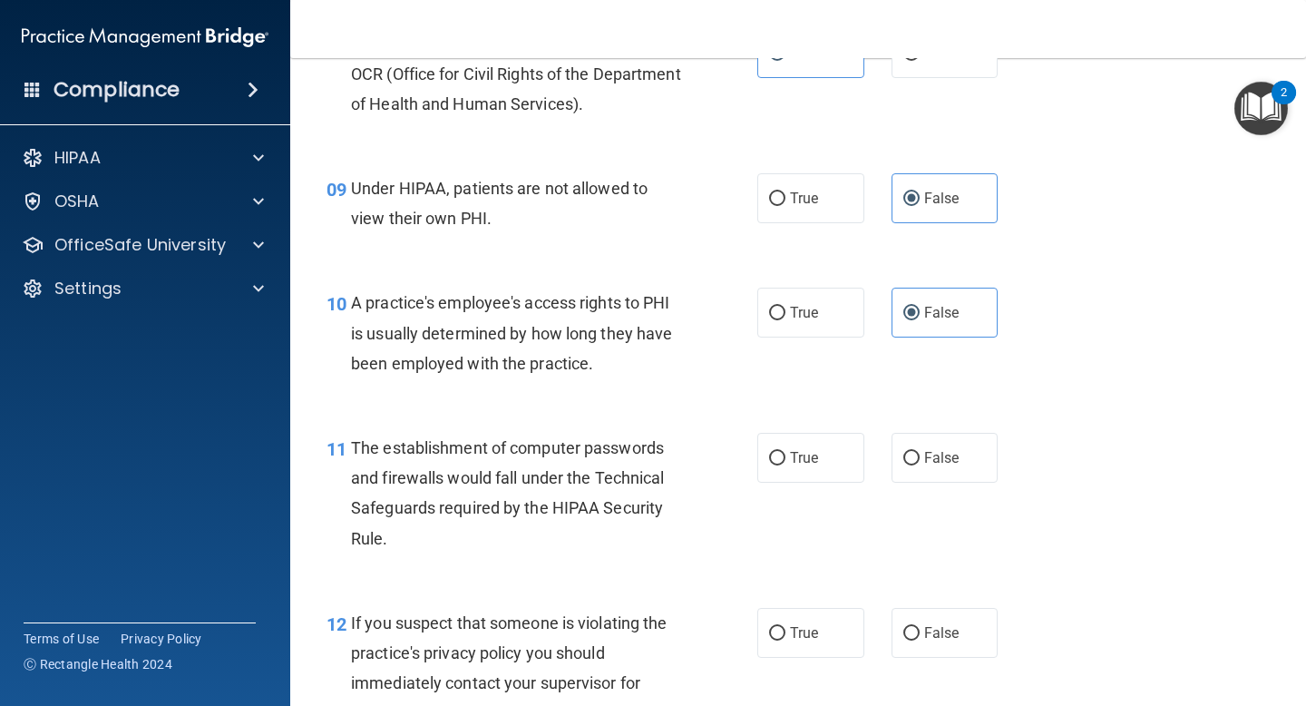
click at [1202, 378] on div "10 A practice's employee's access rights to PHI is usually determined by how lo…" at bounding box center [798, 337] width 971 height 145
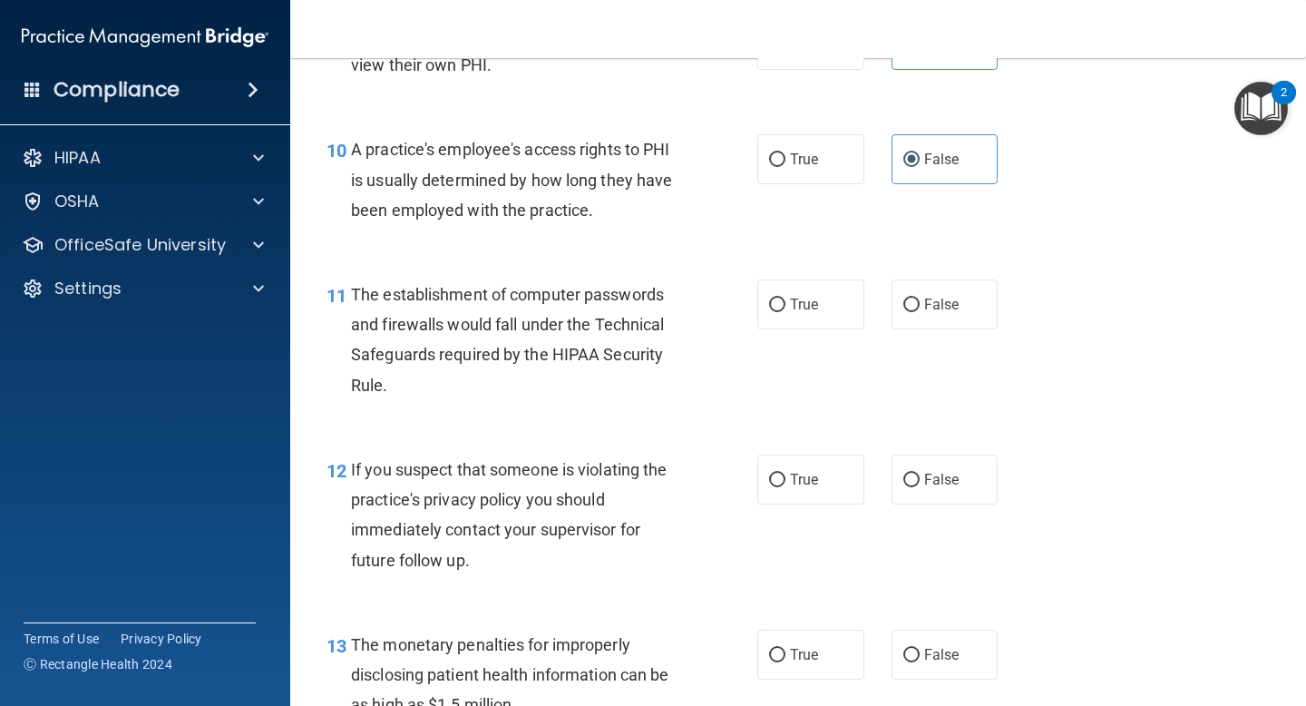
scroll to position [1464, 0]
click at [406, 356] on span "The establishment of computer passwords and firewalls would fall under the Tech…" at bounding box center [507, 339] width 313 height 110
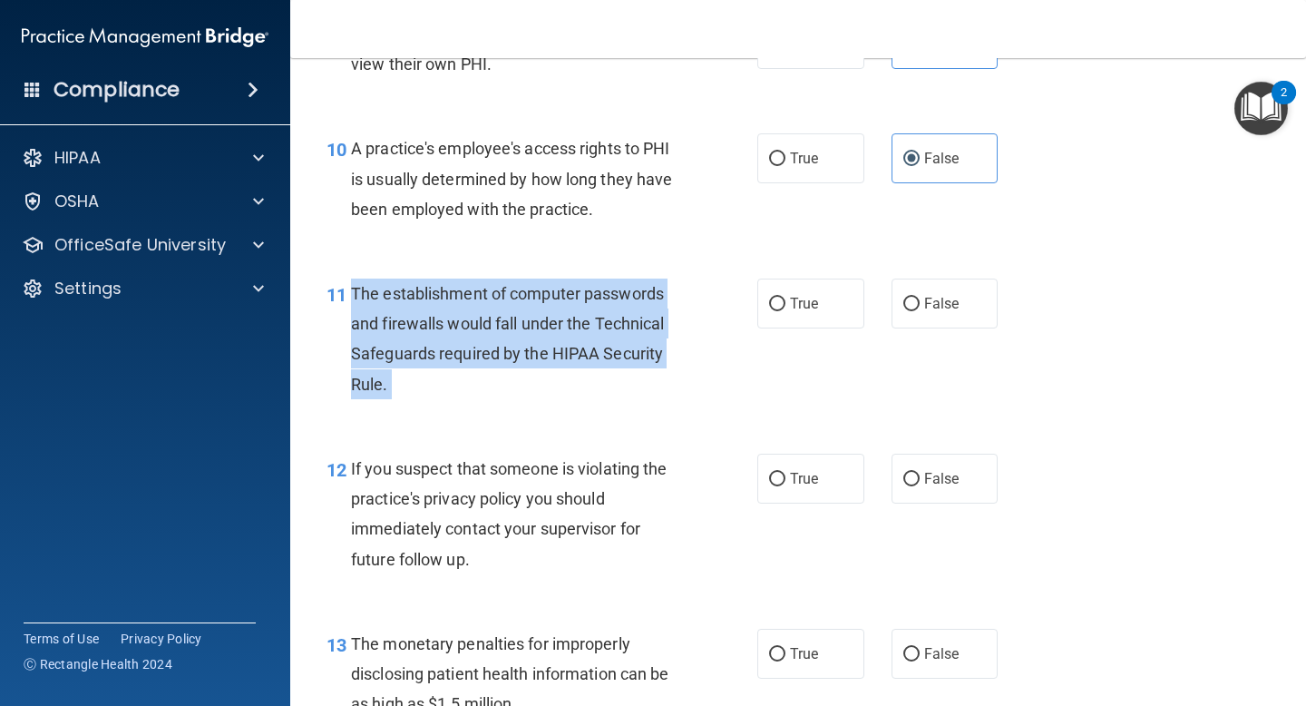
click at [406, 356] on span "The establishment of computer passwords and firewalls would fall under the Tech…" at bounding box center [507, 339] width 313 height 110
copy ng-form "The establishment of computer passwords and firewalls would fall under the Tech…"
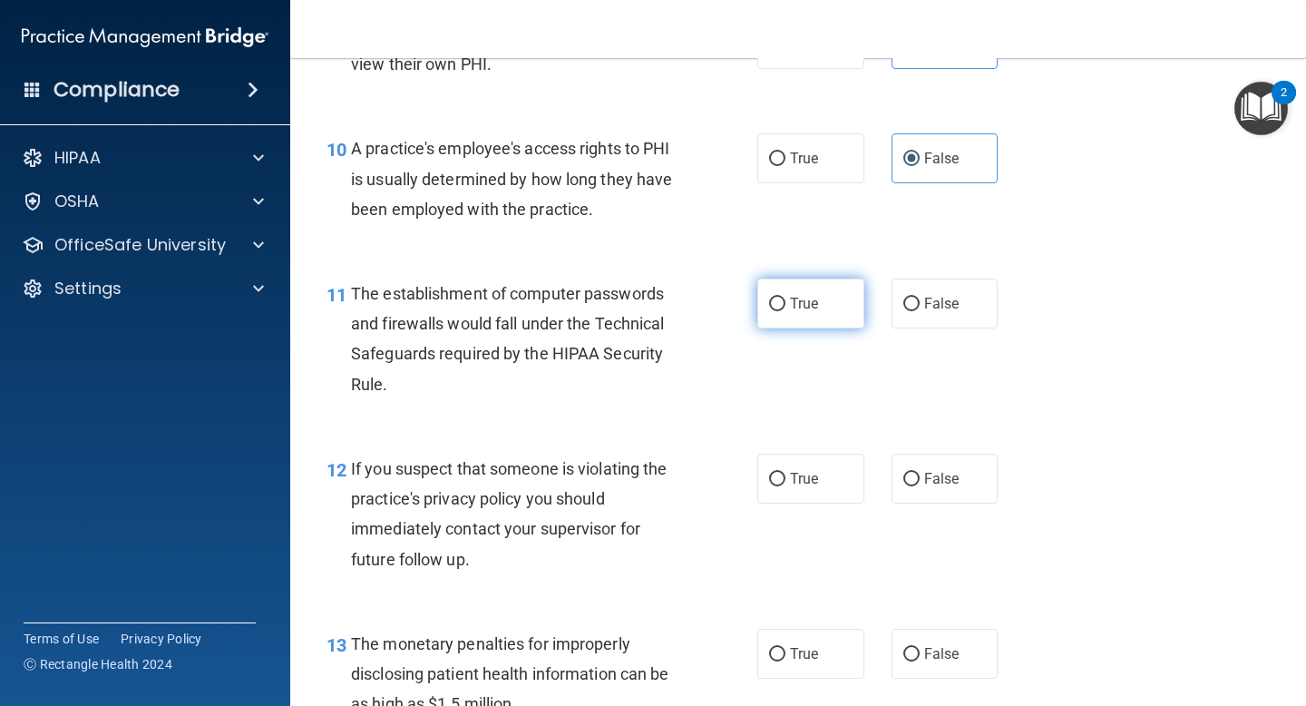
click at [768, 299] on label "True" at bounding box center [811, 304] width 107 height 50
click at [769, 299] on input "True" at bounding box center [777, 305] width 16 height 14
radio input "true"
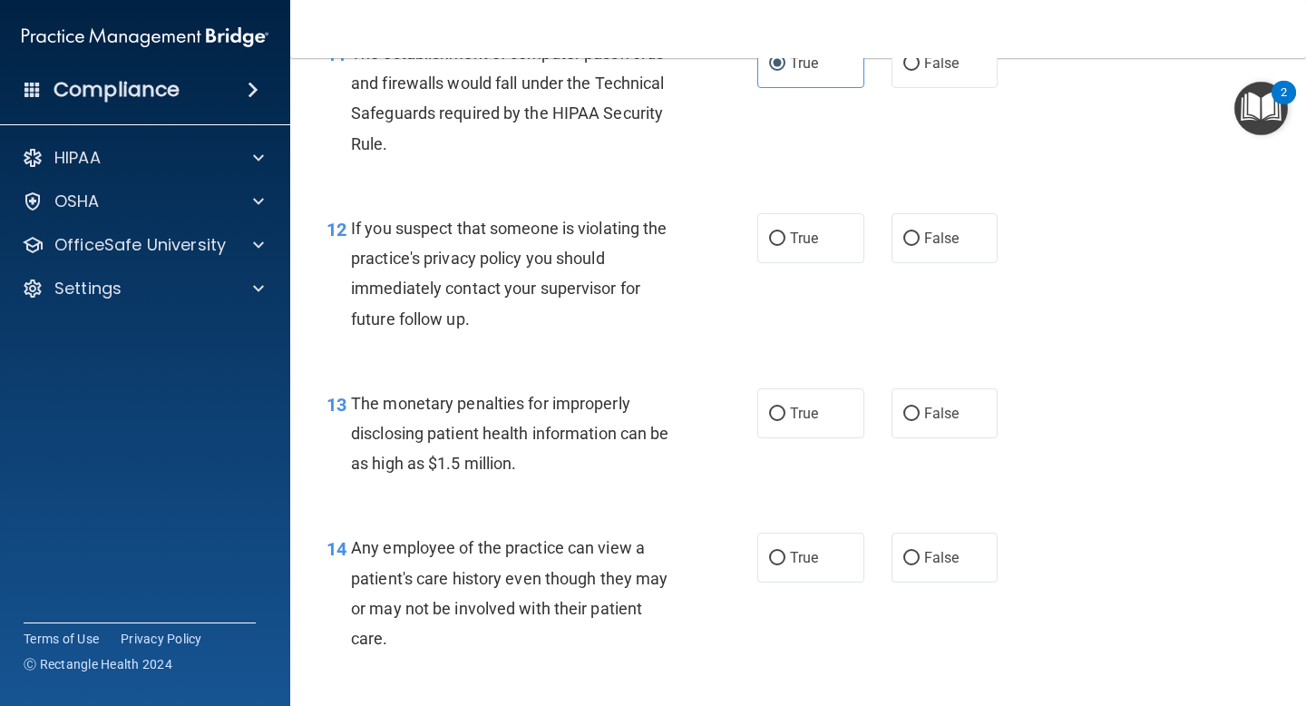
scroll to position [1714, 0]
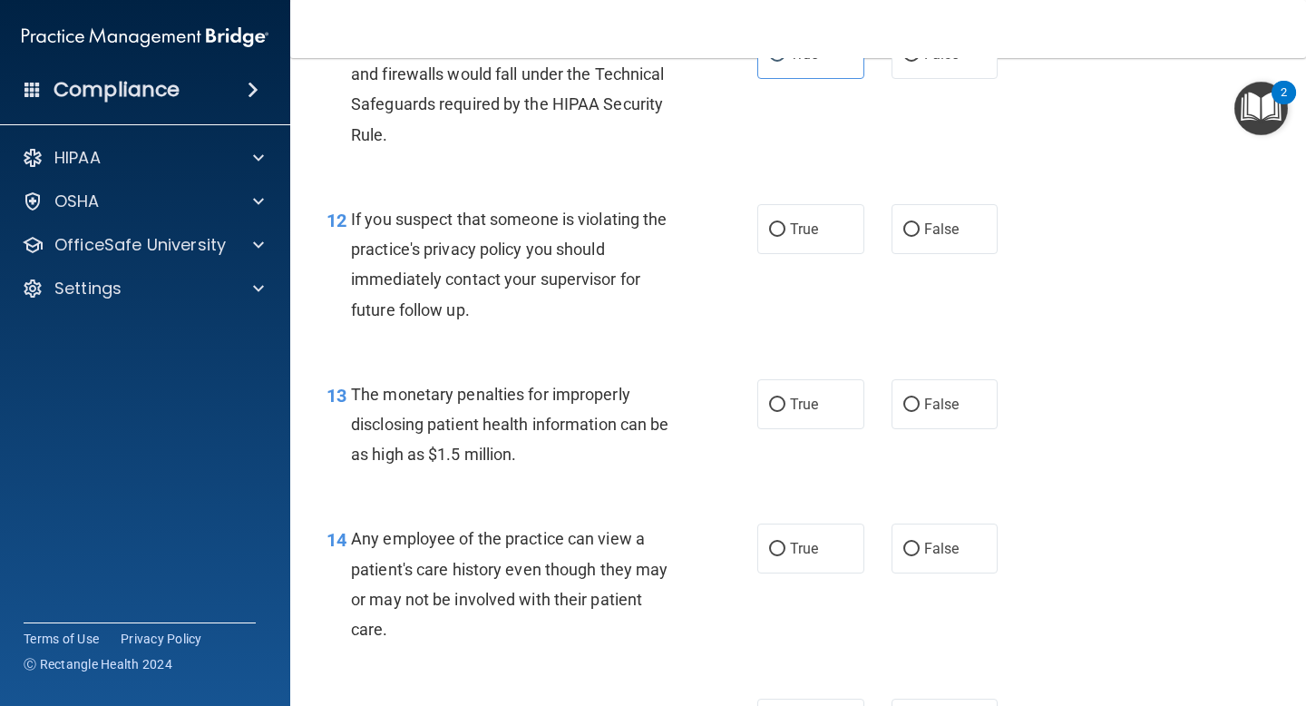
click at [473, 259] on span "If you suspect that someone is violating the practice's privacy policy you shou…" at bounding box center [509, 265] width 316 height 110
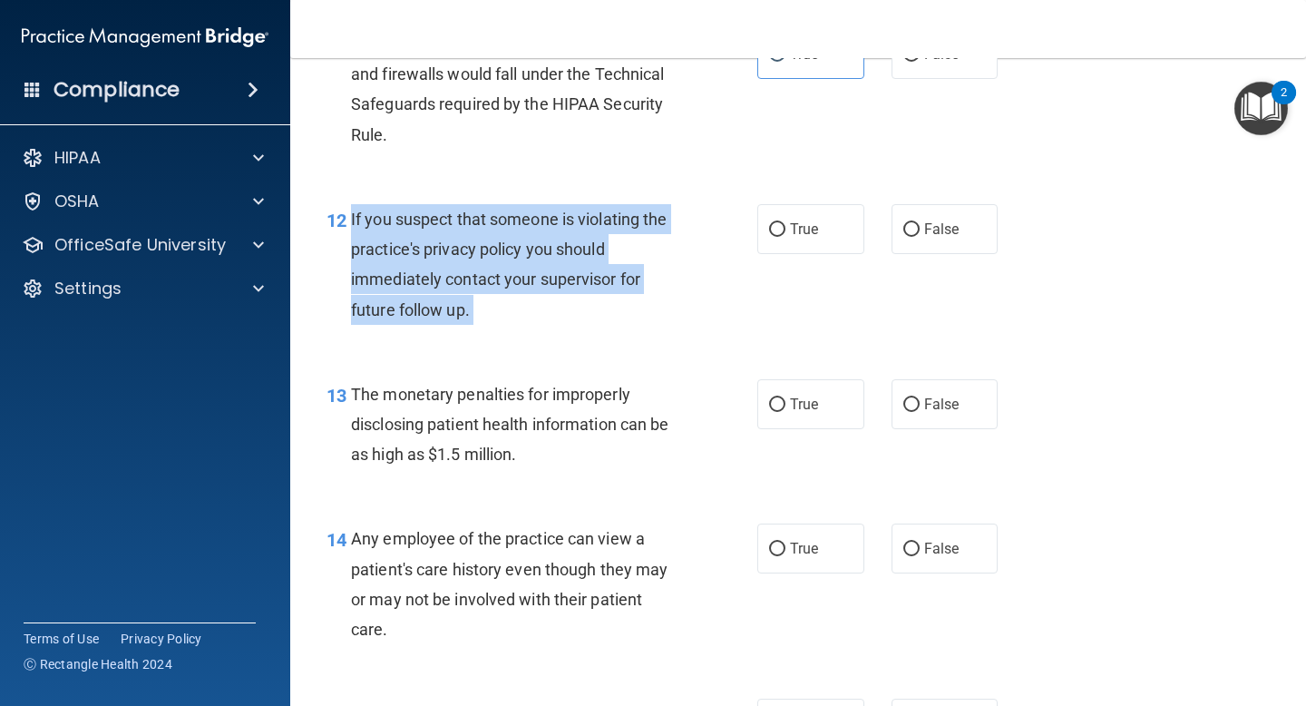
click at [473, 259] on span "If you suspect that someone is violating the practice's privacy policy you shou…" at bounding box center [509, 265] width 316 height 110
copy ng-form "If you suspect that someone is violating the practice's privacy policy you shou…"
click at [505, 321] on div "If you suspect that someone is violating the practice's privacy policy you shou…" at bounding box center [523, 264] width 344 height 121
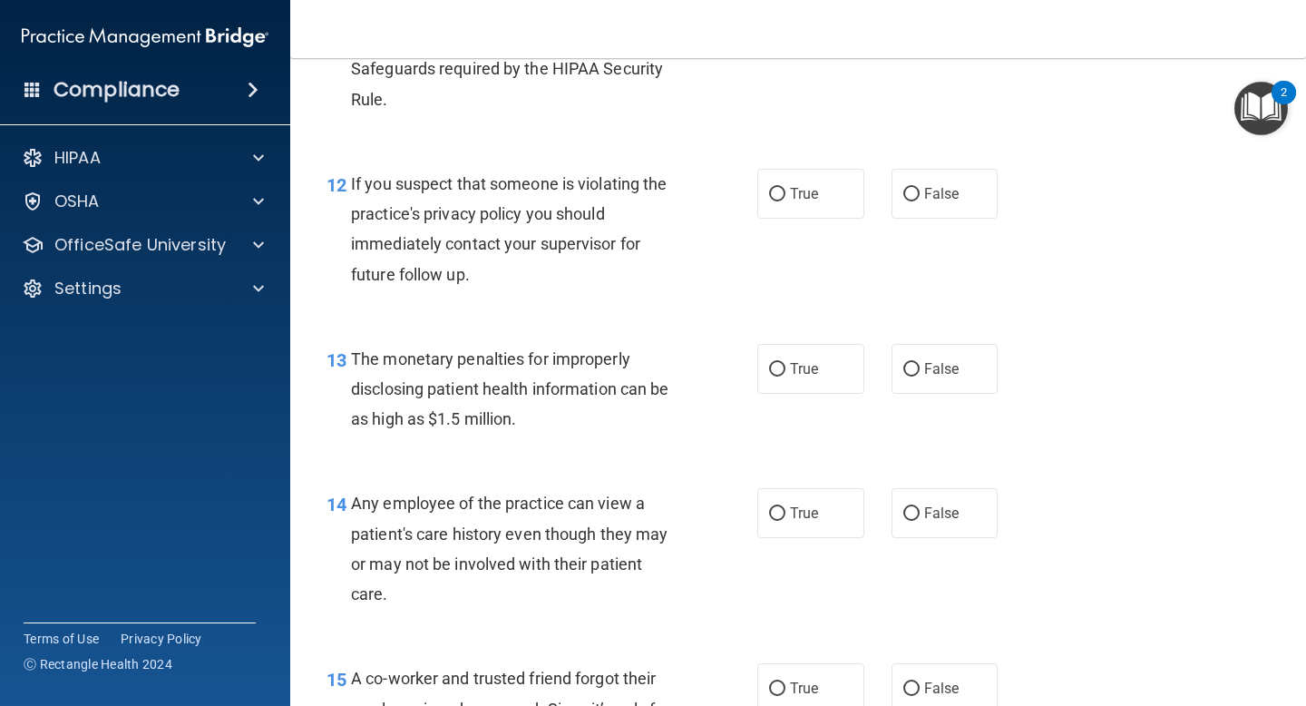
scroll to position [1747, 0]
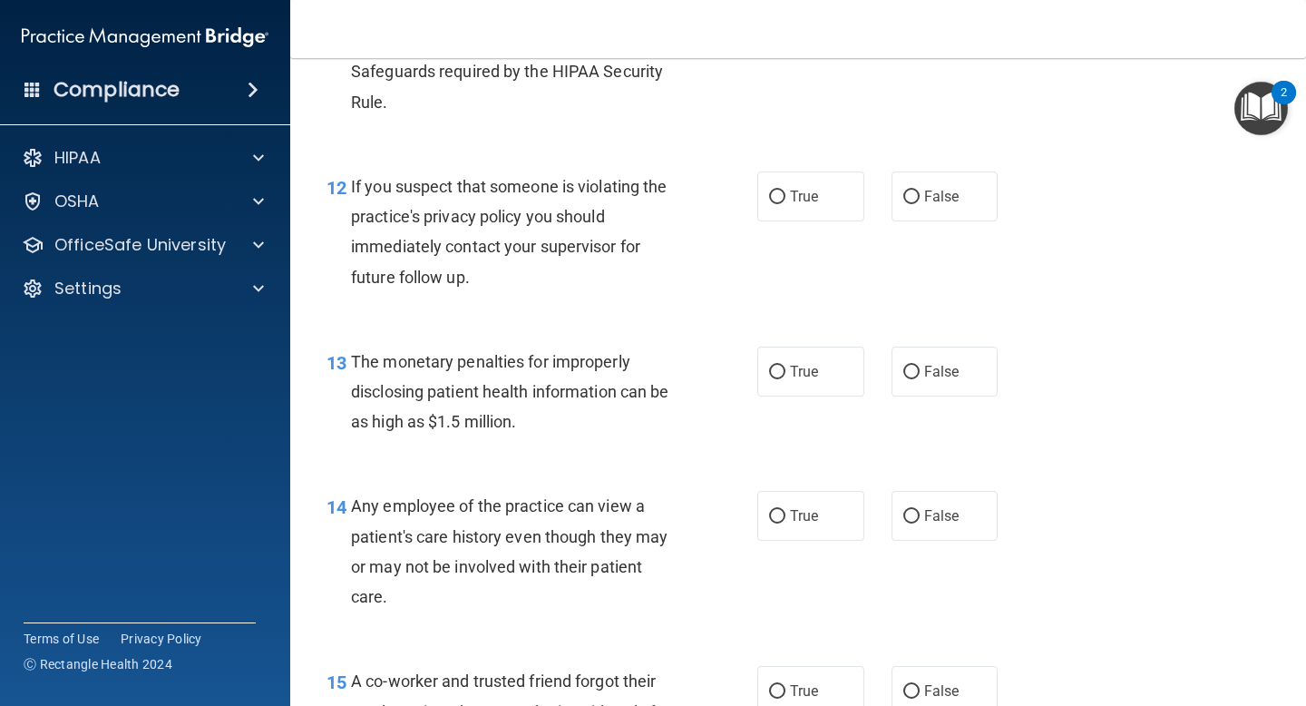
click at [594, 220] on span "If you suspect that someone is violating the practice's privacy policy you shou…" at bounding box center [509, 232] width 316 height 110
click at [809, 224] on div "12 If you suspect that someone is violating the practice's privacy policy you s…" at bounding box center [798, 236] width 971 height 175
click at [809, 210] on label "True" at bounding box center [811, 196] width 107 height 50
click at [786, 204] on input "True" at bounding box center [777, 198] width 16 height 14
radio input "true"
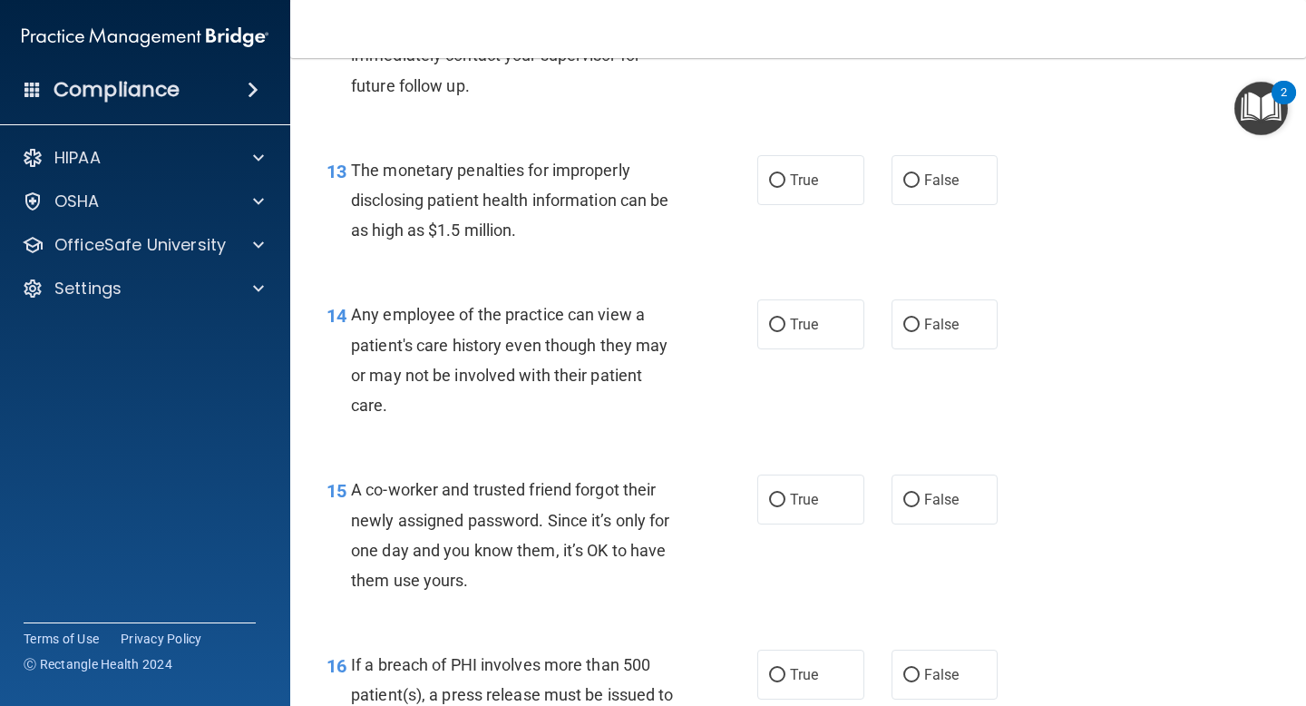
scroll to position [1942, 0]
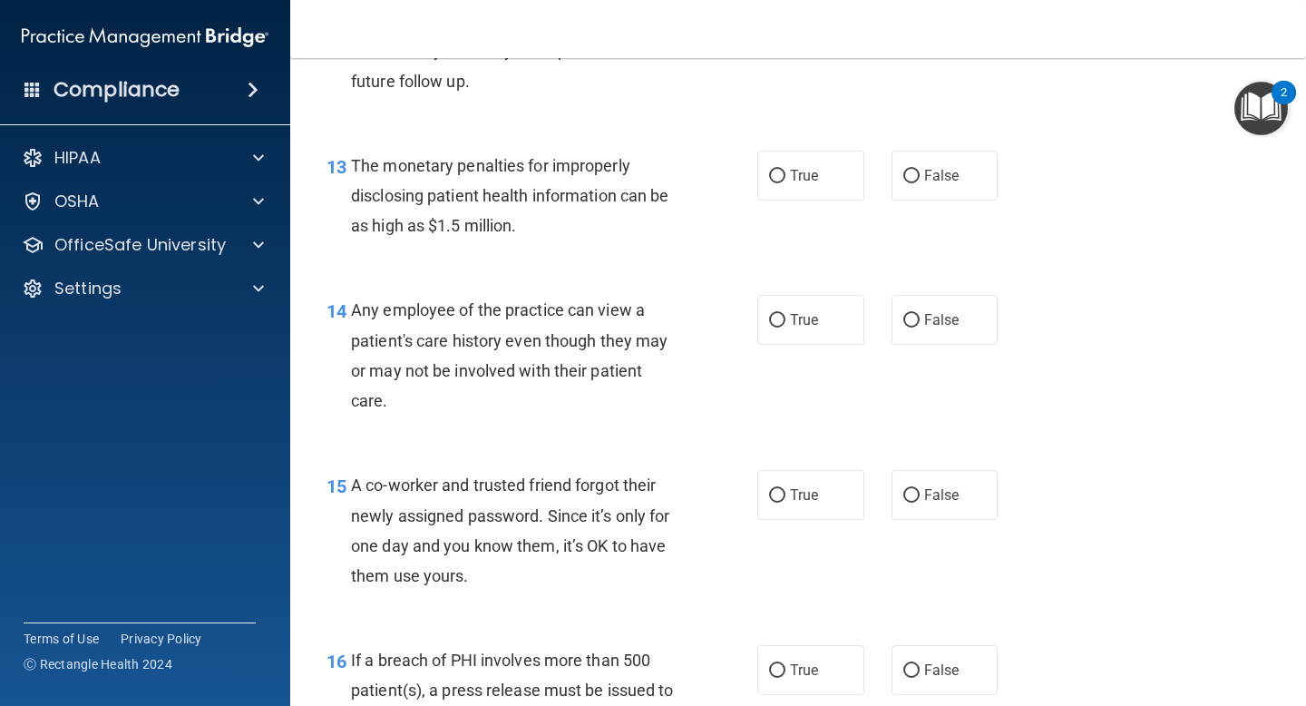
click at [488, 232] on span "The monetary penalties for improperly disclosing patient health information can…" at bounding box center [510, 195] width 318 height 79
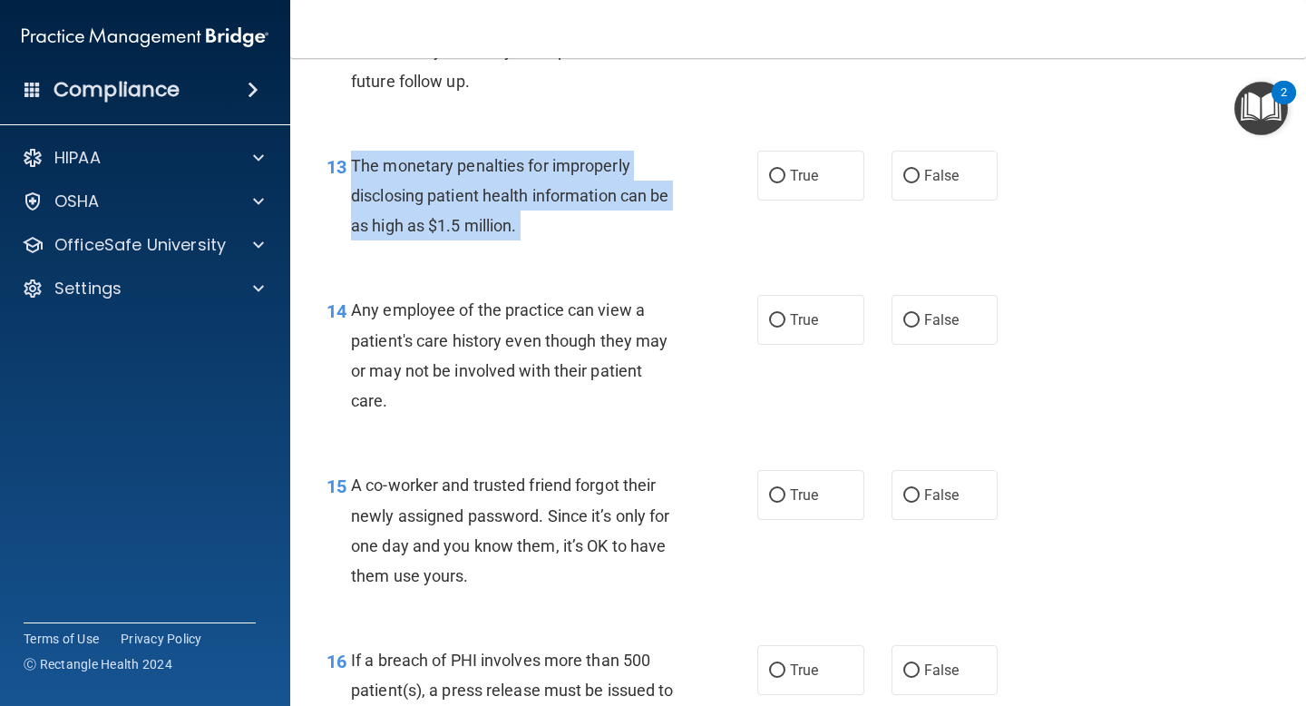
click at [488, 232] on span "The monetary penalties for improperly disclosing patient health information can…" at bounding box center [510, 195] width 318 height 79
copy ng-form "The monetary penalties for improperly disclosing patient health information can…"
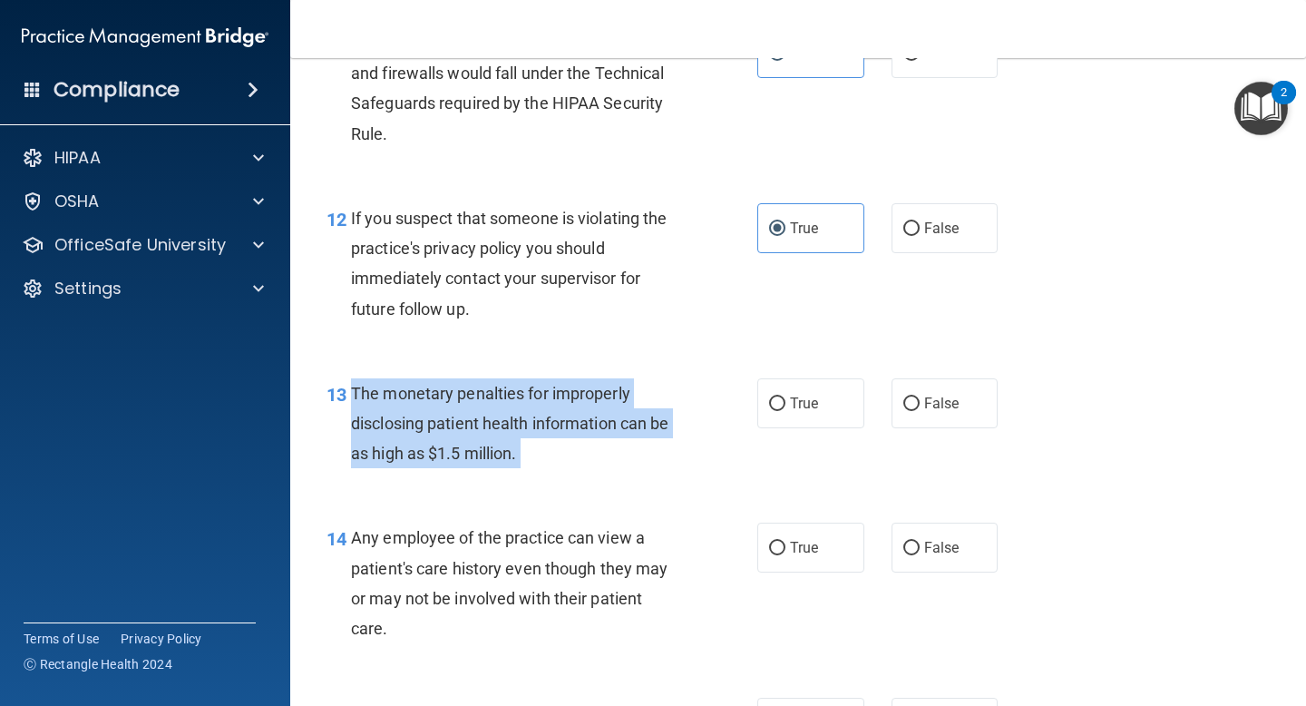
scroll to position [1736, 0]
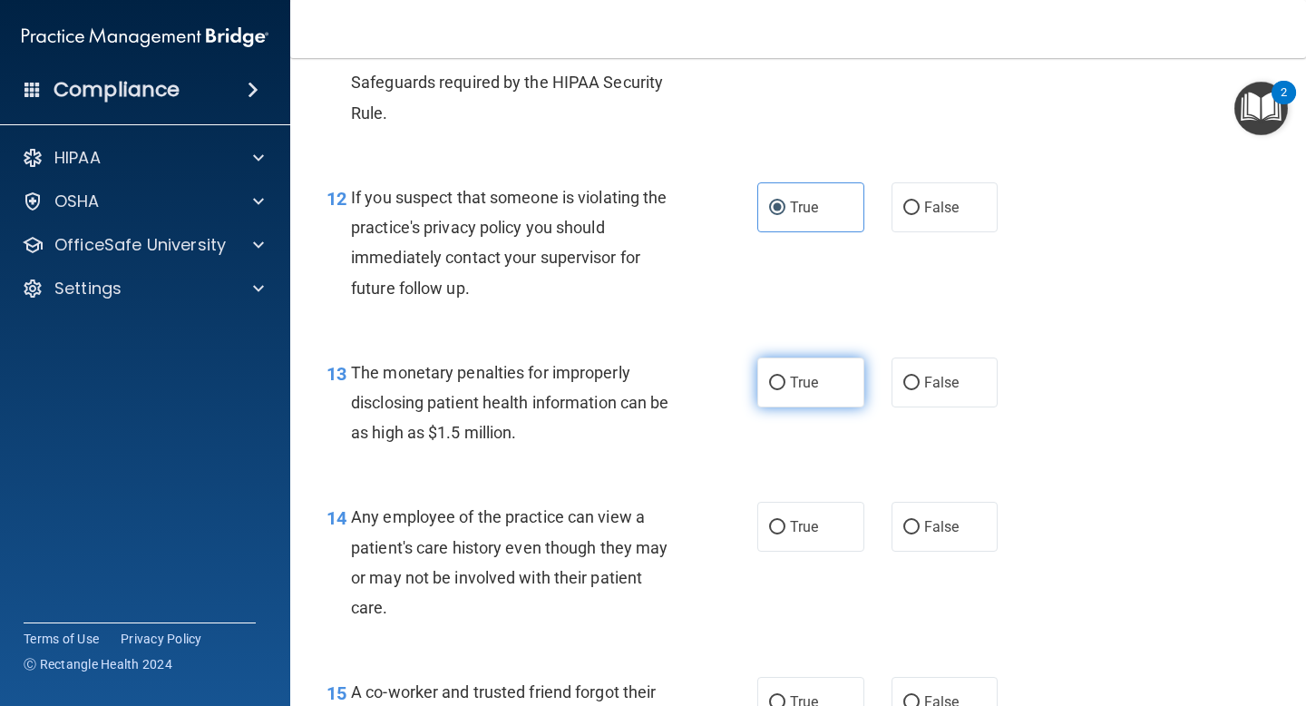
click at [798, 392] on label "True" at bounding box center [811, 382] width 107 height 50
click at [786, 390] on input "True" at bounding box center [777, 384] width 16 height 14
radio input "true"
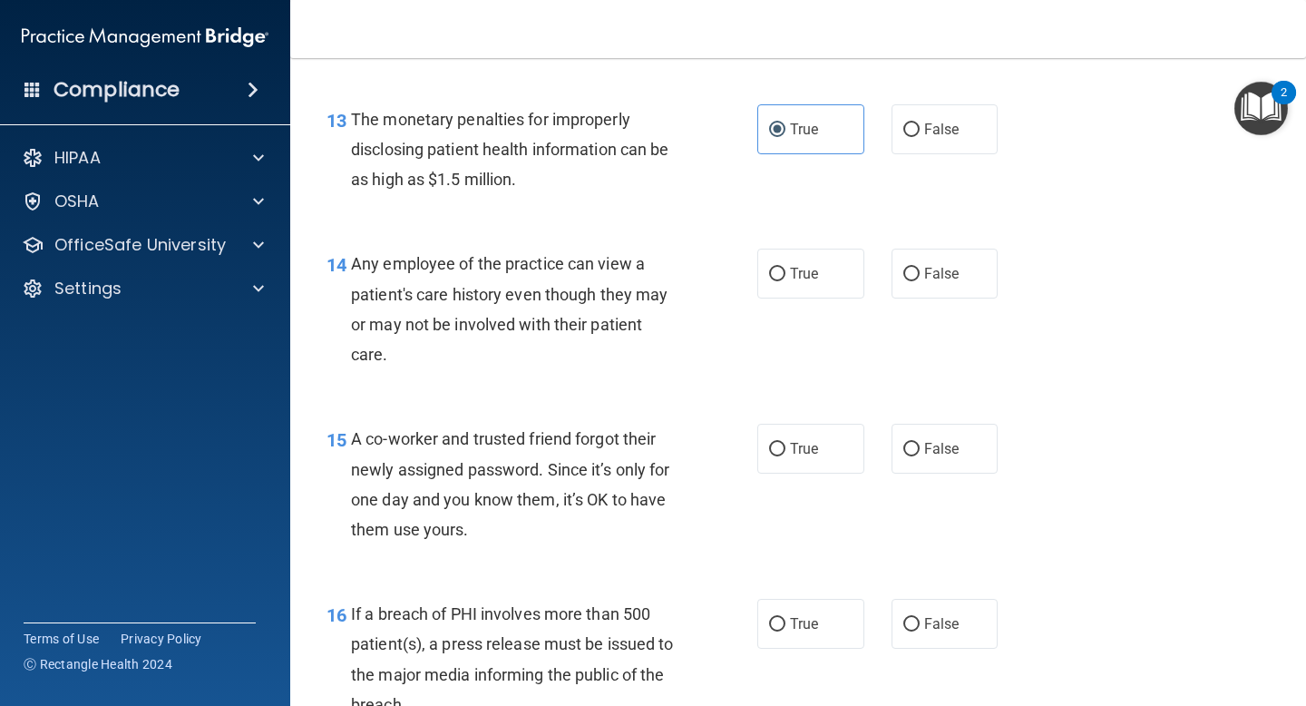
scroll to position [1991, 0]
click at [548, 279] on div "Any employee of the practice can view a patient's care history even though they…" at bounding box center [523, 307] width 344 height 121
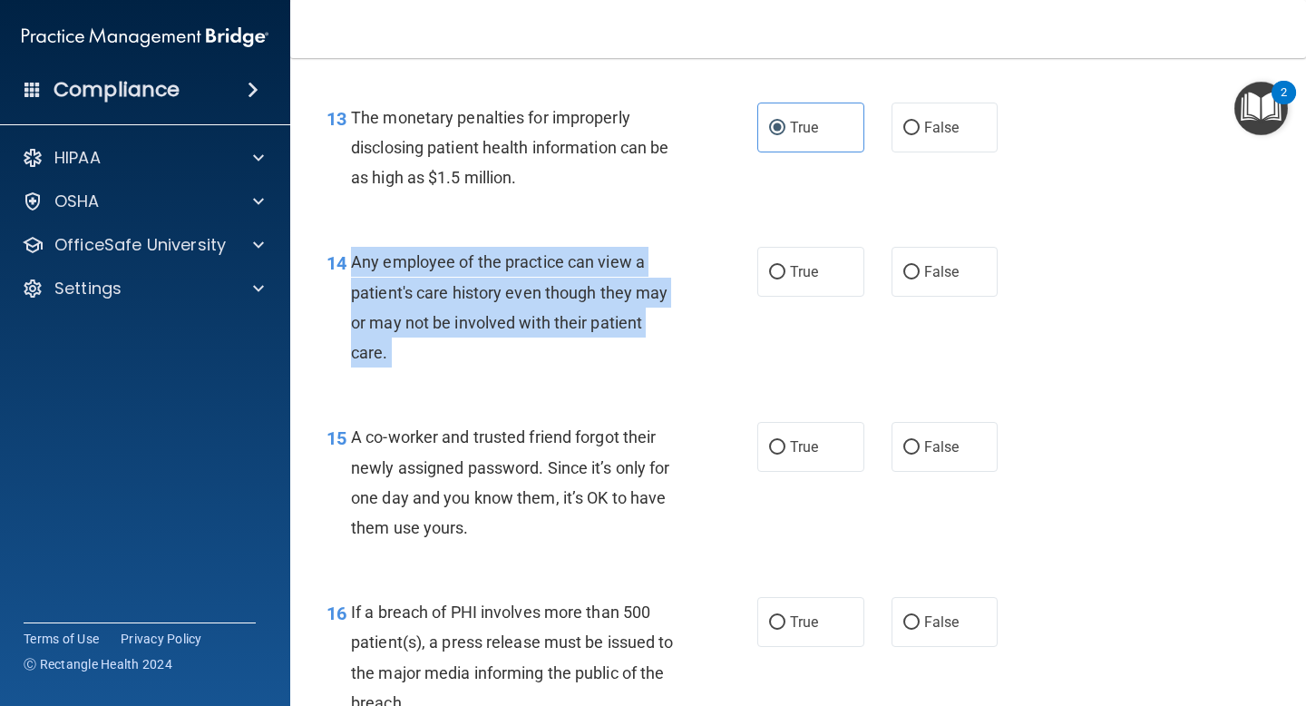
click at [548, 279] on div "Any employee of the practice can view a patient's care history even though they…" at bounding box center [523, 307] width 344 height 121
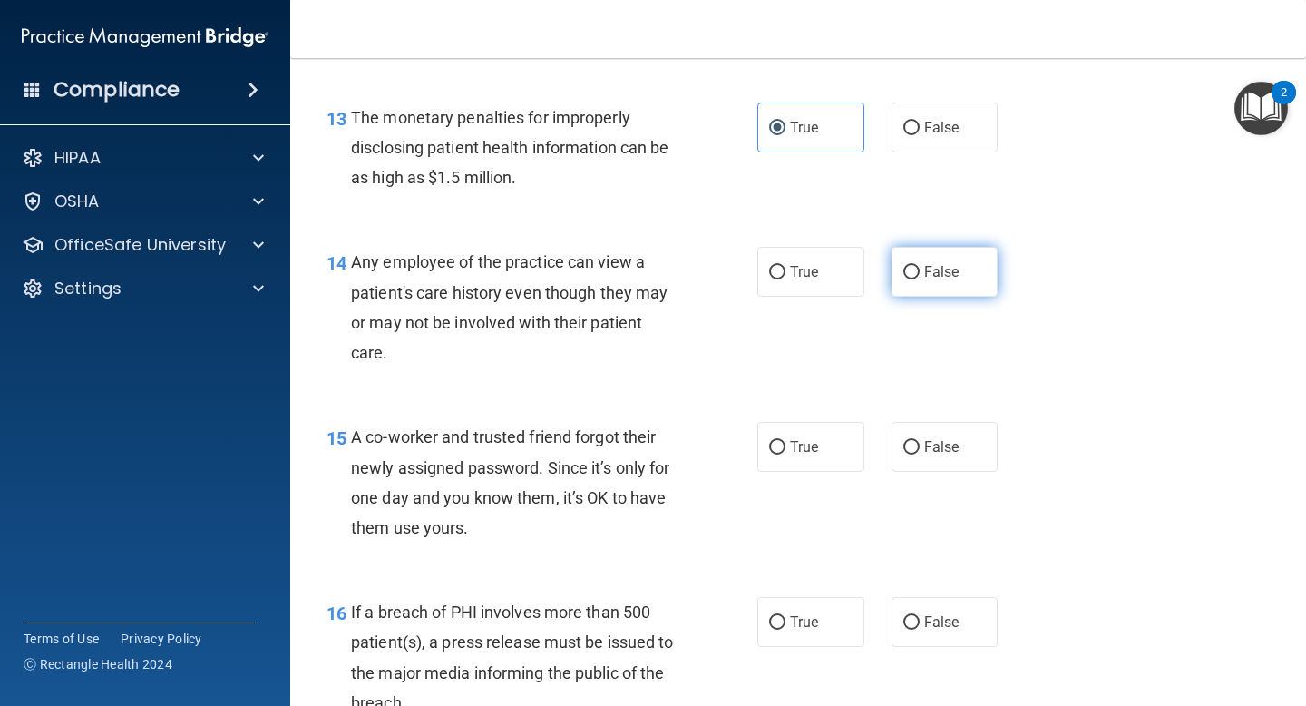
click at [925, 267] on span "False" at bounding box center [942, 271] width 35 height 17
click at [920, 267] on input "False" at bounding box center [912, 273] width 16 height 14
radio input "true"
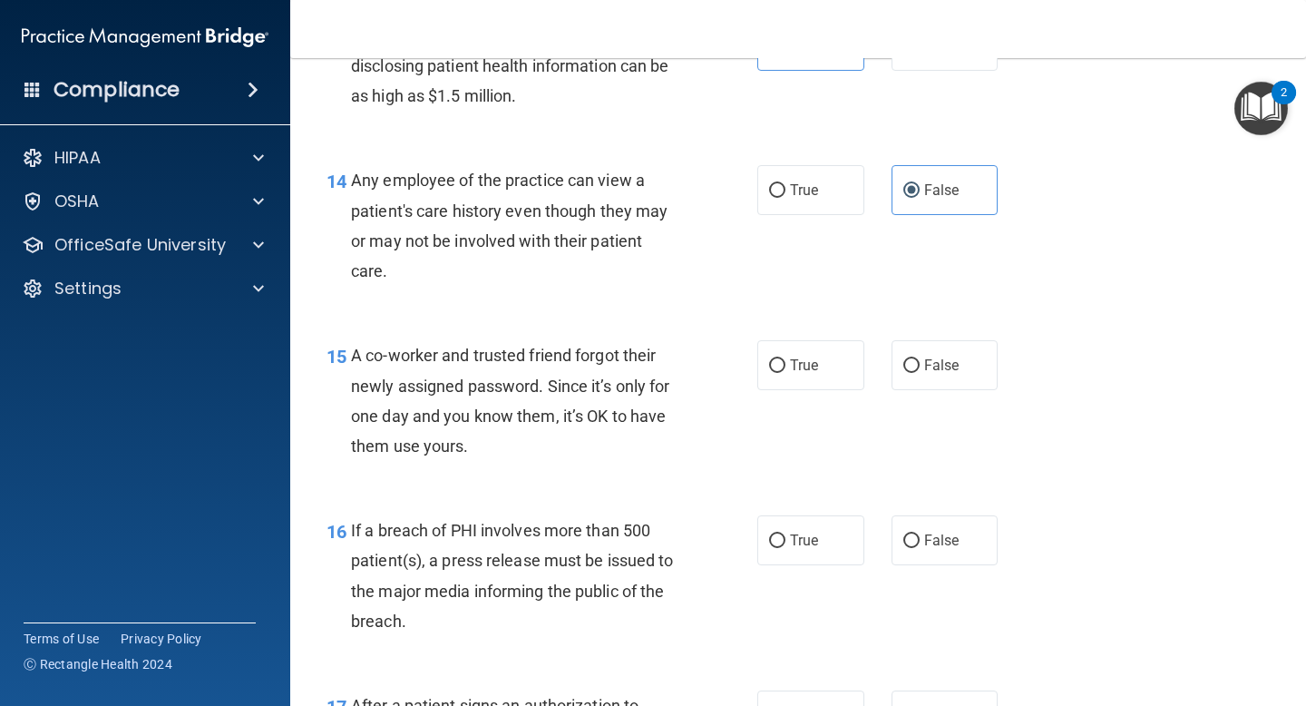
scroll to position [2063, 0]
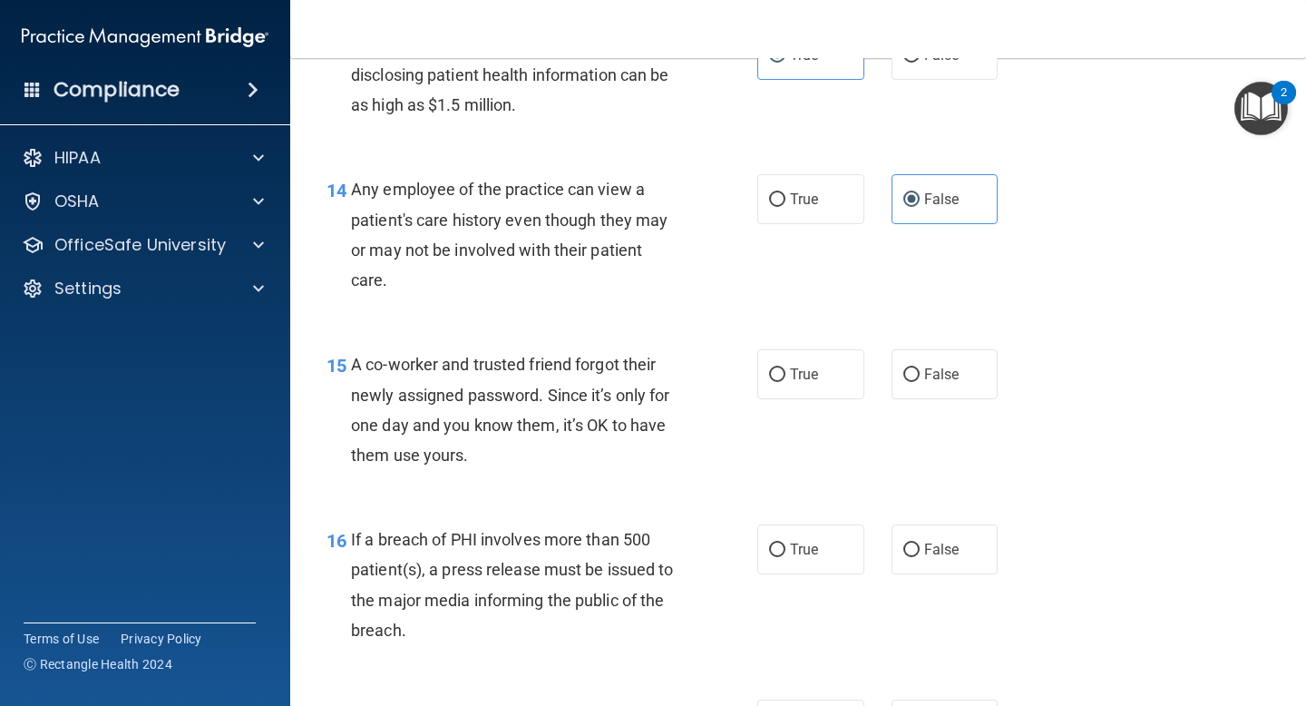
click at [488, 442] on div "A co-worker and trusted friend forgot their newly assigned password. Since it’s…" at bounding box center [523, 409] width 344 height 121
click at [441, 383] on div "A co-worker and trusted friend forgot their newly assigned password. Since it’s…" at bounding box center [523, 409] width 344 height 121
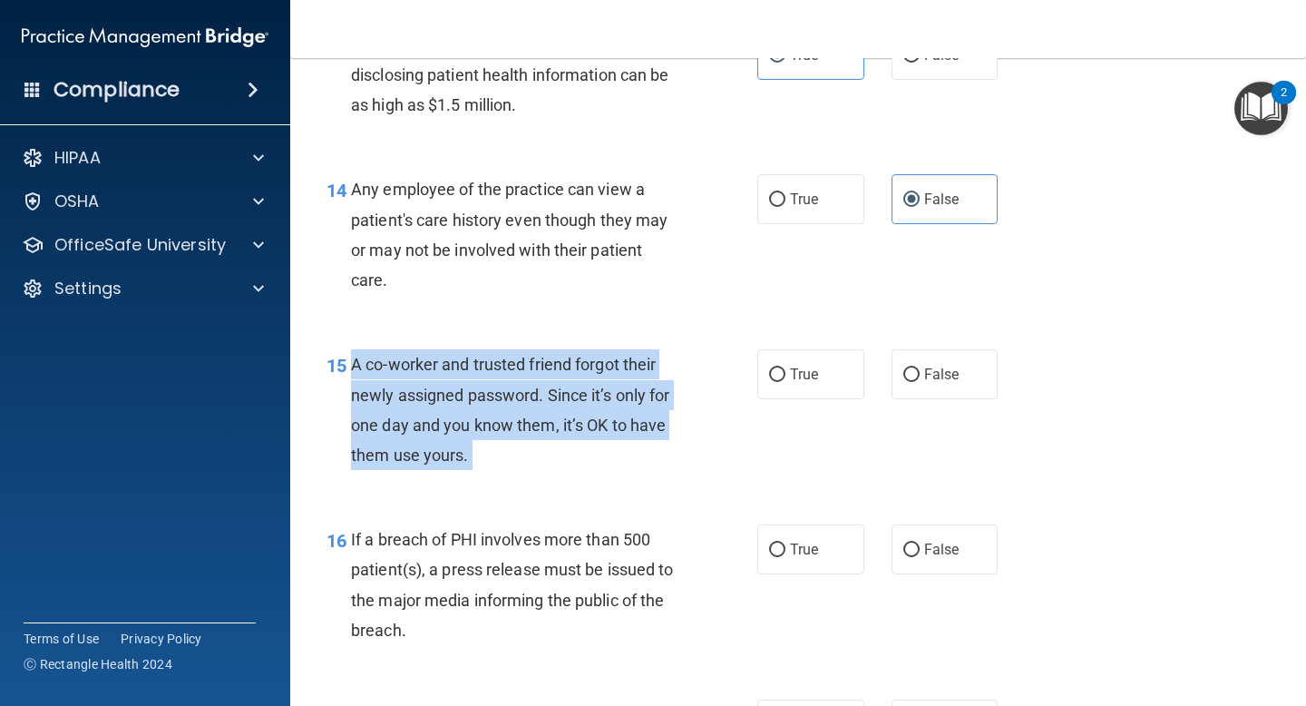
click at [441, 383] on div "A co-worker and trusted friend forgot their newly assigned password. Since it’s…" at bounding box center [523, 409] width 344 height 121
